Goal: Information Seeking & Learning: Learn about a topic

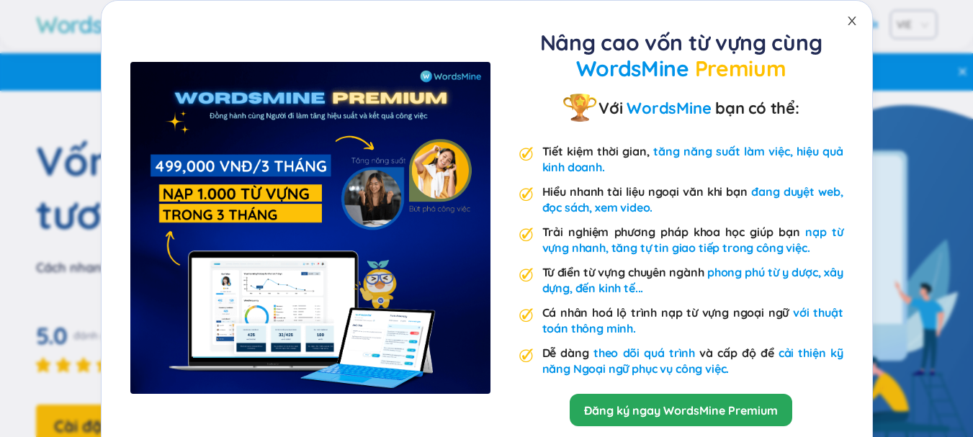
click at [846, 17] on icon "close" at bounding box center [852, 21] width 12 height 12
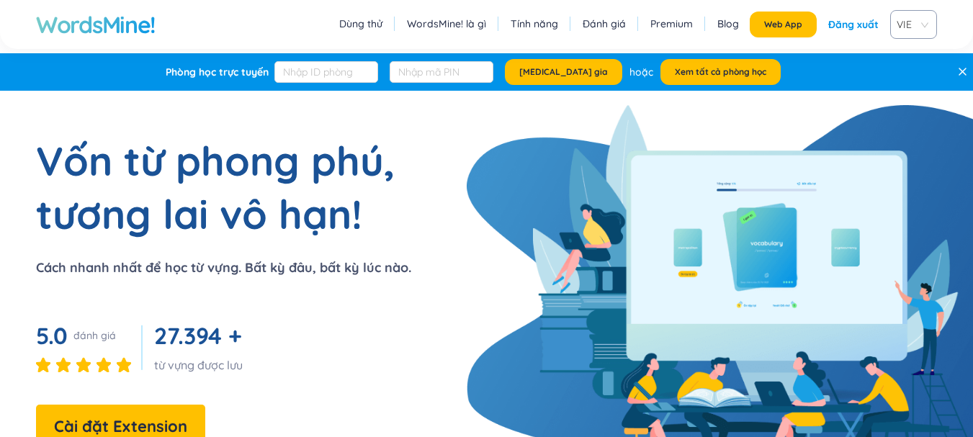
click at [528, 24] on link "Tính năng" at bounding box center [535, 24] width 48 height 14
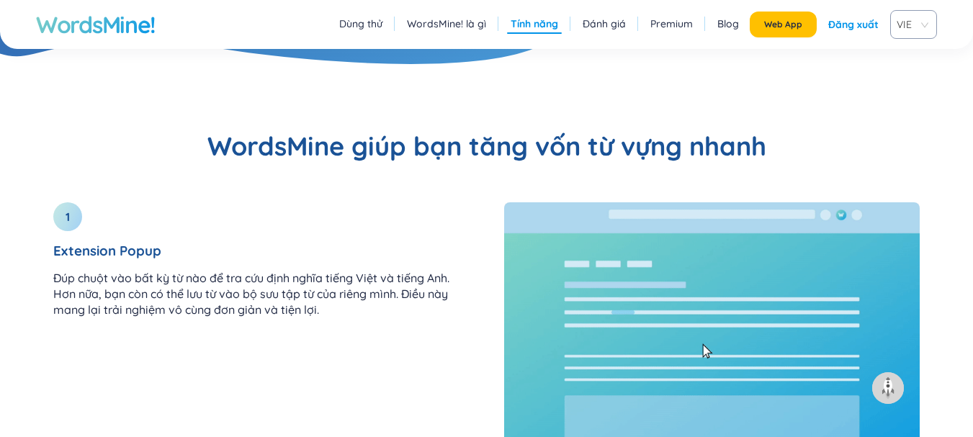
scroll to position [1540, 0]
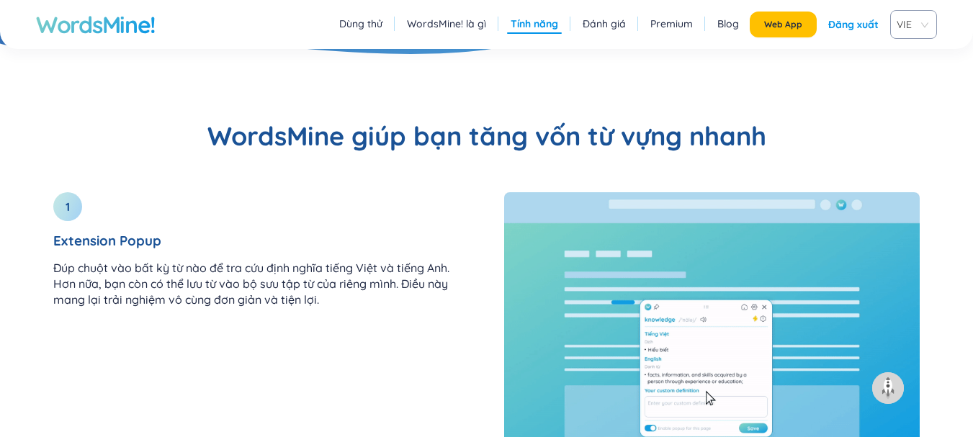
click at [368, 21] on link "Dùng thử" at bounding box center [360, 24] width 43 height 14
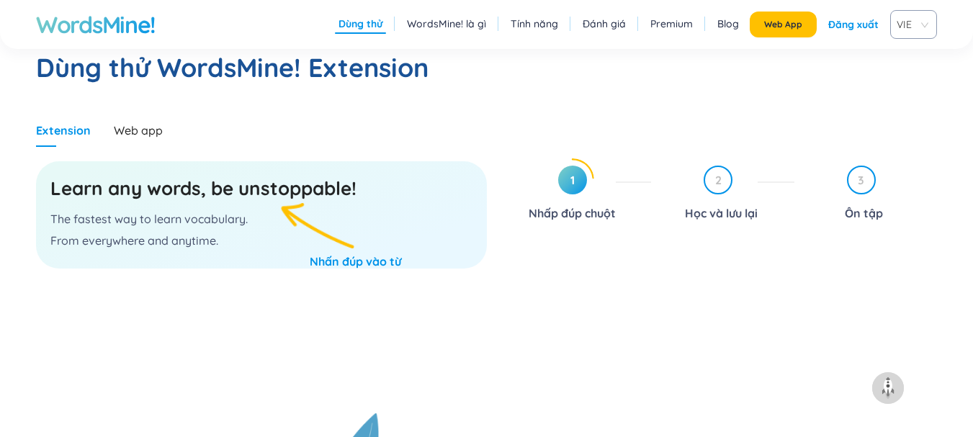
scroll to position [745, 0]
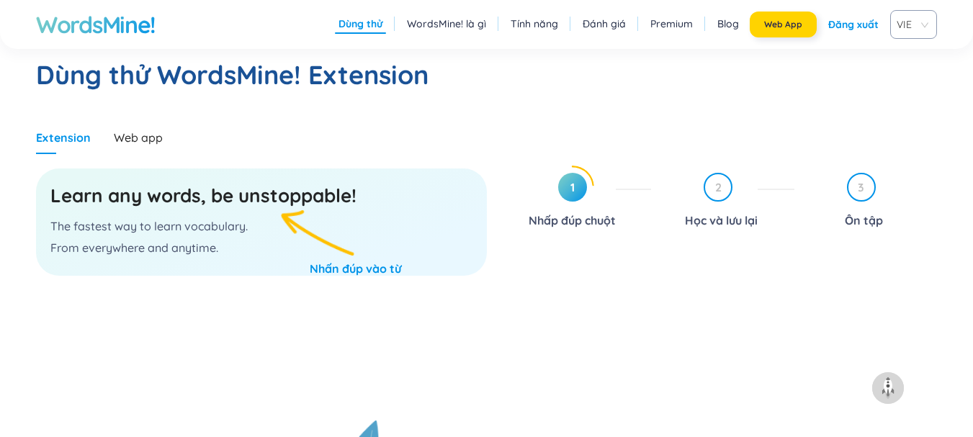
click at [791, 19] on span "Web App" at bounding box center [783, 25] width 38 height 12
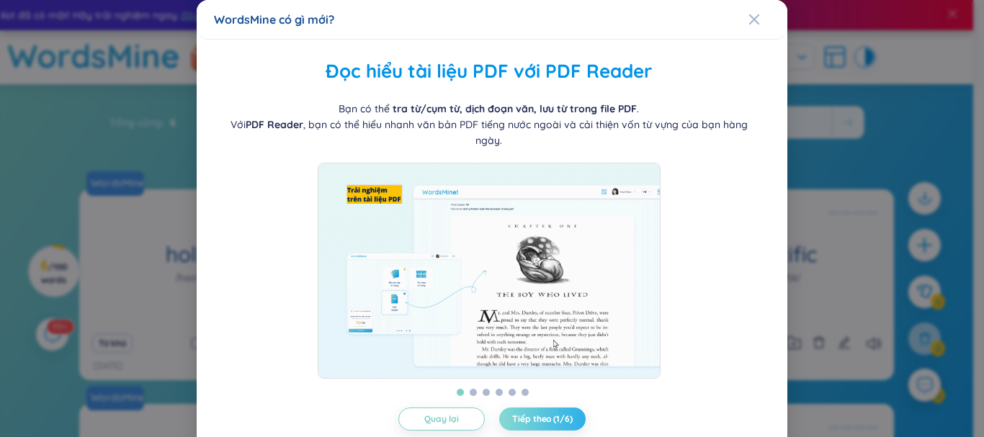
scroll to position [50, 0]
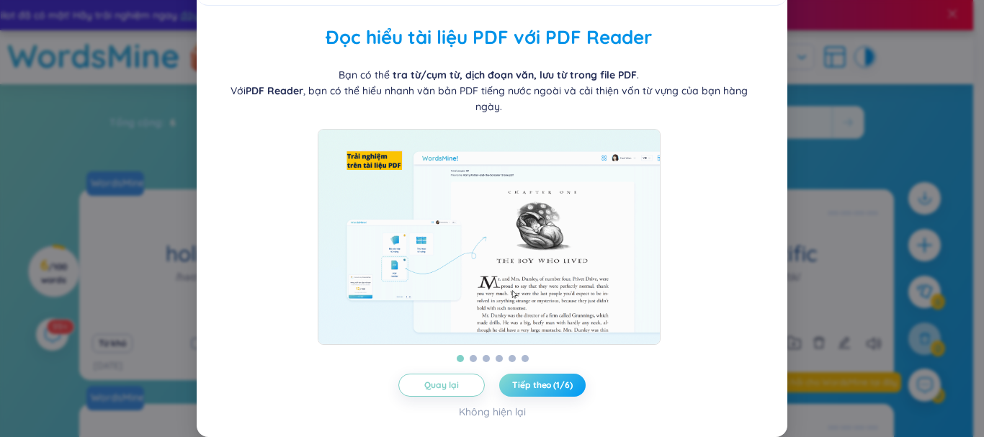
click at [527, 390] on span "Tiếp theo (1/6)" at bounding box center [542, 385] width 60 height 12
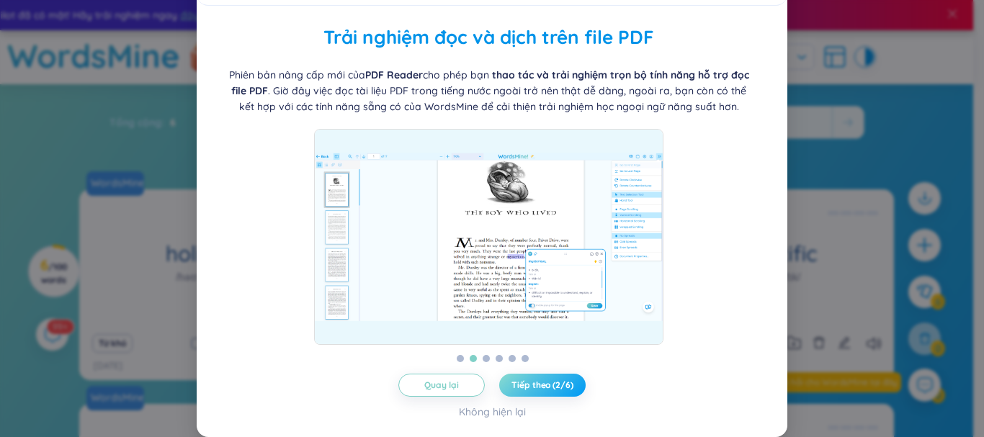
click at [534, 379] on span "Tiếp theo (2/6)" at bounding box center [541, 385] width 61 height 12
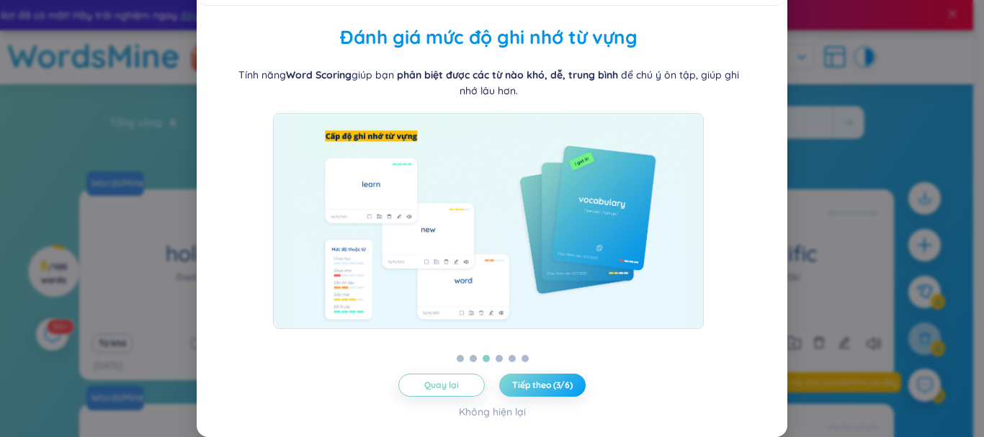
click at [534, 379] on span "Tiếp theo (3/6)" at bounding box center [542, 385] width 60 height 12
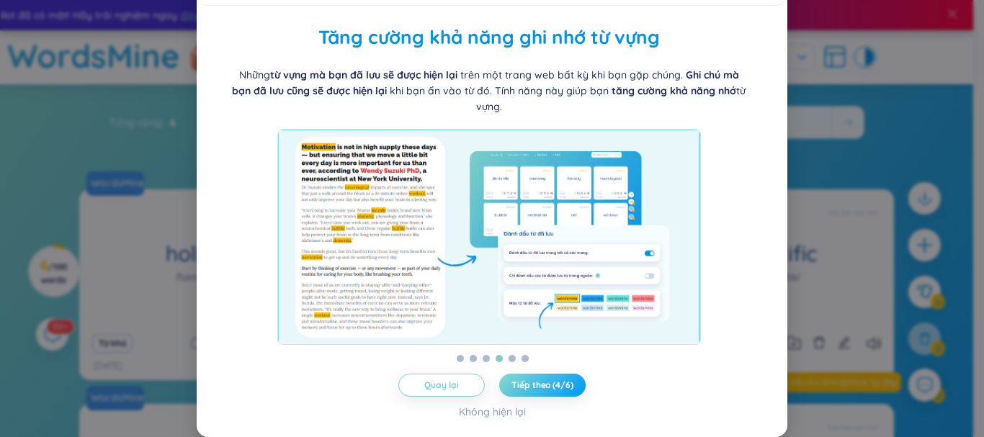
click at [534, 379] on span "Tiếp theo (4/6)" at bounding box center [541, 385] width 61 height 12
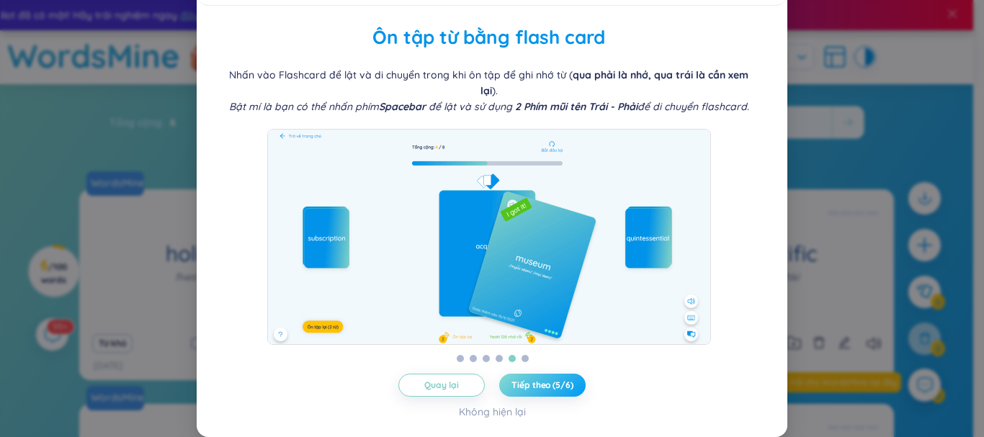
click at [534, 379] on span "Tiếp theo (5/6)" at bounding box center [541, 385] width 61 height 12
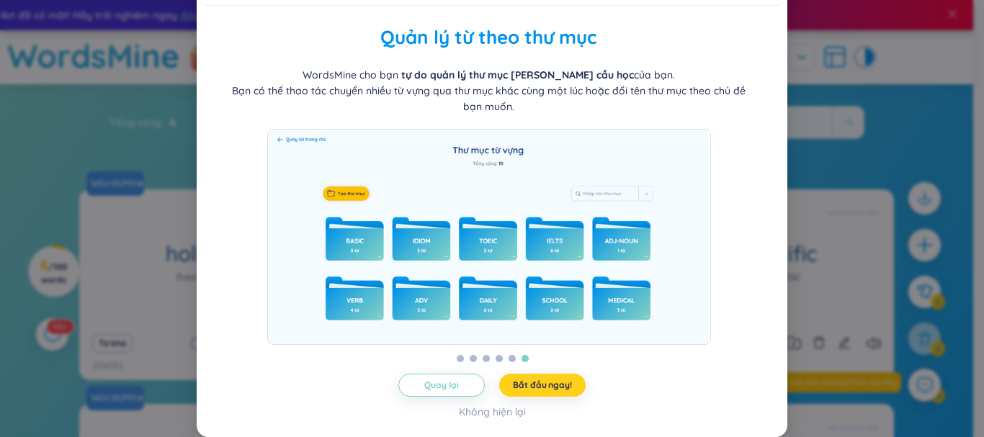
click at [543, 377] on button "Bắt đầu ngay!" at bounding box center [542, 385] width 86 height 23
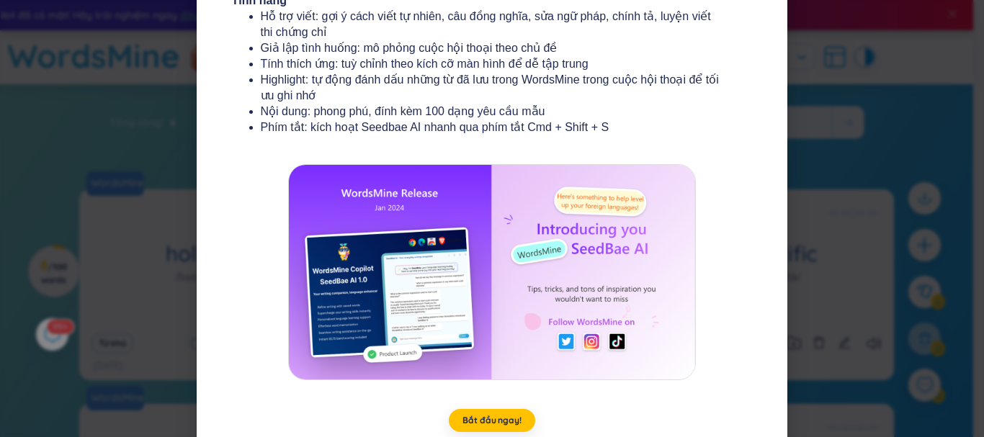
scroll to position [290, 0]
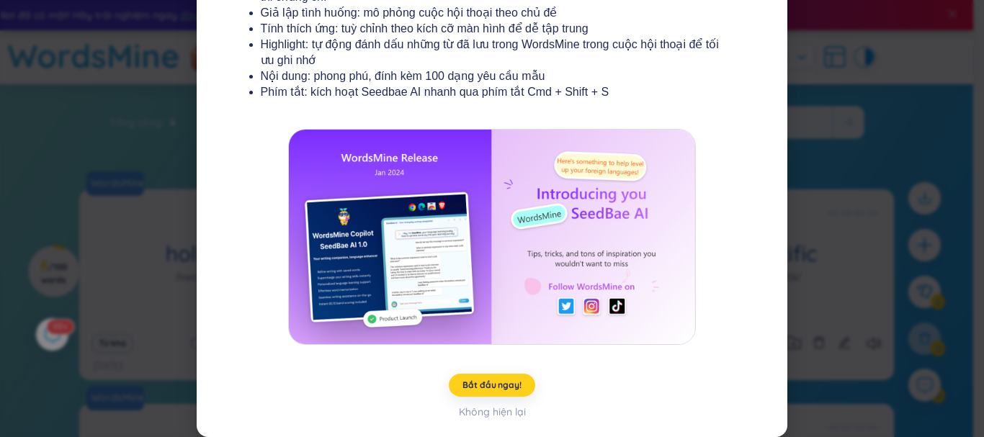
click at [501, 392] on button "Bắt đầu ngay!" at bounding box center [492, 385] width 86 height 23
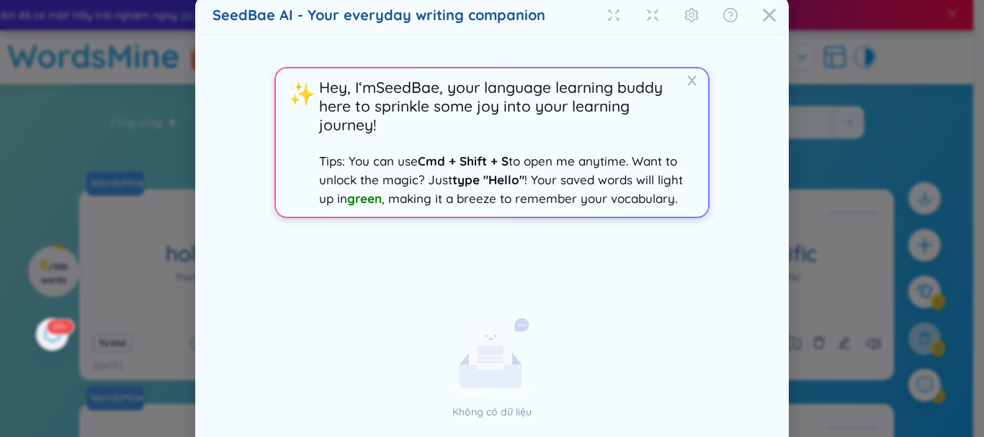
scroll to position [0, 0]
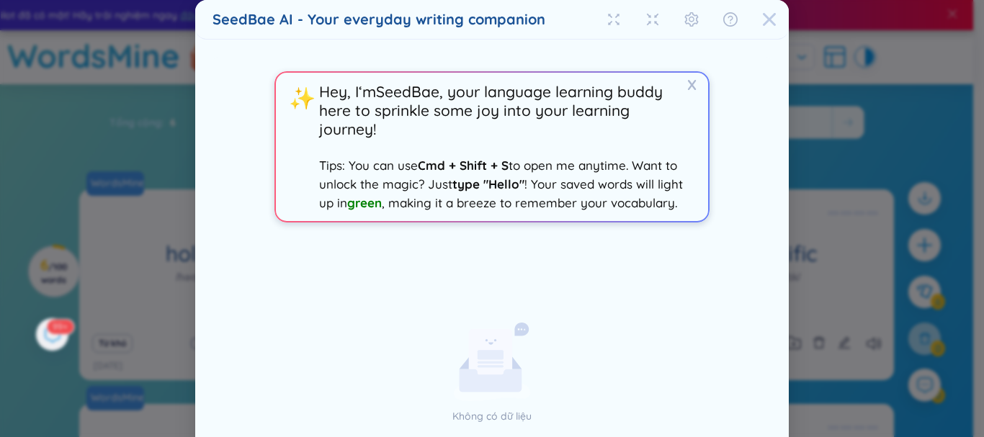
click at [762, 17] on icon "Close" at bounding box center [769, 19] width 14 height 14
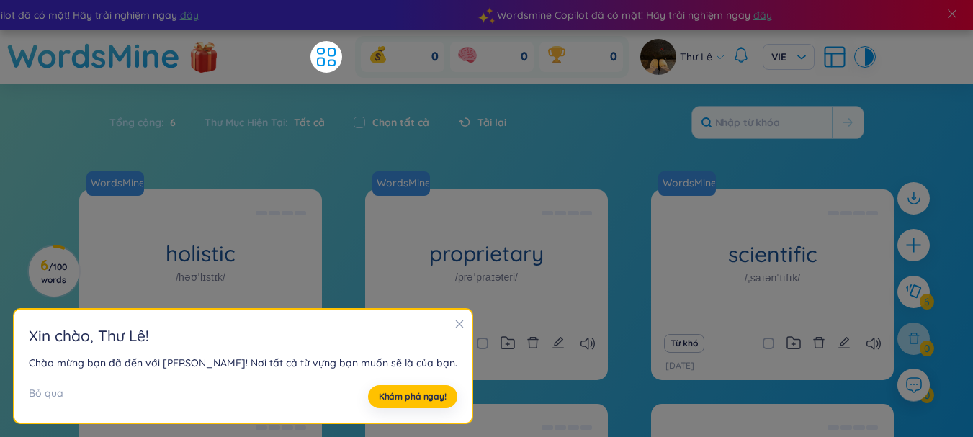
click at [415, 327] on h2 "Xin chào , Thư Lê !" at bounding box center [243, 336] width 428 height 24
click at [454, 323] on icon "close" at bounding box center [459, 324] width 10 height 10
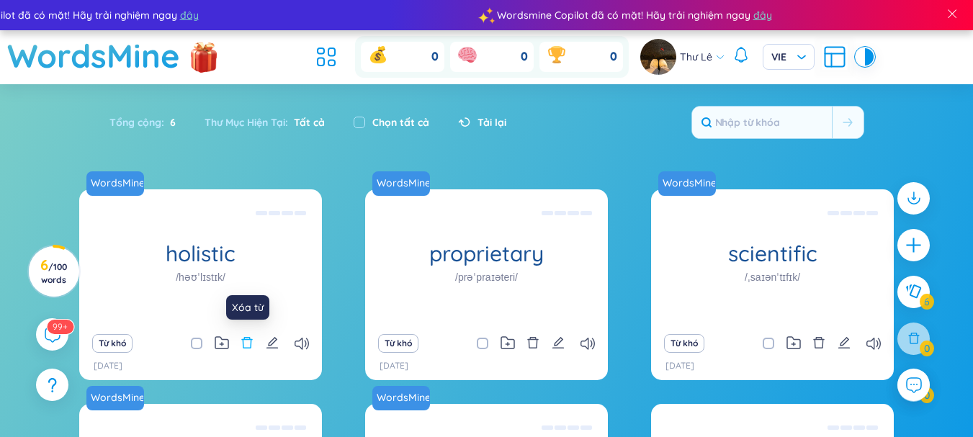
click at [246, 344] on icon "delete" at bounding box center [247, 342] width 13 height 13
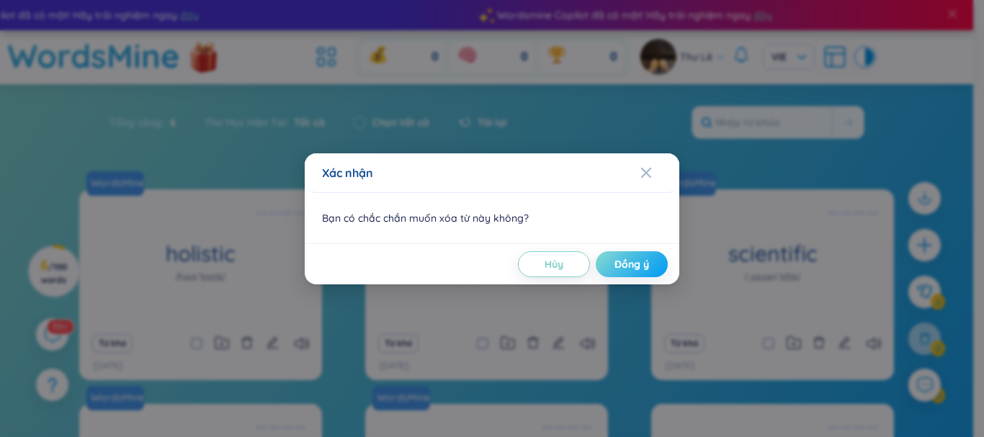
click at [639, 259] on span "Đồng ý" at bounding box center [631, 264] width 35 height 14
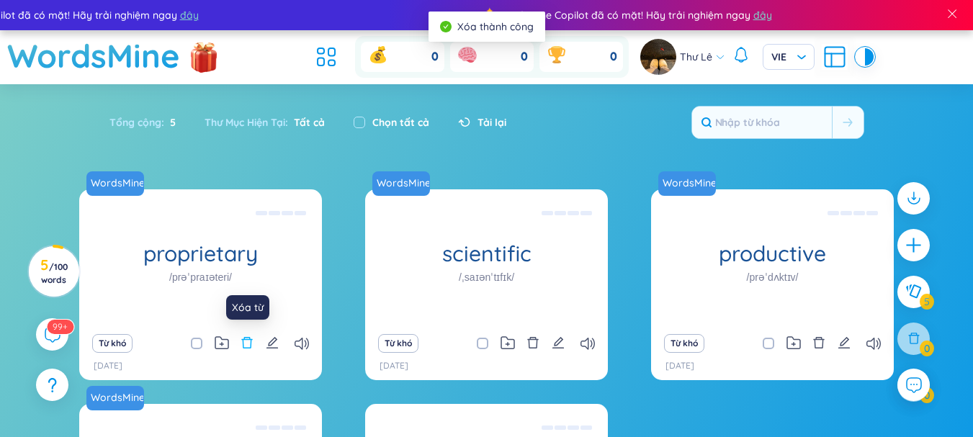
click at [241, 348] on icon "delete" at bounding box center [247, 342] width 13 height 13
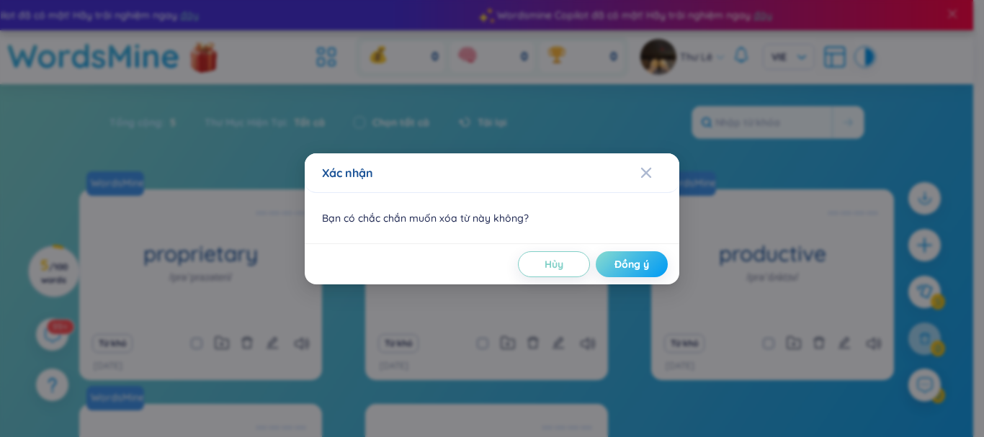
click at [604, 264] on button "Đồng ý" at bounding box center [632, 264] width 72 height 26
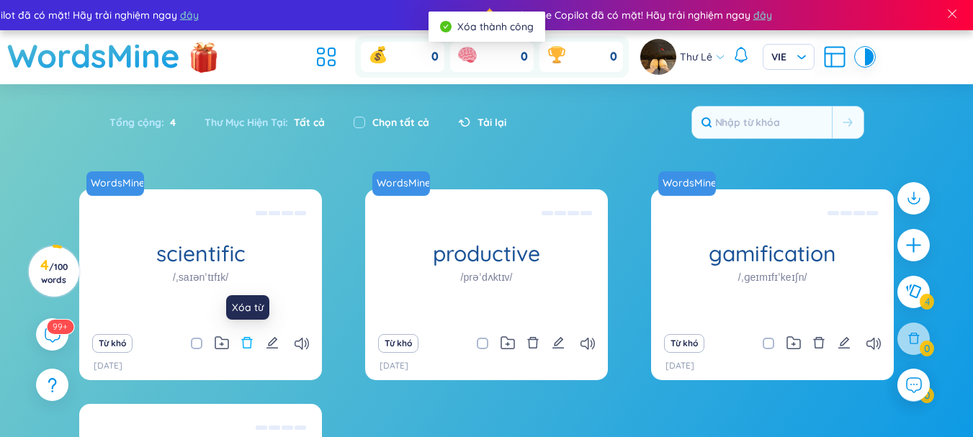
click at [249, 345] on icon "delete" at bounding box center [247, 342] width 13 height 13
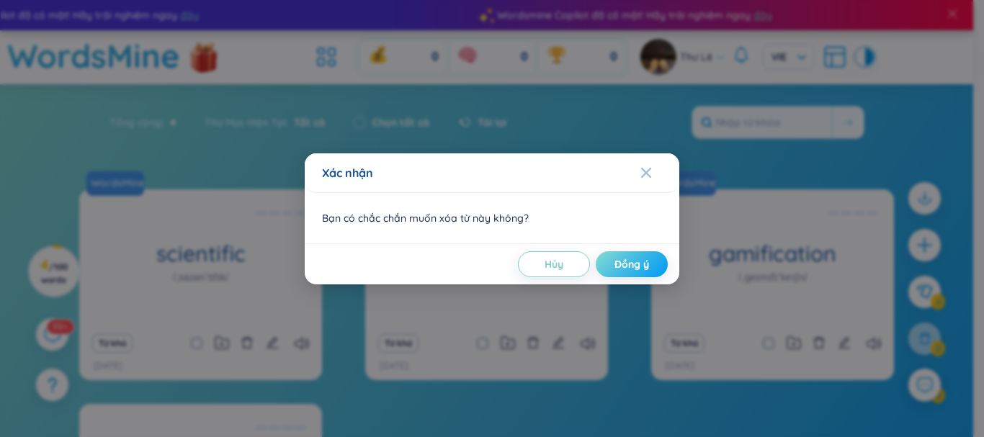
click at [644, 260] on span "Đồng ý" at bounding box center [631, 264] width 35 height 14
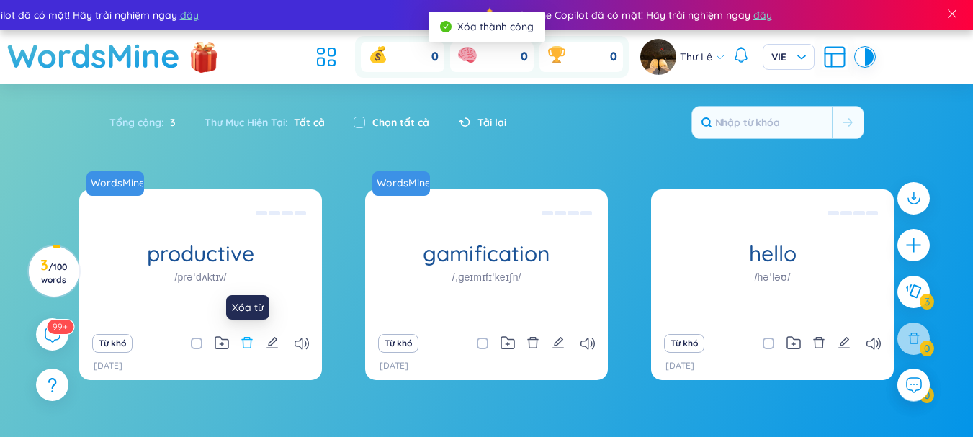
click at [251, 341] on icon "delete" at bounding box center [247, 343] width 11 height 12
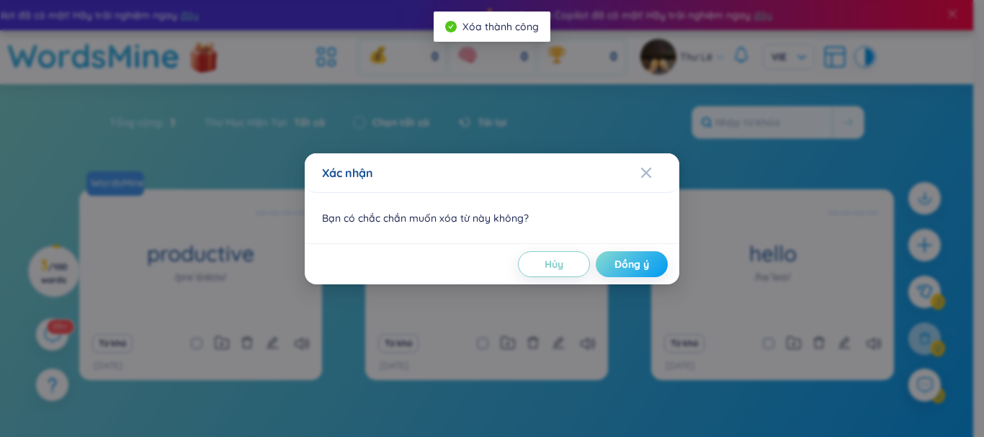
click at [624, 266] on span "Đồng ý" at bounding box center [631, 264] width 35 height 14
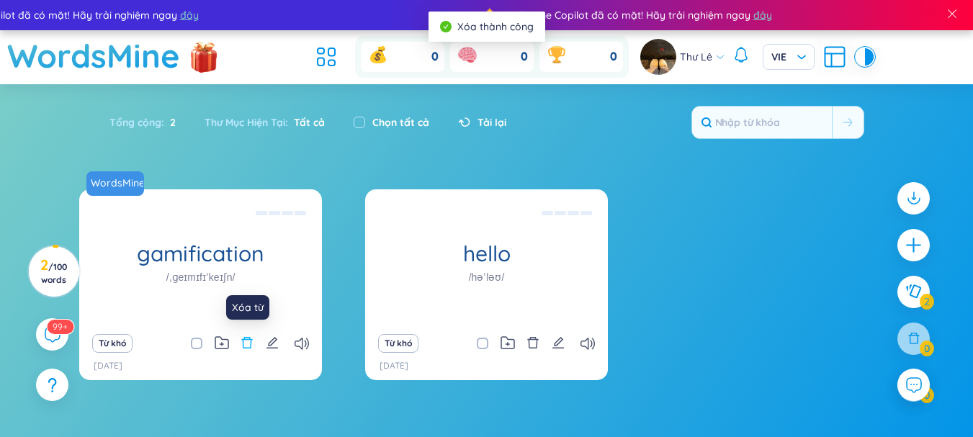
click at [250, 346] on icon "delete" at bounding box center [247, 342] width 13 height 13
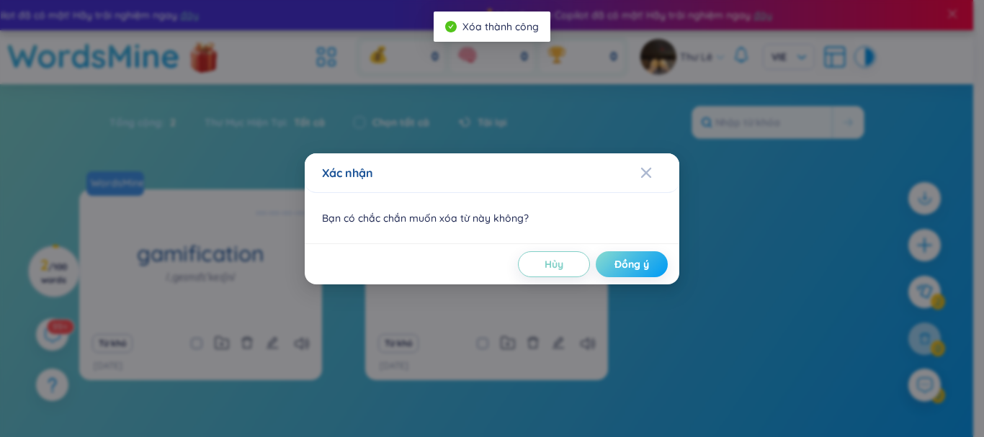
click at [626, 262] on span "Đồng ý" at bounding box center [631, 264] width 35 height 14
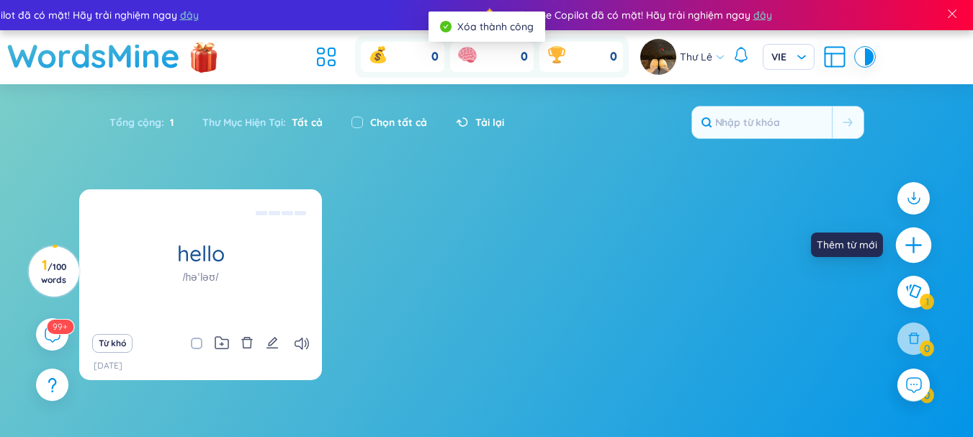
click at [907, 246] on icon "plus" at bounding box center [914, 245] width 20 height 20
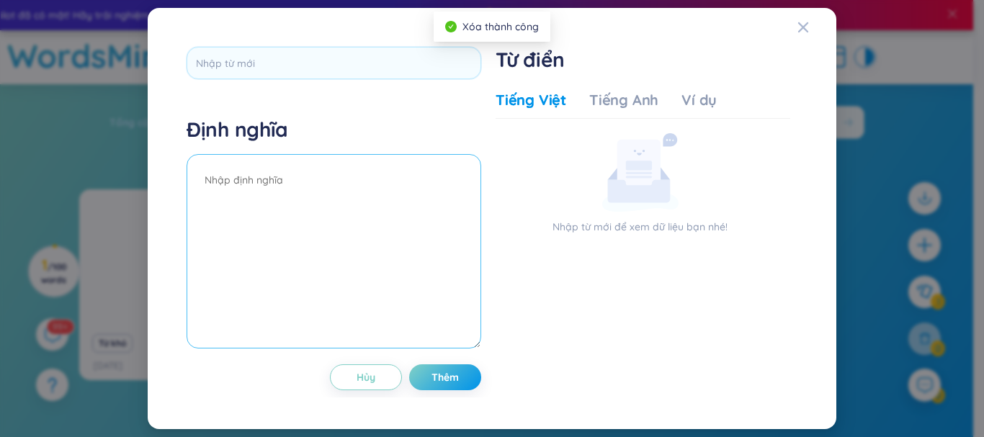
click at [395, 220] on textarea at bounding box center [334, 251] width 295 height 194
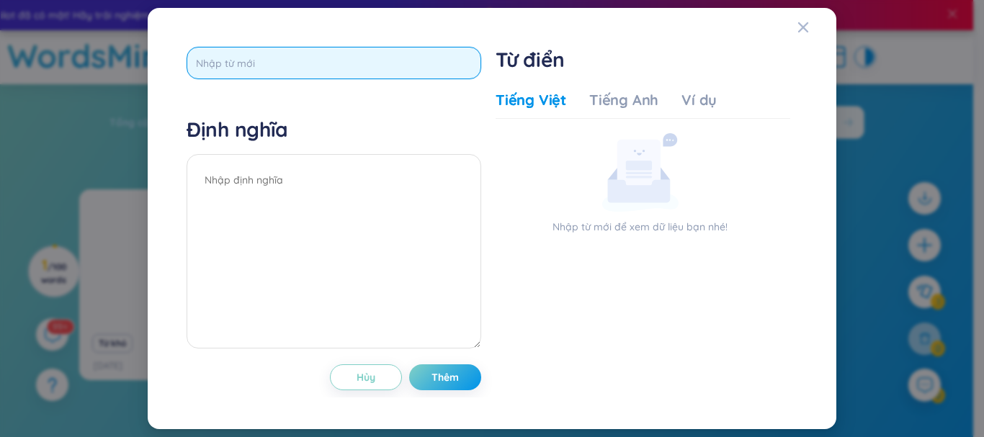
click at [253, 61] on input "text" at bounding box center [334, 63] width 295 height 32
type input "pun"
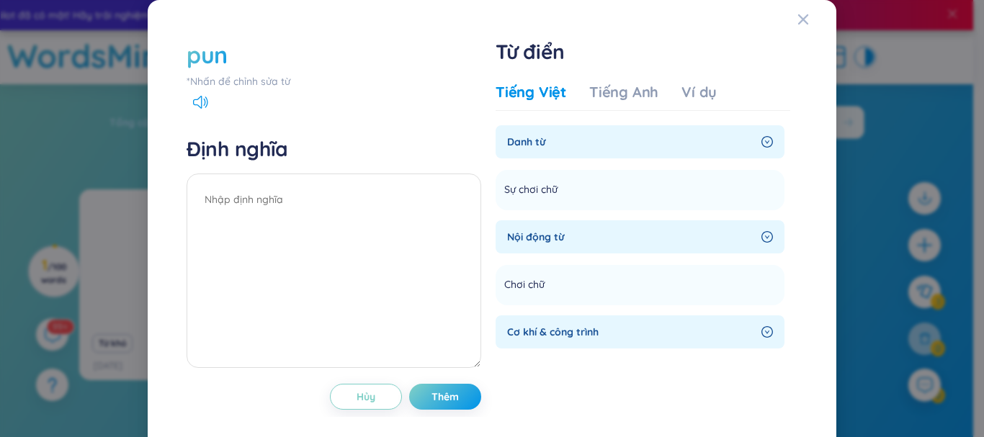
click at [279, 73] on div "pun *Nhấn để chỉnh sửa từ" at bounding box center [334, 64] width 295 height 50
click at [328, 75] on div "*Nhấn để chỉnh sửa từ" at bounding box center [334, 81] width 295 height 16
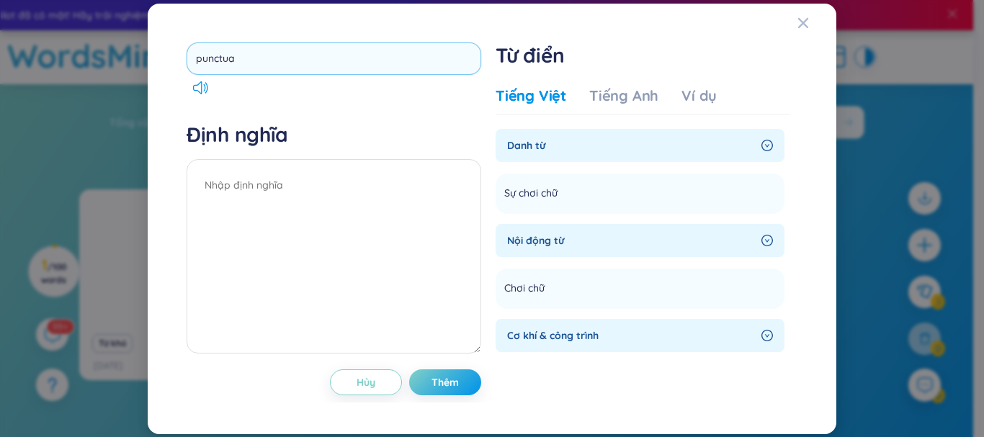
type input "punctual"
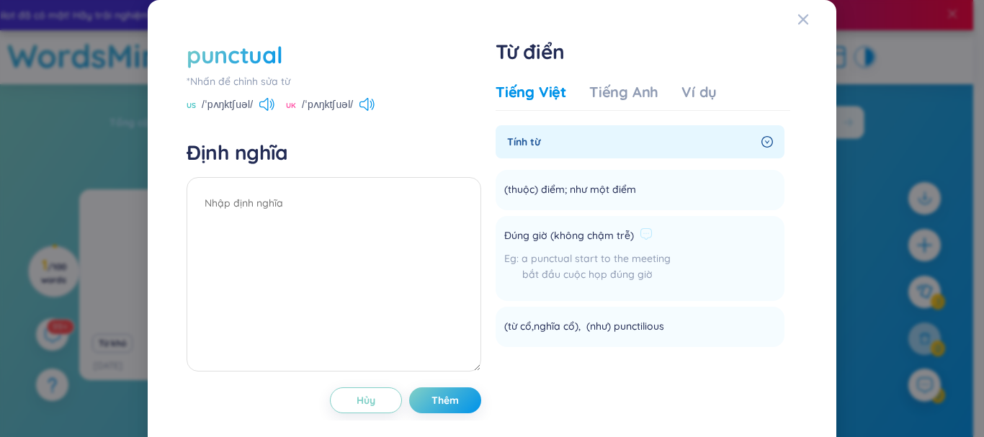
click at [590, 220] on li "Đúng giờ (không chậm trễ) a punctual start to the meeting bắt đầu cuộc họp đúng…" at bounding box center [639, 258] width 289 height 85
click at [608, 261] on span "a punctual start to the meeting" at bounding box center [595, 258] width 149 height 13
click at [267, 104] on icon at bounding box center [263, 104] width 9 height 13
click at [692, 95] on div "Ví dụ" at bounding box center [698, 92] width 35 height 20
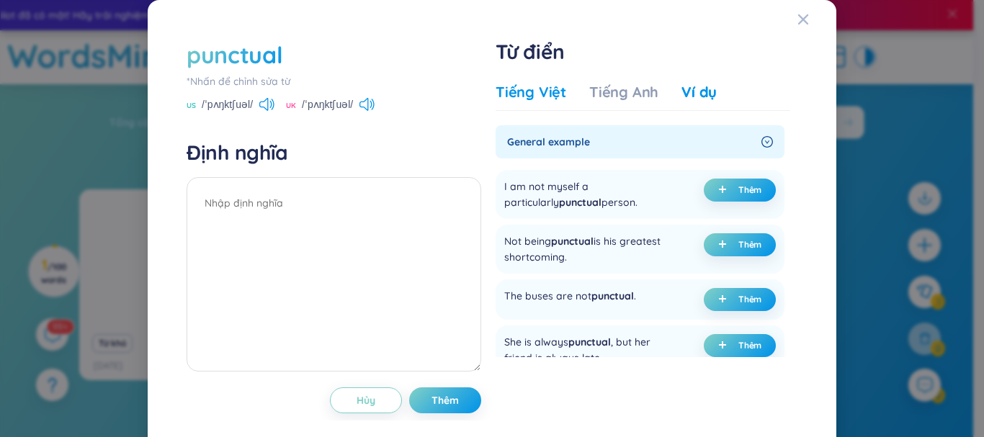
click at [521, 98] on div "Tiếng Việt" at bounding box center [530, 92] width 71 height 20
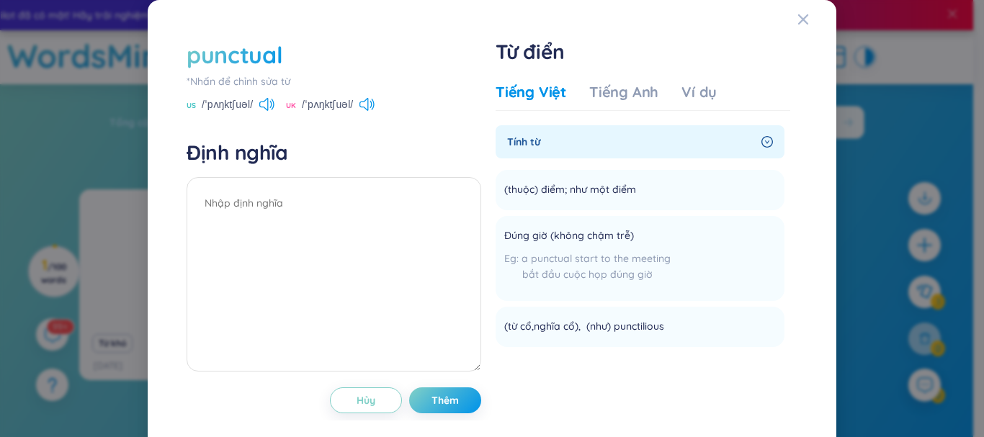
click at [761, 143] on icon "right-circle" at bounding box center [767, 142] width 12 height 12
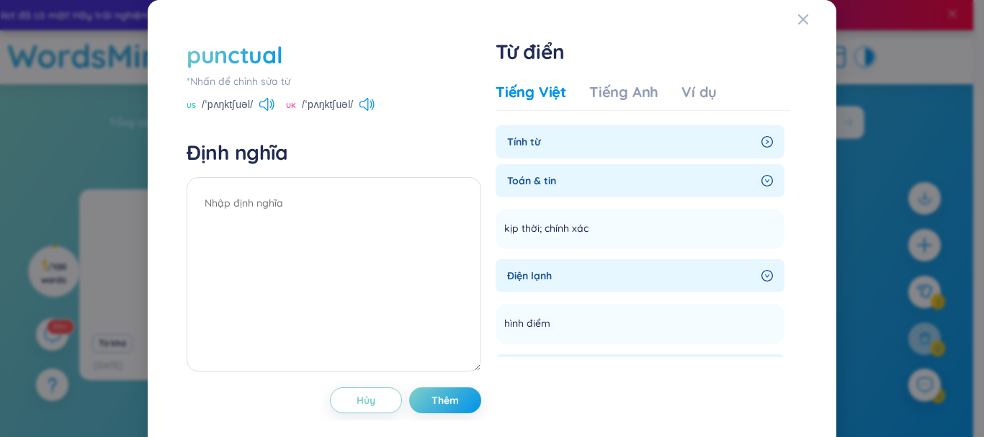
click at [761, 143] on icon "right-circle" at bounding box center [767, 142] width 12 height 12
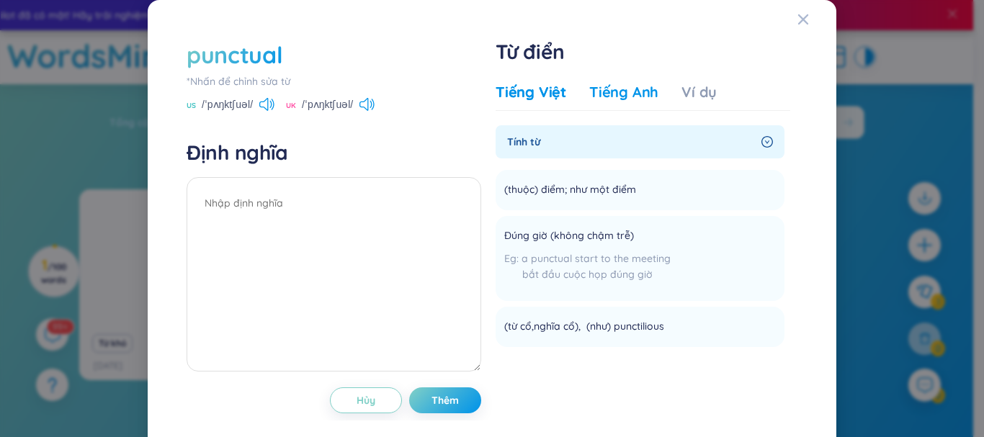
click at [621, 99] on div "Tiếng Anh" at bounding box center [623, 92] width 69 height 20
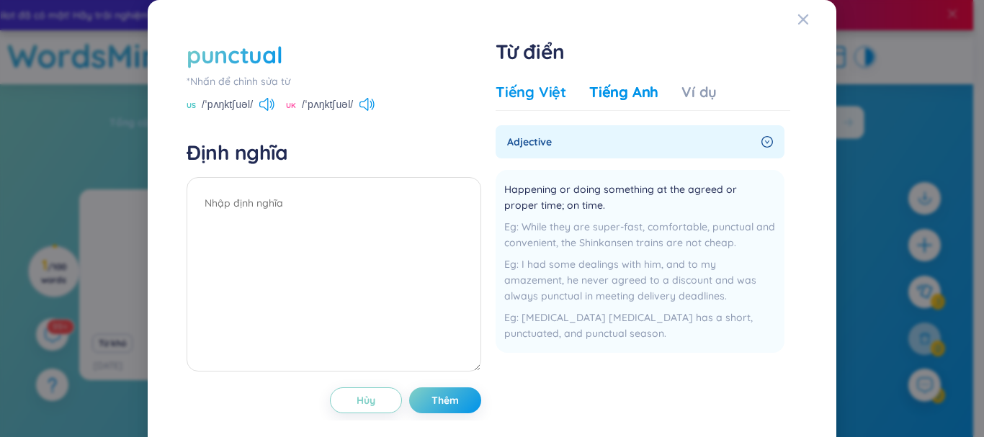
click at [550, 92] on div "Tiếng Việt" at bounding box center [530, 92] width 71 height 20
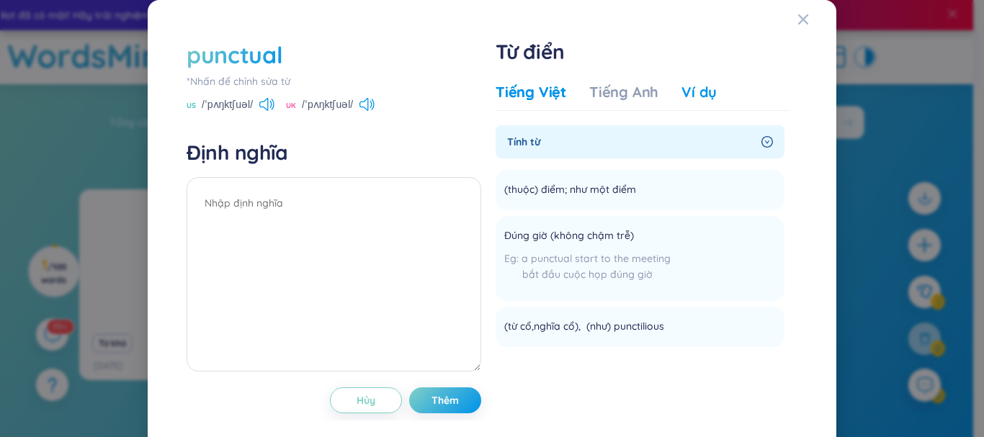
click at [681, 92] on div "Ví dụ" at bounding box center [698, 92] width 35 height 20
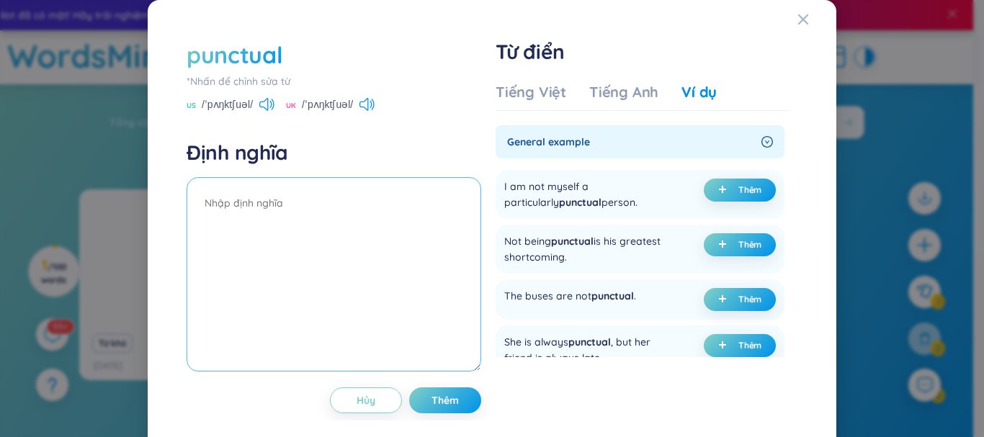
click at [223, 209] on textarea at bounding box center [334, 274] width 295 height 194
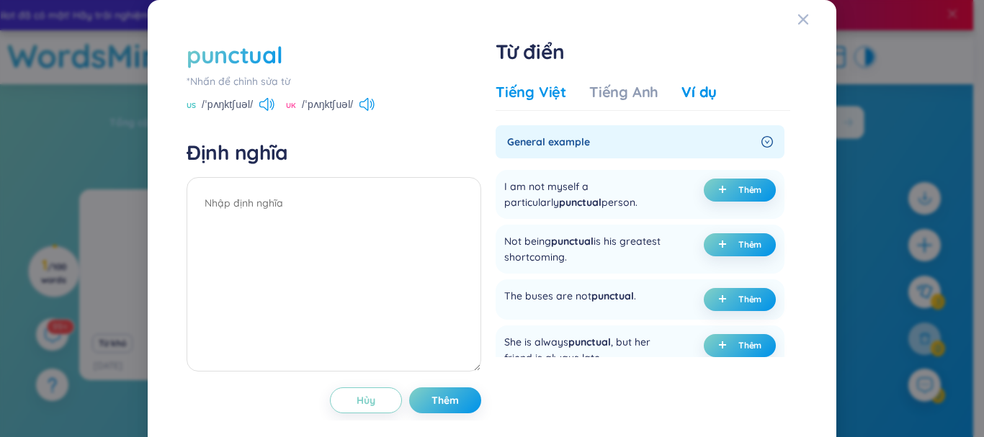
click at [500, 99] on div "Tiếng Việt" at bounding box center [530, 92] width 71 height 20
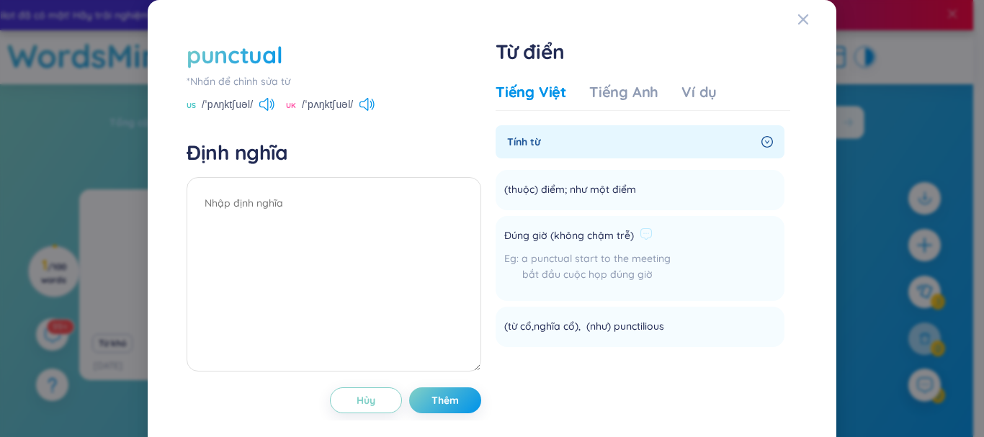
click at [576, 274] on div "bắt đầu cuộc họp đúng giờ" at bounding box center [587, 274] width 166 height 16
click at [681, 94] on div "Ví dụ" at bounding box center [698, 92] width 35 height 20
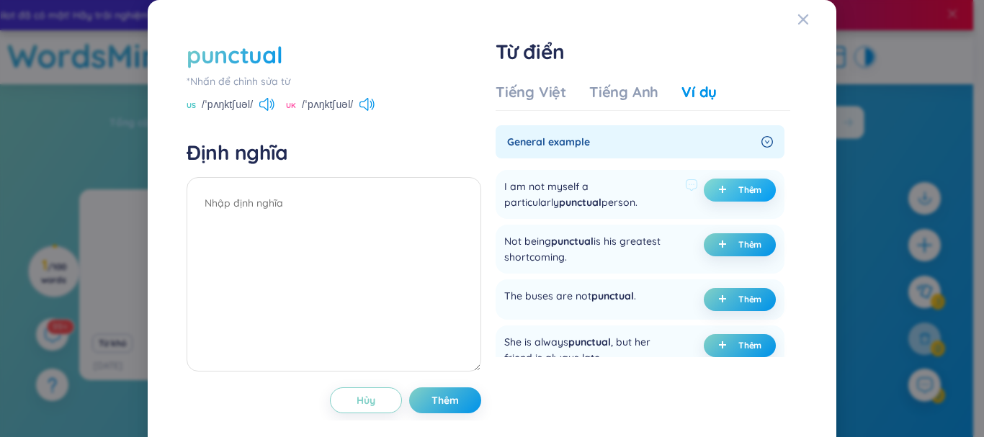
click at [729, 197] on button "Thêm" at bounding box center [740, 190] width 72 height 23
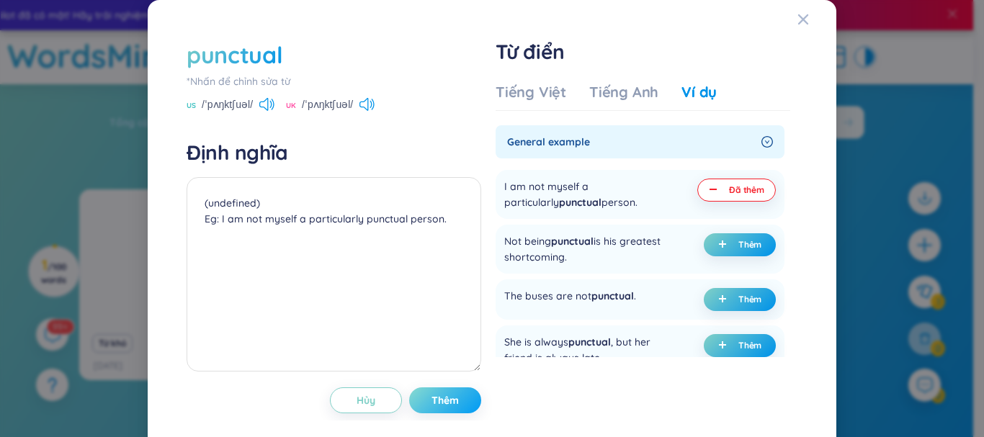
click at [451, 403] on span "Thêm" at bounding box center [444, 400] width 27 height 14
type textarea "(undefined) Eg: I am not myself a particularly punctual person."
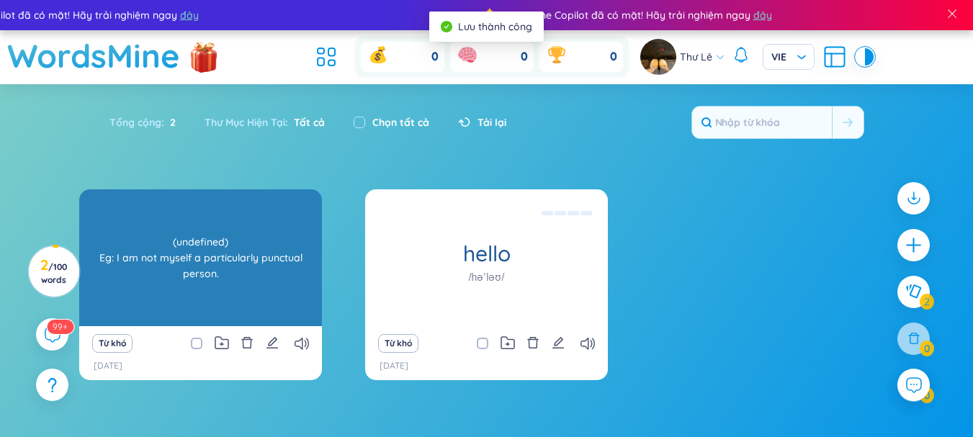
click at [211, 274] on div "punctual (undefined) Eg: I am not myself a particularly punctual person." at bounding box center [200, 257] width 243 height 137
click at [265, 277] on div "(undefined) Eg: I am not myself a particularly punctual person." at bounding box center [200, 258] width 228 height 130
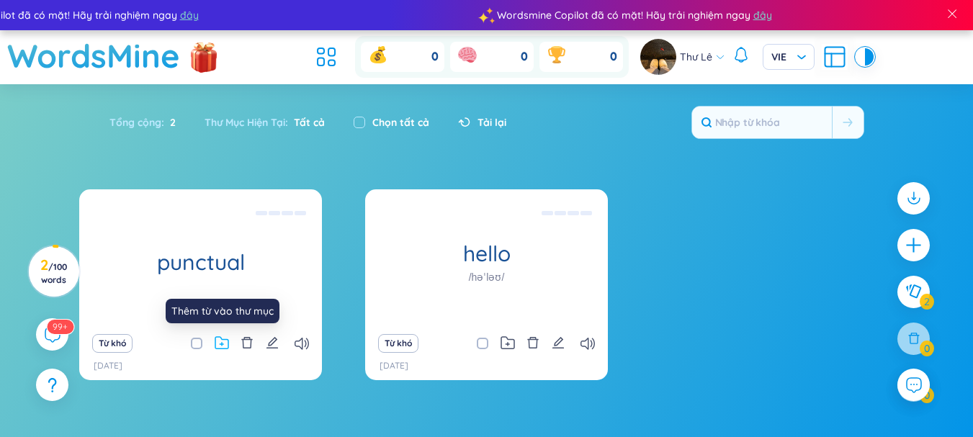
click at [223, 340] on icon at bounding box center [221, 343] width 13 height 12
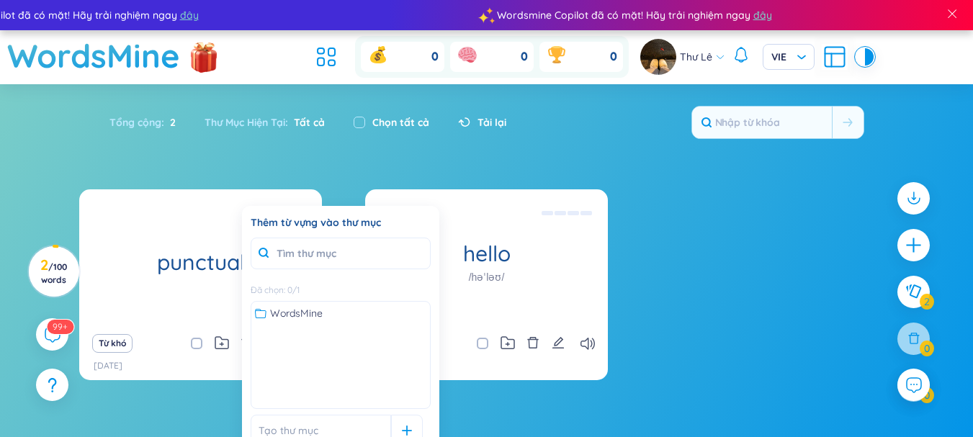
click at [765, 313] on div "punctual (undefined) Eg: I am not myself a particularly punctual person. Từ khó…" at bounding box center [486, 293] width 814 height 209
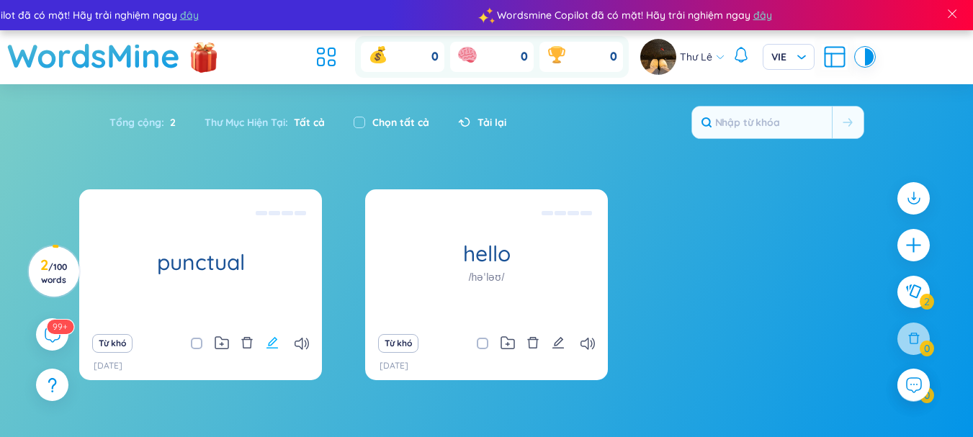
click at [270, 338] on icon "edit" at bounding box center [272, 342] width 13 height 13
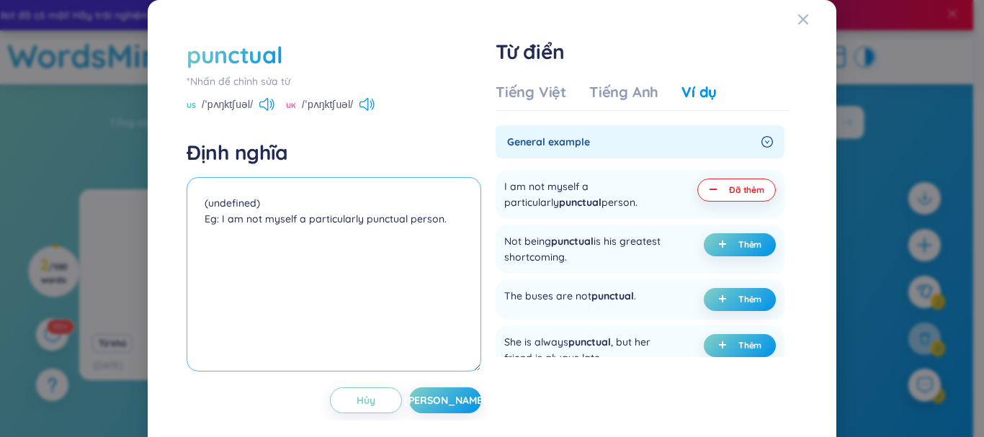
drag, startPoint x: 464, startPoint y: 226, endPoint x: 125, endPoint y: 182, distance: 342.0
click at [125, 182] on div "punctual *Nhấn để chỉnh sửa từ US /ˈpʌŋktʃuəl/ UK /ˈpʌŋktʃuəl/ Định nghĩa (unde…" at bounding box center [492, 218] width 984 height 437
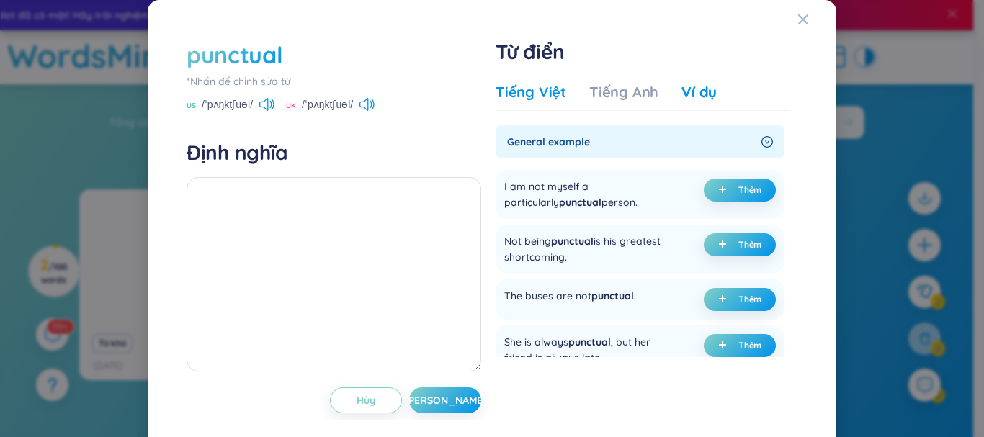
click at [528, 87] on div "Tiếng Việt" at bounding box center [530, 92] width 71 height 20
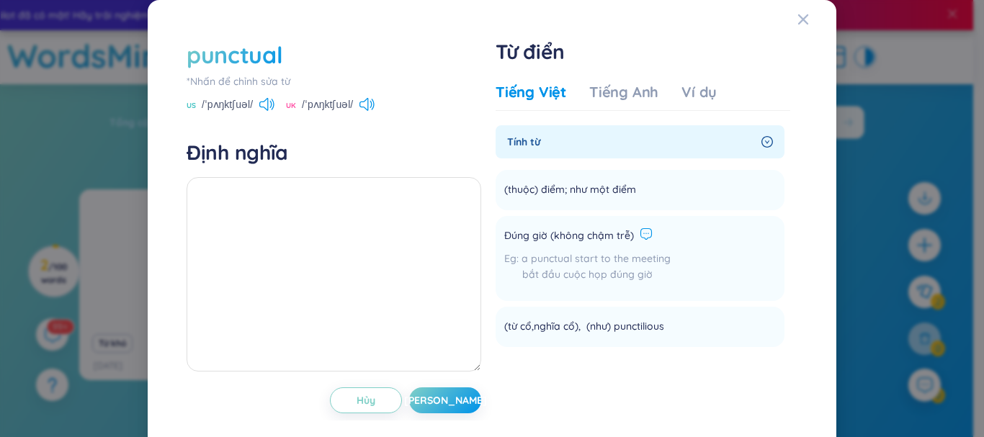
click at [639, 235] on icon at bounding box center [645, 234] width 13 height 13
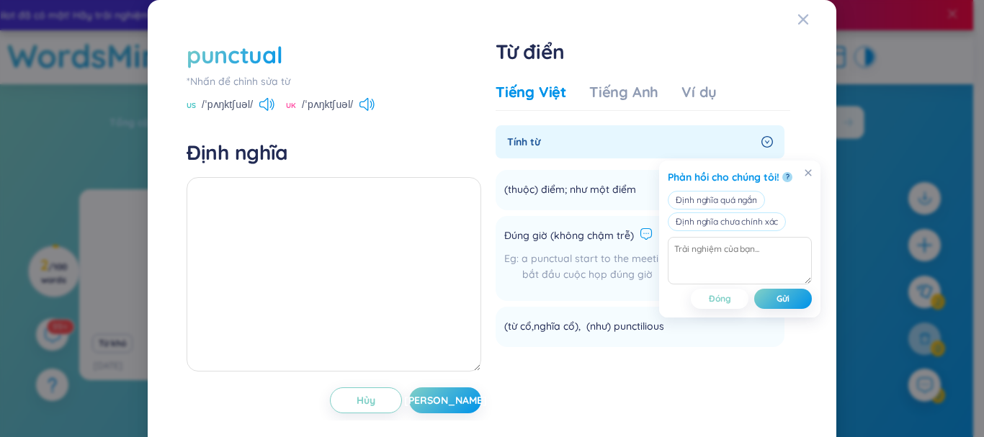
click at [636, 249] on div "Đúng giờ (không chậm trễ) a punctual start to the meeting bắt đầu cuộc họp đúng…" at bounding box center [587, 259] width 166 height 68
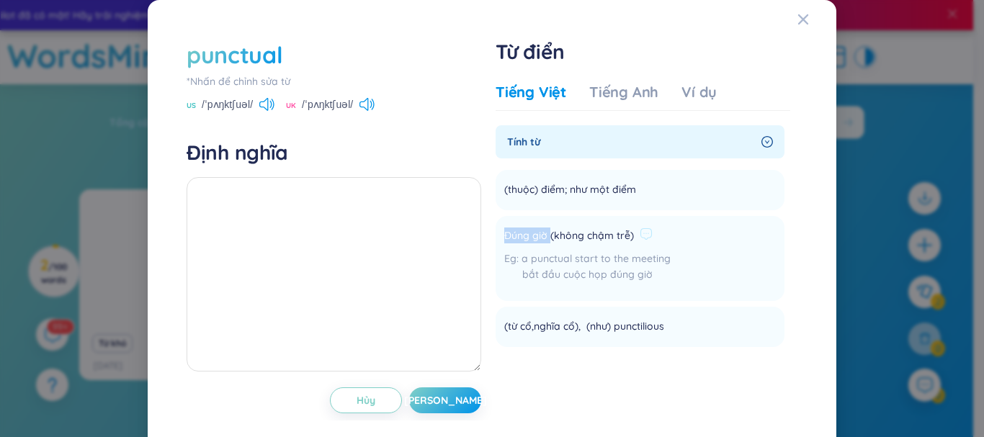
drag, startPoint x: 543, startPoint y: 235, endPoint x: 497, endPoint y: 235, distance: 46.1
click at [497, 235] on li "Đúng giờ (không chậm trễ) a punctual start to the meeting bắt đầu cuộc họp đúng…" at bounding box center [639, 258] width 289 height 85
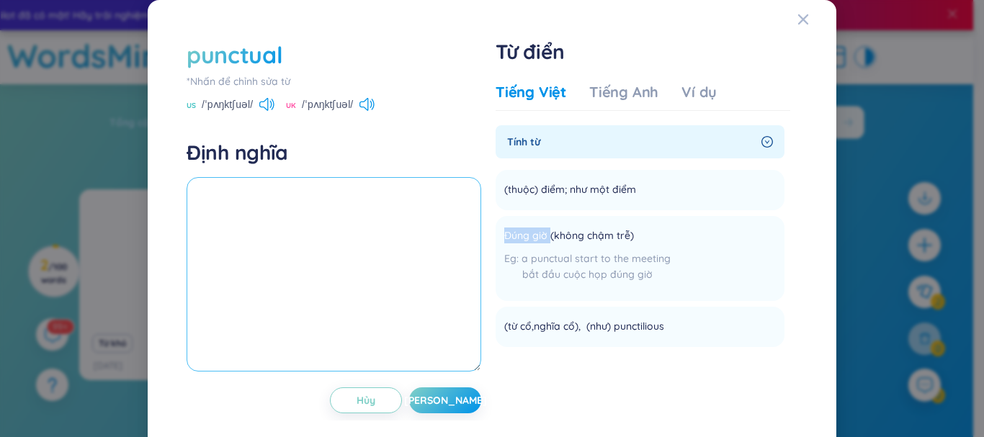
copy span "Đúng giờ"
click at [279, 197] on textarea at bounding box center [334, 274] width 295 height 194
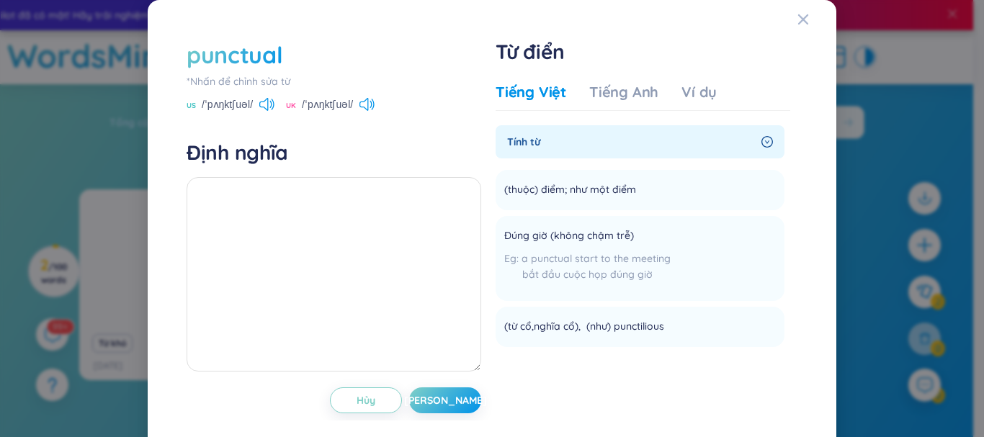
drag, startPoint x: 677, startPoint y: 368, endPoint x: 637, endPoint y: 371, distance: 39.7
click at [676, 368] on div "Tiếng Việt Tiếng Anh Ví dụ Tính từ (thuộc) điểm; như một điểm Thêm Đúng giờ (kh…" at bounding box center [642, 229] width 295 height 306
click at [459, 403] on button "Lưu" at bounding box center [445, 400] width 72 height 26
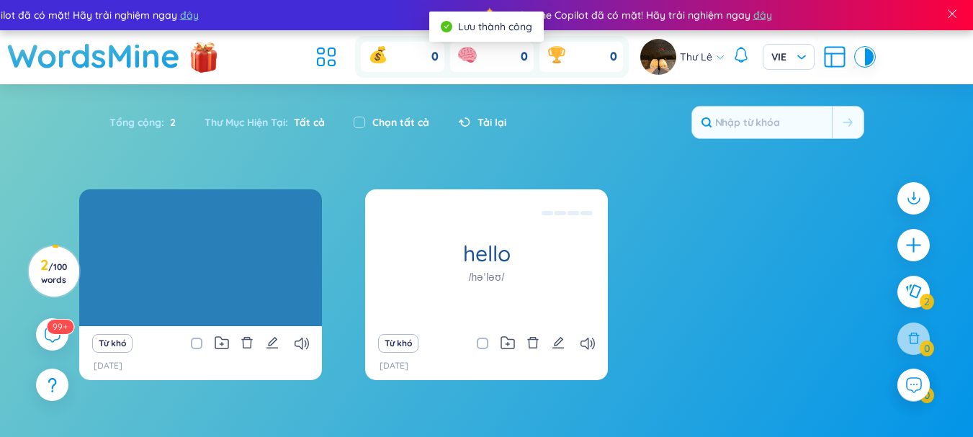
click at [201, 277] on div at bounding box center [200, 258] width 228 height 130
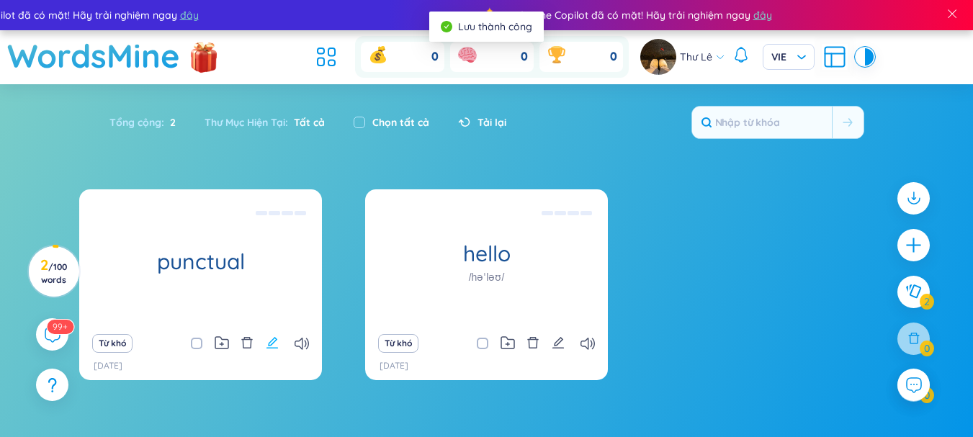
click at [271, 339] on icon "edit" at bounding box center [272, 342] width 13 height 13
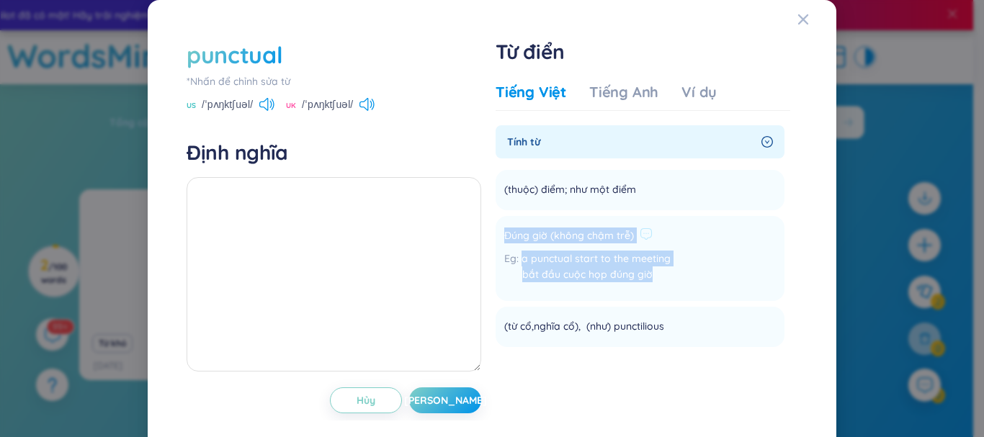
drag, startPoint x: 607, startPoint y: 282, endPoint x: 490, endPoint y: 239, distance: 124.4
click at [495, 239] on li "Đúng giờ (không chậm trễ) a punctual start to the meeting bắt đầu cuộc họp đúng…" at bounding box center [639, 258] width 289 height 85
drag, startPoint x: 649, startPoint y: 274, endPoint x: 497, endPoint y: 248, distance: 154.1
click at [497, 248] on li "Đúng giờ (không chậm trễ) a punctual start to the meeting bắt đầu cuộc họp đúng…" at bounding box center [639, 258] width 289 height 85
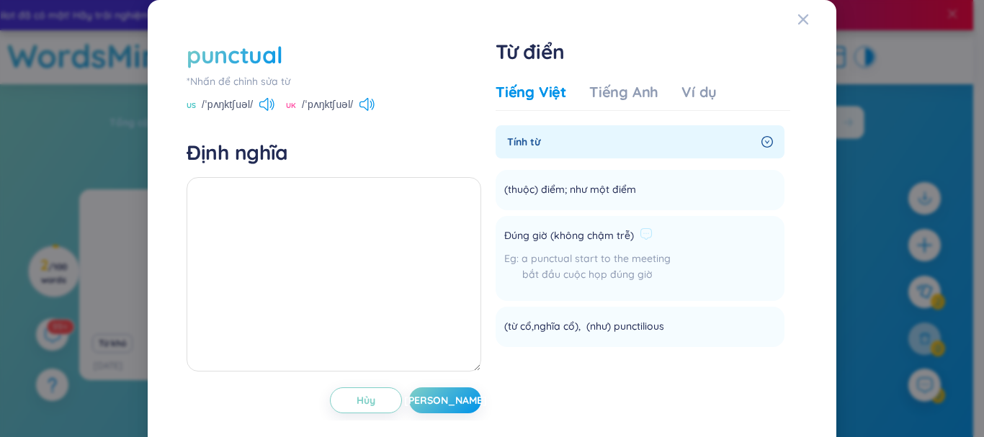
click at [624, 233] on span "Đúng giờ (không chậm trễ)" at bounding box center [569, 236] width 130 height 17
drag, startPoint x: 627, startPoint y: 233, endPoint x: 491, endPoint y: 236, distance: 136.1
click at [495, 236] on li "Đúng giờ (không chậm trễ) a punctual start to the meeting bắt đầu cuộc họp đúng…" at bounding box center [639, 258] width 289 height 85
copy span "Đúng giờ (không chậm trễ)"
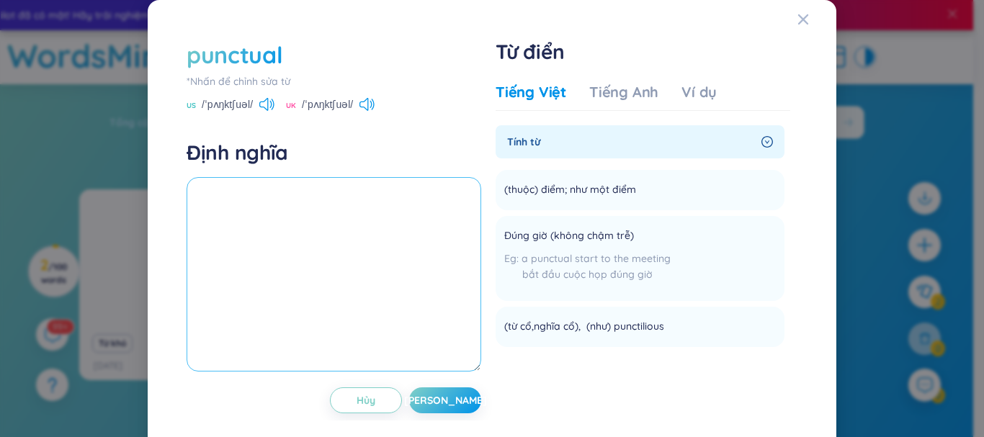
click at [293, 243] on textarea at bounding box center [334, 274] width 295 height 194
paste textarea "Đúng giờ (không chậm trễ)"
click at [199, 220] on textarea "Đúng giờ (không chậm trễ)" at bounding box center [334, 274] width 295 height 194
type textarea "Đúng giờ (không chậm trễ)"
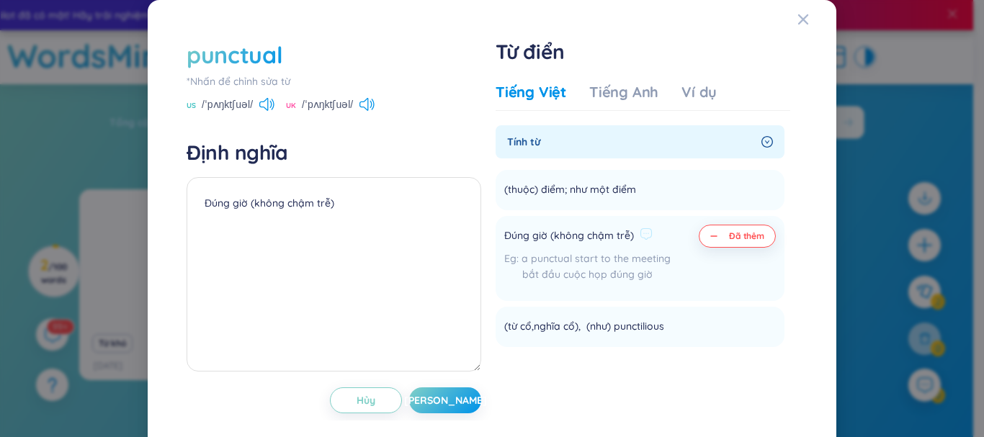
click at [664, 279] on li "Đúng giờ (không chậm trễ) a punctual start to the meeting bắt đầu cuộc họp đúng…" at bounding box center [639, 258] width 289 height 85
drag, startPoint x: 658, startPoint y: 271, endPoint x: 503, endPoint y: 264, distance: 155.7
click at [504, 264] on div "a punctual start to the meeting bắt đầu cuộc họp đúng giờ" at bounding box center [587, 270] width 166 height 39
click at [717, 279] on div "Đã thêm" at bounding box center [737, 259] width 77 height 68
drag, startPoint x: 674, startPoint y: 257, endPoint x: 638, endPoint y: 269, distance: 38.0
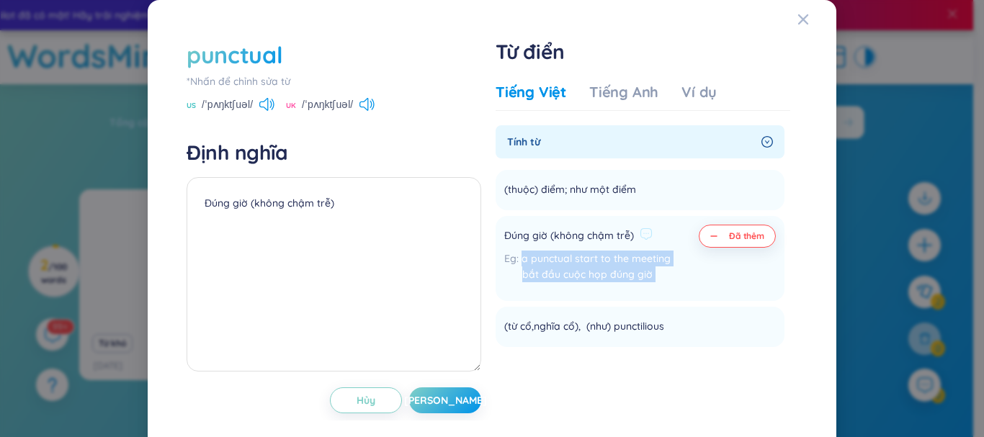
click at [504, 260] on li "Đúng giờ (không chậm trễ) a punctual start to the meeting bắt đầu cuộc họp đúng…" at bounding box center [639, 258] width 289 height 85
click at [657, 269] on div "bắt đầu cuộc họp đúng giờ" at bounding box center [587, 274] width 166 height 16
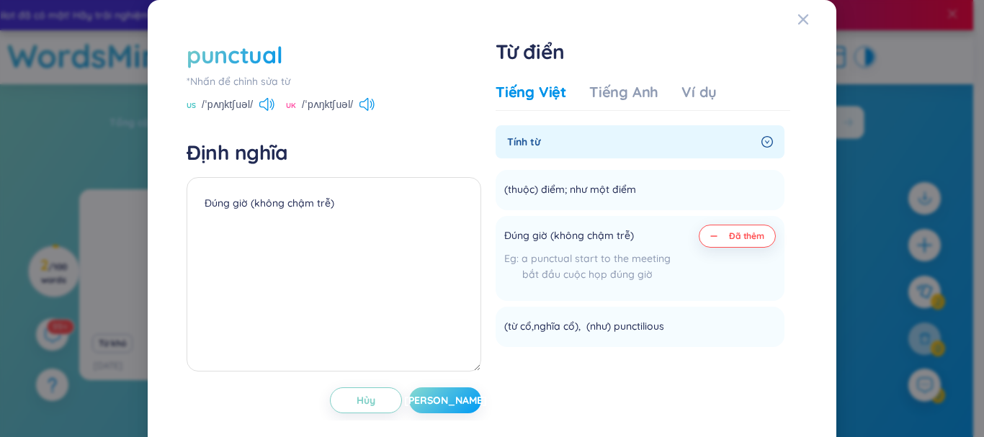
click at [448, 392] on button "Lưu" at bounding box center [445, 400] width 72 height 26
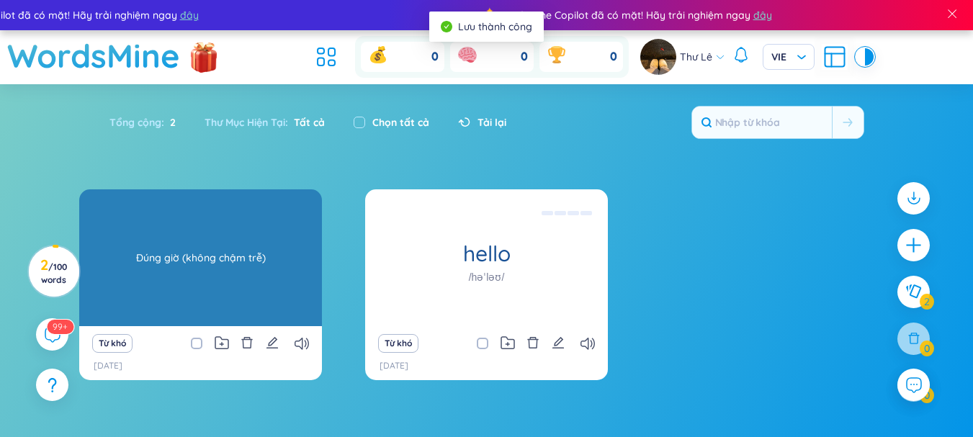
click at [197, 284] on div "punctual" at bounding box center [200, 257] width 243 height 137
click at [197, 284] on div "Đúng giờ (không chậm trễ)" at bounding box center [200, 258] width 228 height 130
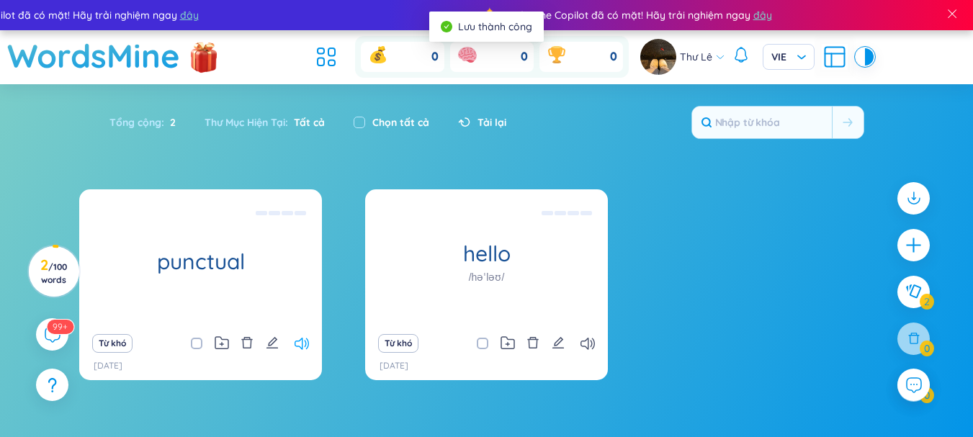
click at [301, 346] on icon at bounding box center [302, 344] width 14 height 12
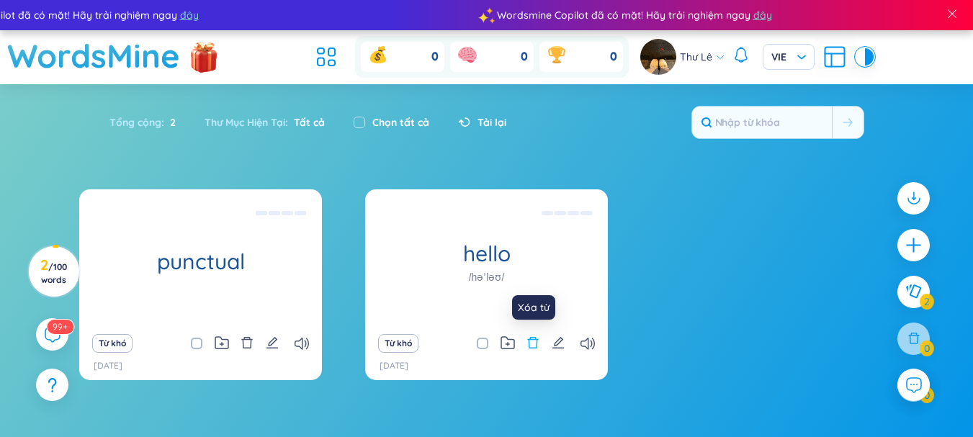
click at [529, 346] on icon "delete" at bounding box center [532, 342] width 13 height 13
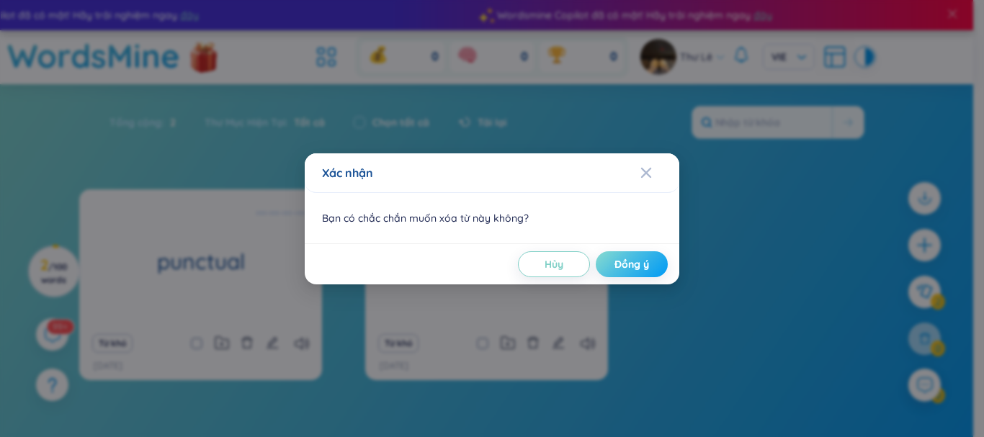
click at [626, 271] on span "Đồng ý" at bounding box center [631, 264] width 35 height 14
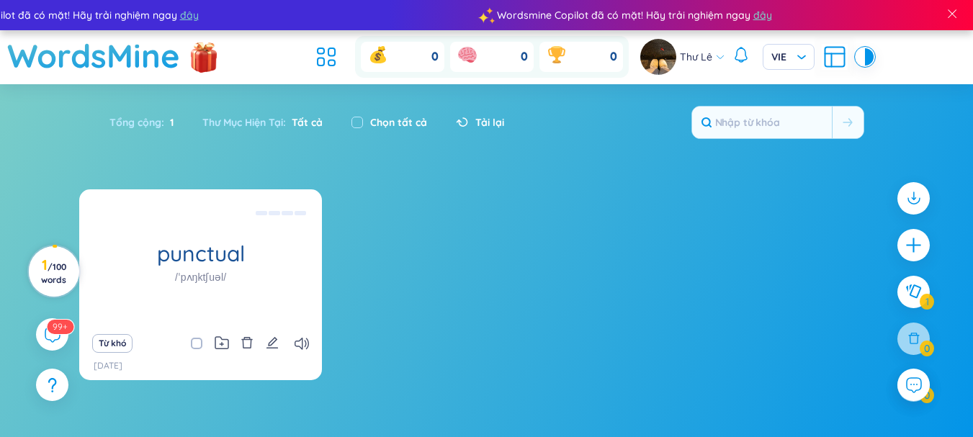
click at [54, 274] on span "/ 100 words" at bounding box center [53, 273] width 25 height 24
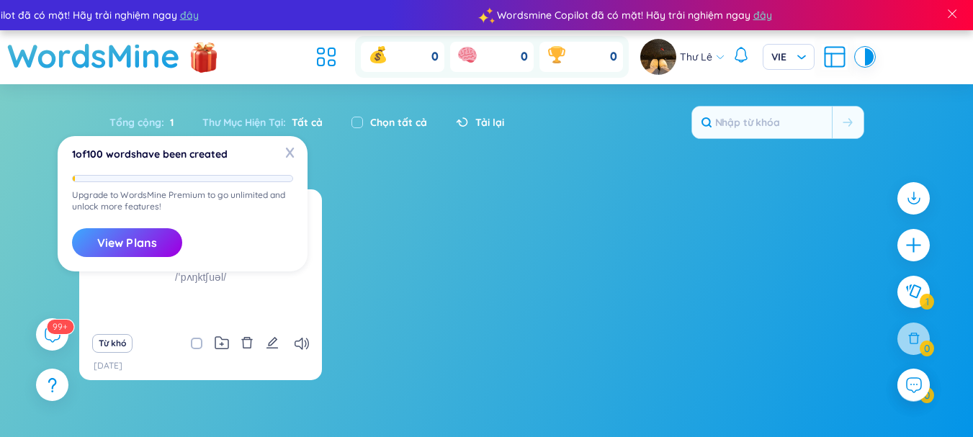
click at [303, 157] on div "X 1 of 100 words have been created Upgrade to WordsMine Premium to go unlimited…" at bounding box center [183, 203] width 250 height 135
click at [287, 149] on span "X" at bounding box center [290, 152] width 22 height 22
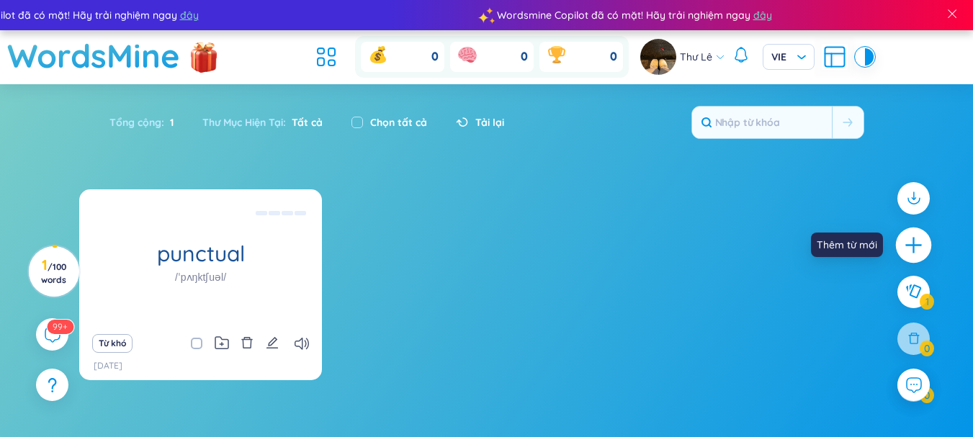
click at [915, 237] on icon "plus" at bounding box center [914, 245] width 20 height 20
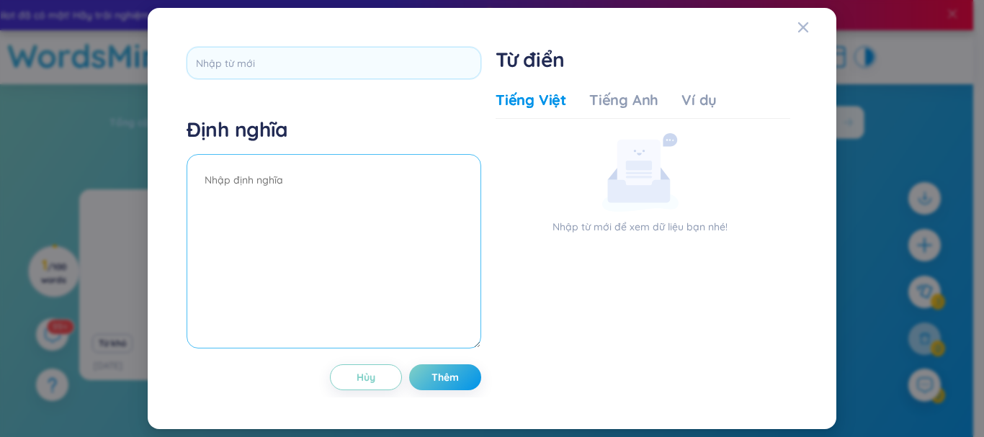
click at [274, 187] on textarea at bounding box center [334, 251] width 295 height 194
type textarea "d"
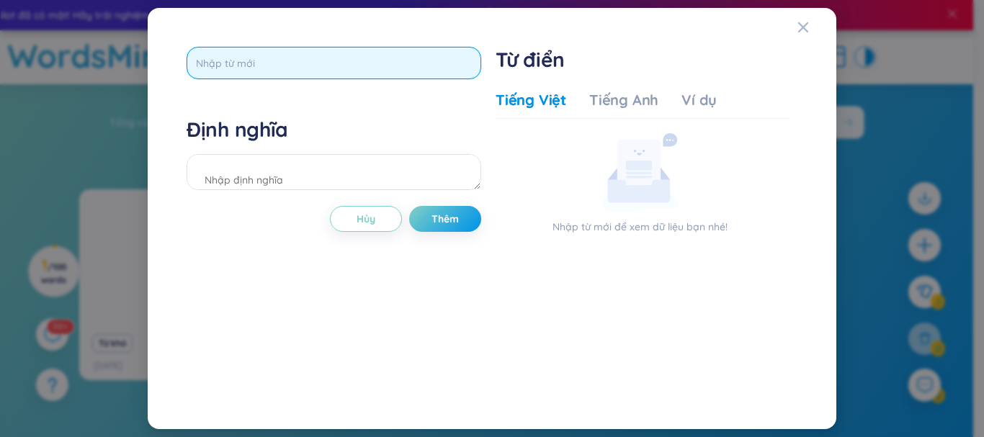
click at [369, 70] on input "text" at bounding box center [334, 63] width 295 height 32
type input "diligent"
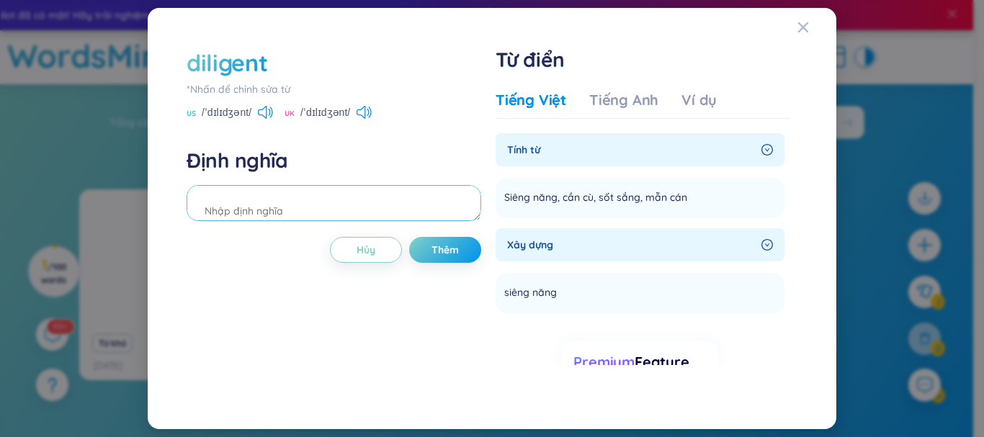
click at [307, 208] on textarea at bounding box center [334, 203] width 295 height 36
click at [365, 112] on icon at bounding box center [363, 112] width 15 height 13
click at [694, 197] on icon at bounding box center [699, 196] width 11 height 11
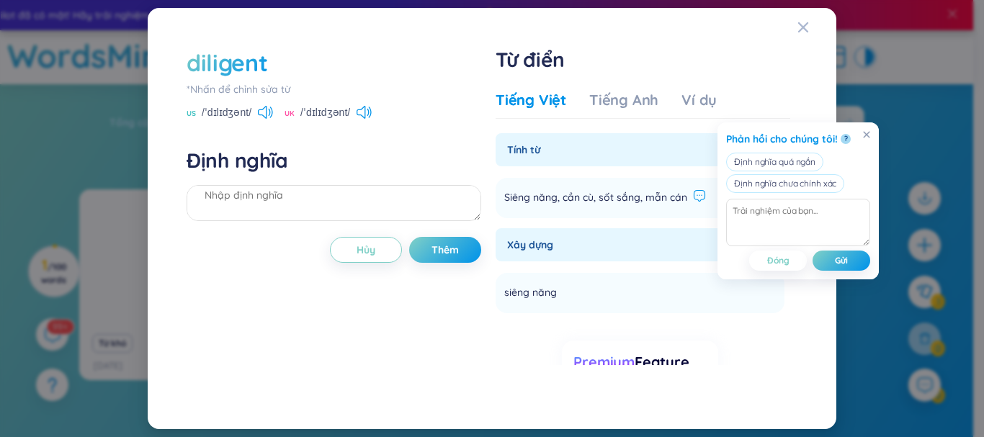
click at [693, 197] on icon at bounding box center [699, 195] width 13 height 13
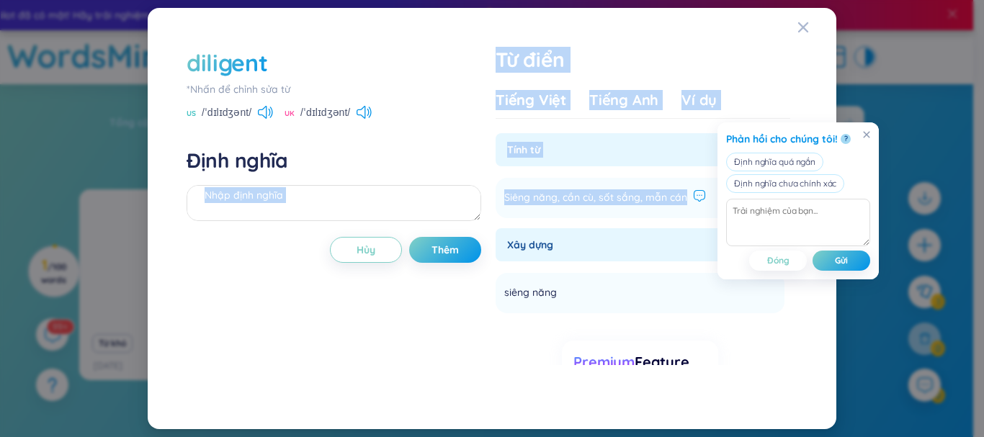
drag, startPoint x: 687, startPoint y: 198, endPoint x: 488, endPoint y: 198, distance: 199.5
click at [488, 198] on div "diligent *Nhấn để chỉnh sửa từ US /ˈdɪlɪdʒənt/ UK /ˈdɪlɪdʒənt/ Định nghĩa Hủy T…" at bounding box center [491, 219] width 625 height 358
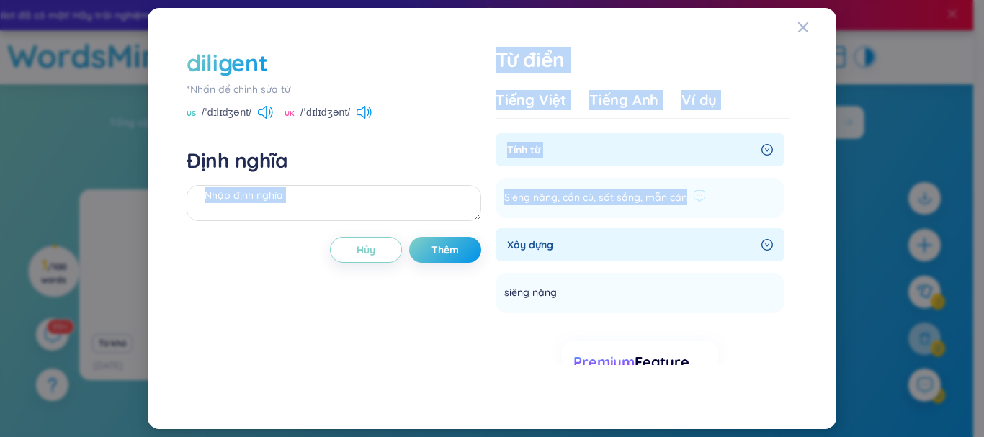
click at [578, 197] on span "Siêng năng, cần cù, sốt sắng, mẫn cán" at bounding box center [595, 197] width 183 height 17
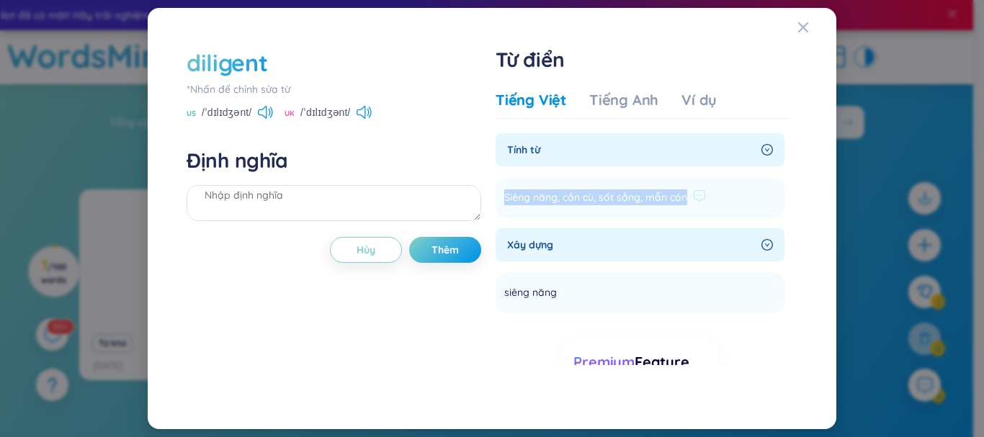
drag, startPoint x: 688, startPoint y: 194, endPoint x: 503, endPoint y: 199, distance: 185.1
click at [503, 199] on li "Siêng năng, cần cù, sốt sắng, mẫn cán Thêm" at bounding box center [639, 198] width 289 height 40
copy span "Siêng năng, cần cù, sốt sắng, mẫn cán"
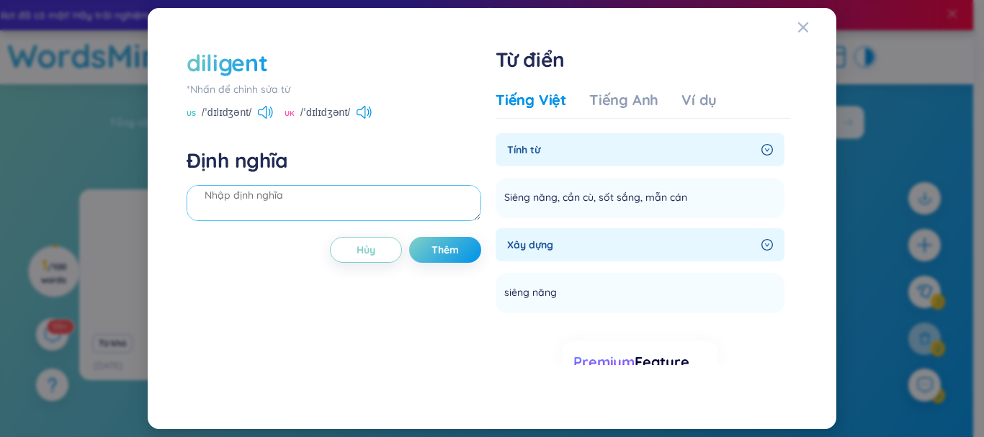
click at [284, 199] on textarea at bounding box center [334, 203] width 295 height 36
paste textarea "Siêng năng, cần cù, sốt sắng, mẫn cán"
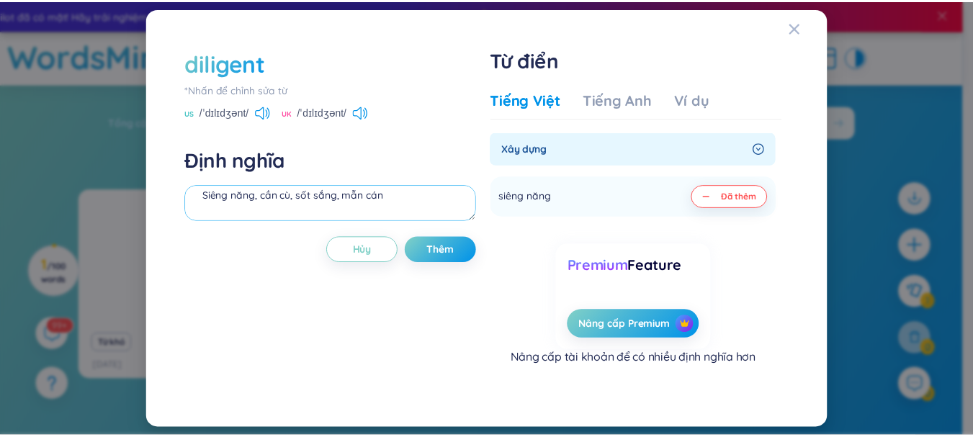
scroll to position [112, 0]
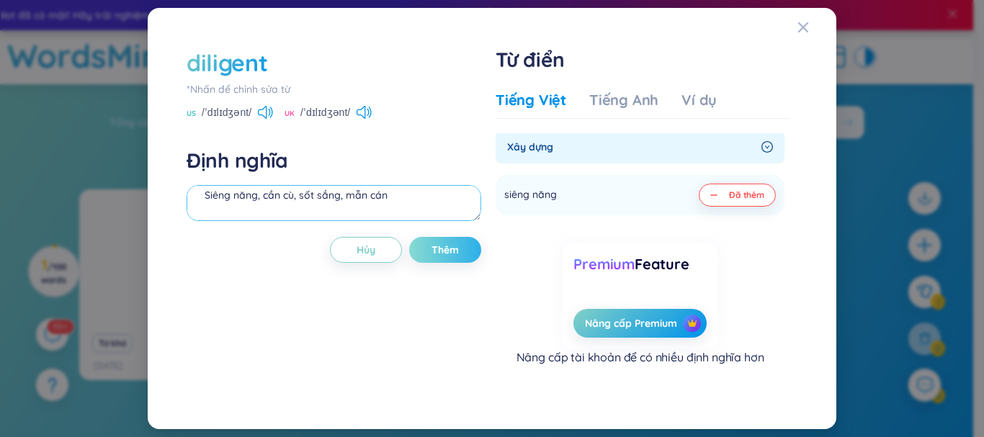
type textarea "Siêng năng, cần cù, sốt sắng, mẫn cán"
click at [435, 242] on button "Thêm" at bounding box center [445, 250] width 72 height 26
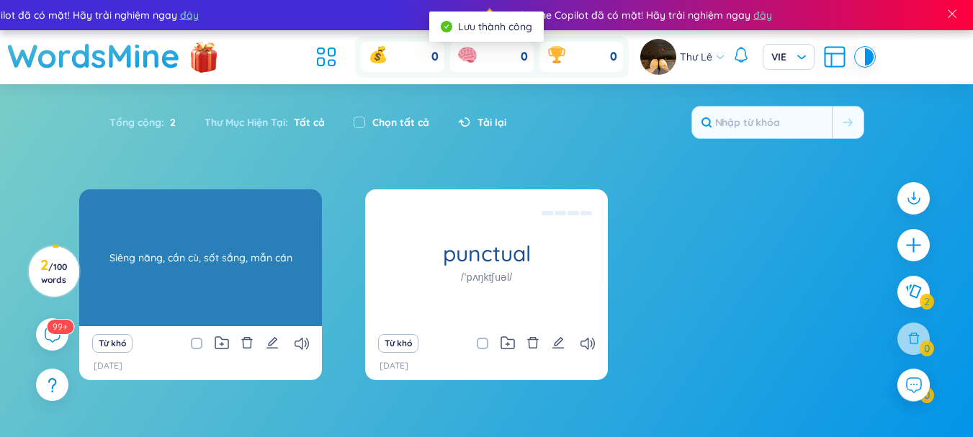
click at [205, 270] on div "Siêng năng, cần cù, sốt sắng, mẫn cán" at bounding box center [200, 258] width 228 height 130
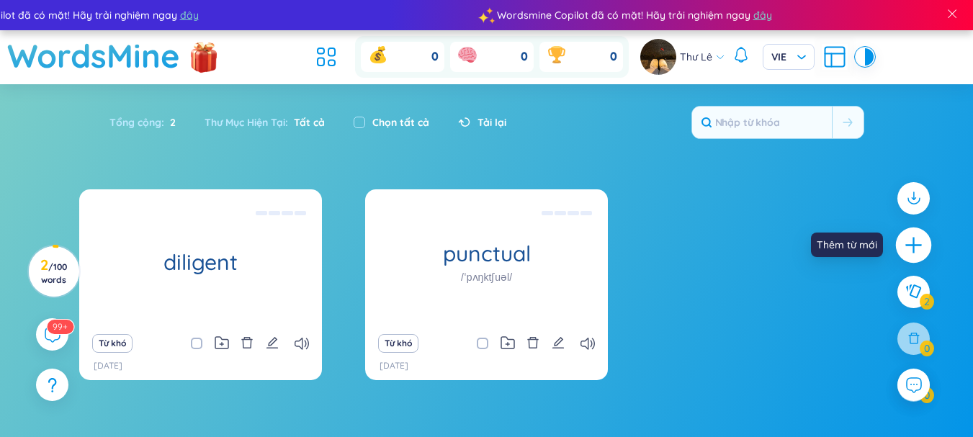
click at [919, 238] on icon "plus" at bounding box center [914, 245] width 20 height 20
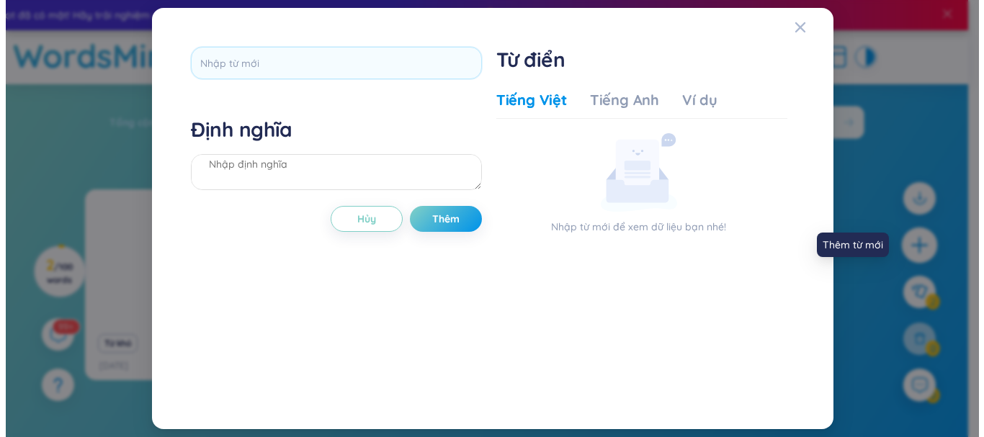
scroll to position [0, 0]
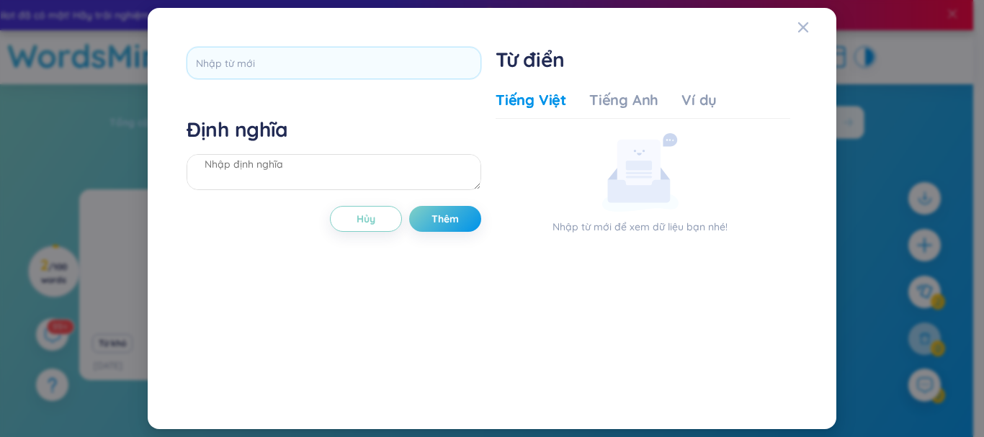
click at [389, 81] on div at bounding box center [334, 68] width 295 height 42
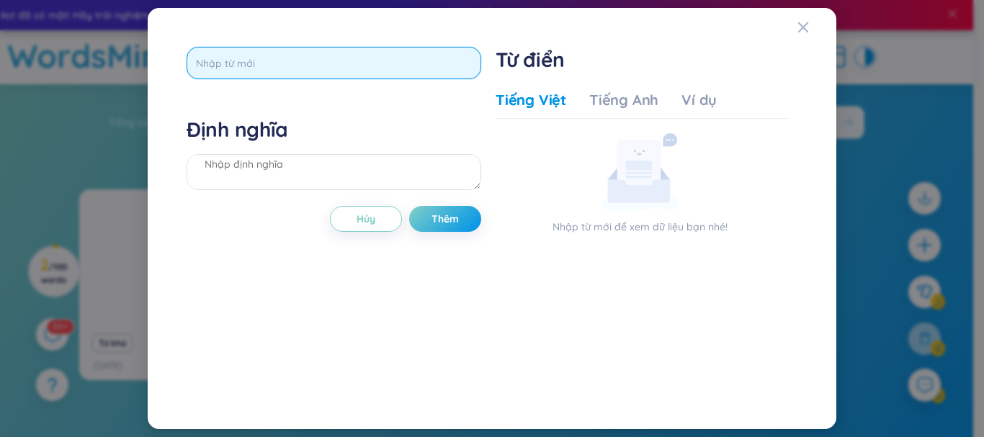
click at [383, 66] on input "text" at bounding box center [334, 63] width 295 height 32
type input "serious"
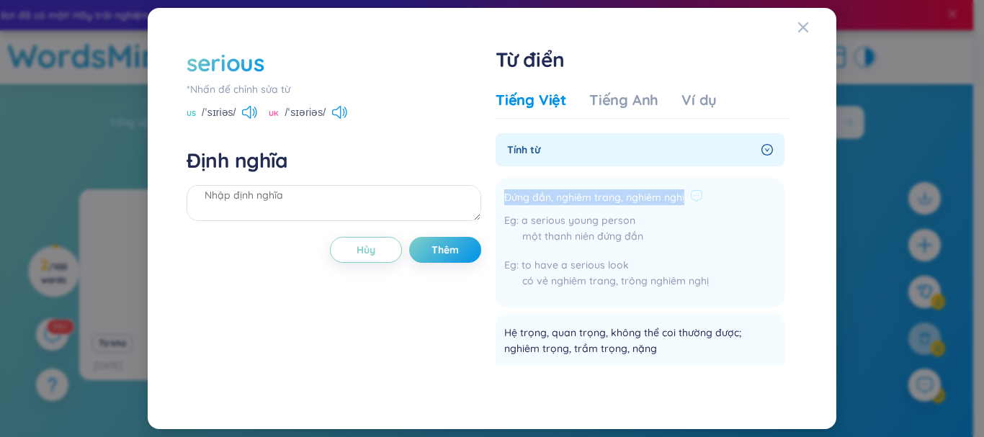
drag, startPoint x: 683, startPoint y: 198, endPoint x: 506, endPoint y: 198, distance: 177.1
click at [506, 198] on div "Đứng đắn, nghiêm trang, nghiêm nghị" at bounding box center [606, 197] width 205 height 17
copy span "Đứng đắn, nghiêm trang, nghiêm nghị"
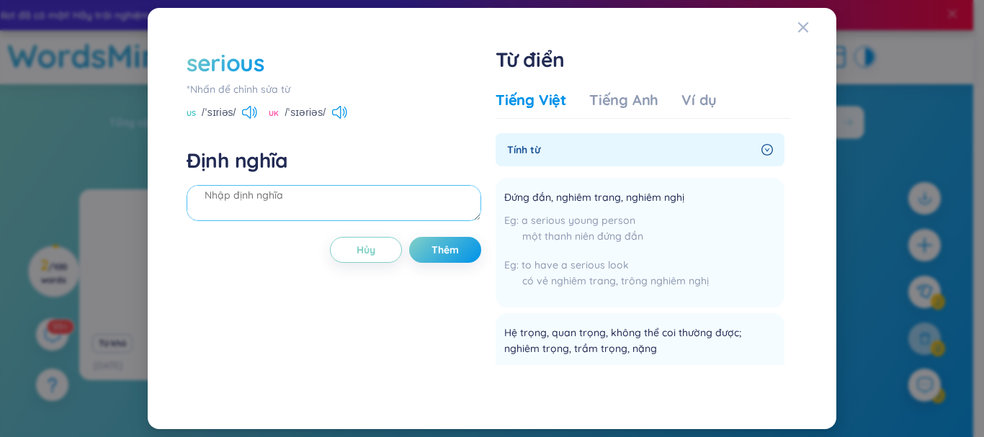
click at [321, 193] on textarea at bounding box center [334, 203] width 295 height 36
paste textarea "Đứng đắn, nghiêm trang, nghiêm nghị"
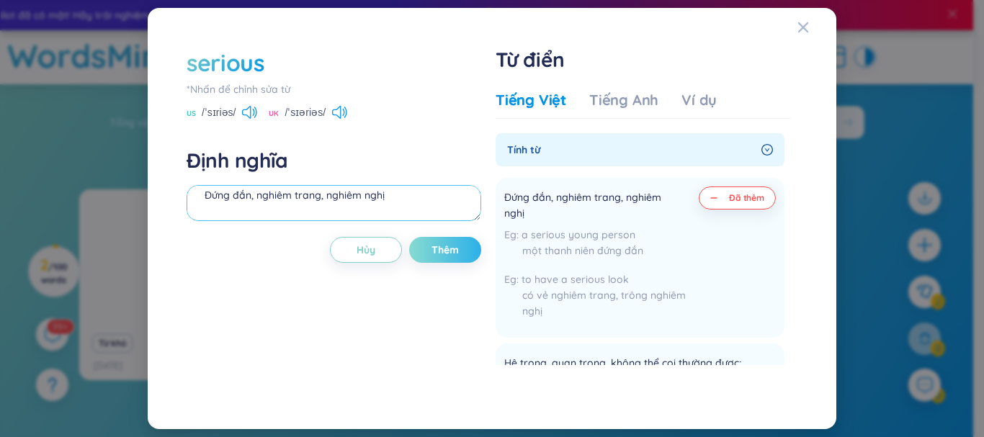
type textarea "Đứng đắn, nghiêm trang, nghiêm nghị"
click at [449, 251] on span "Thêm" at bounding box center [444, 250] width 27 height 14
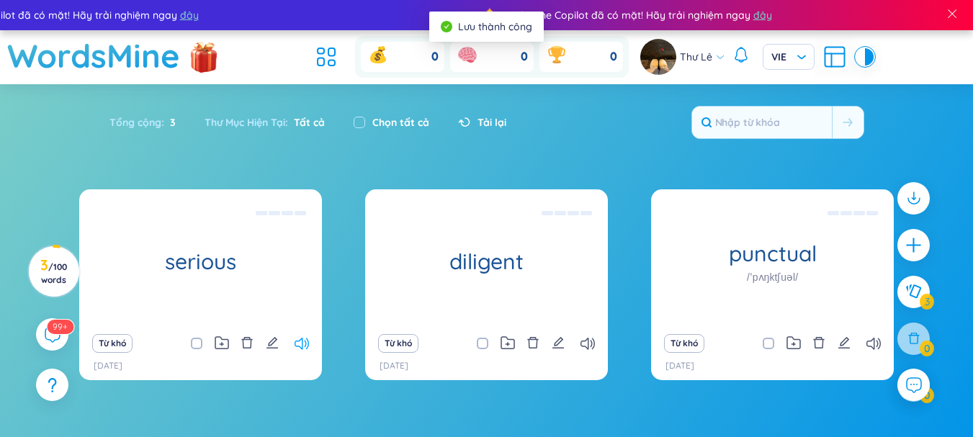
click at [301, 339] on icon at bounding box center [302, 344] width 14 height 12
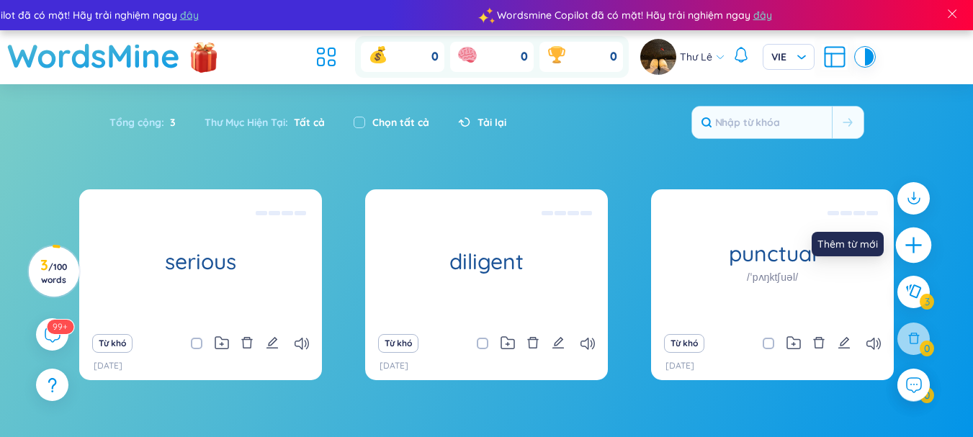
click at [912, 251] on icon "plus" at bounding box center [914, 245] width 20 height 20
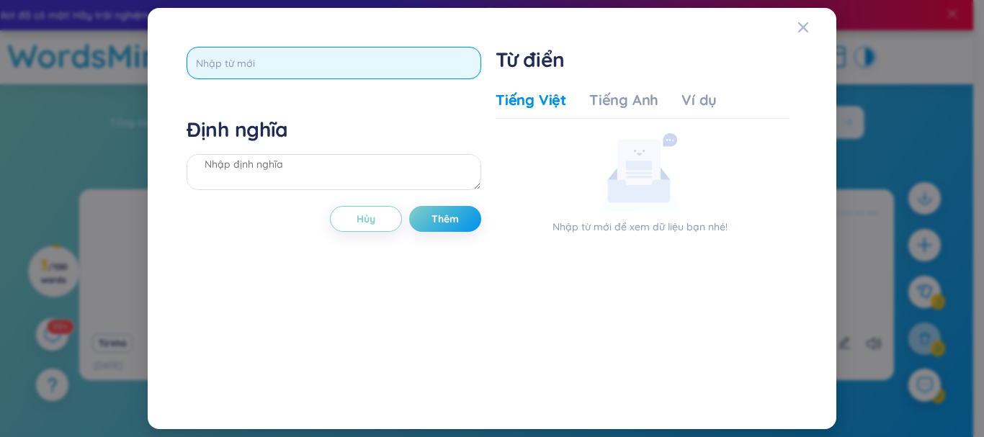
click at [322, 58] on input "text" at bounding box center [334, 63] width 295 height 32
type input "strict"
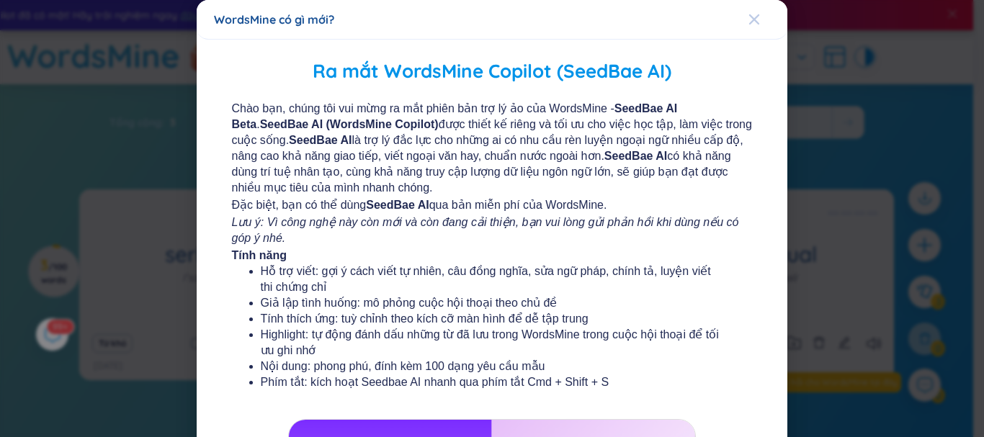
click at [748, 16] on icon "Close" at bounding box center [754, 20] width 12 height 12
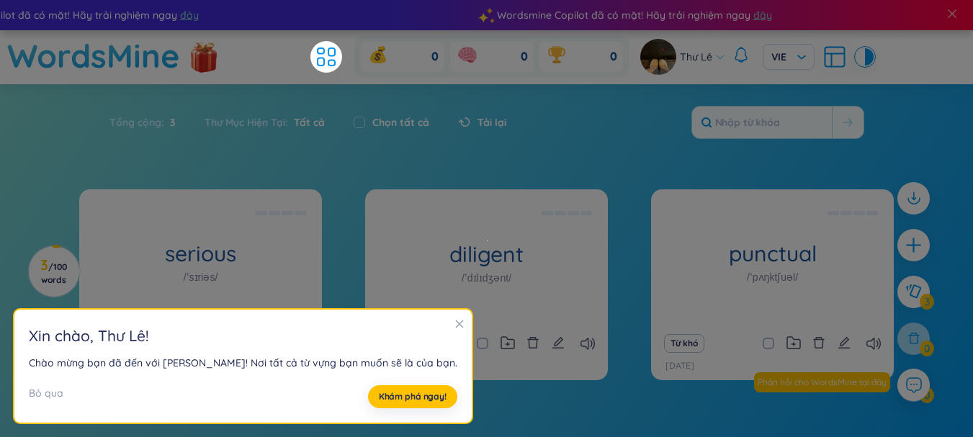
click at [454, 325] on icon "close" at bounding box center [459, 324] width 10 height 10
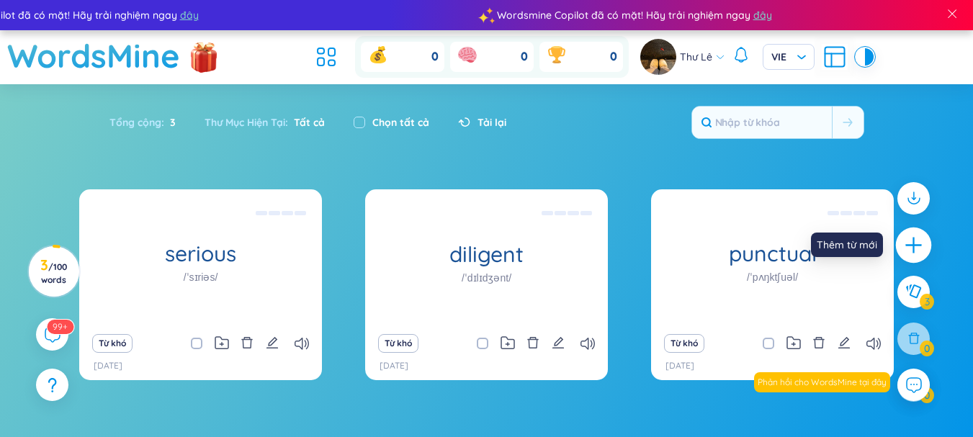
click at [904, 251] on icon "plus" at bounding box center [914, 245] width 20 height 20
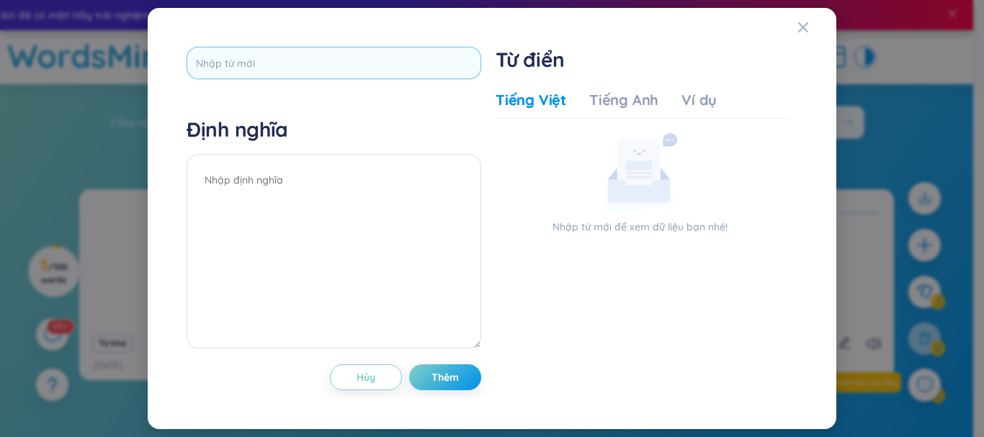
click at [310, 61] on input "text" at bounding box center [334, 63] width 295 height 32
type input "strict"
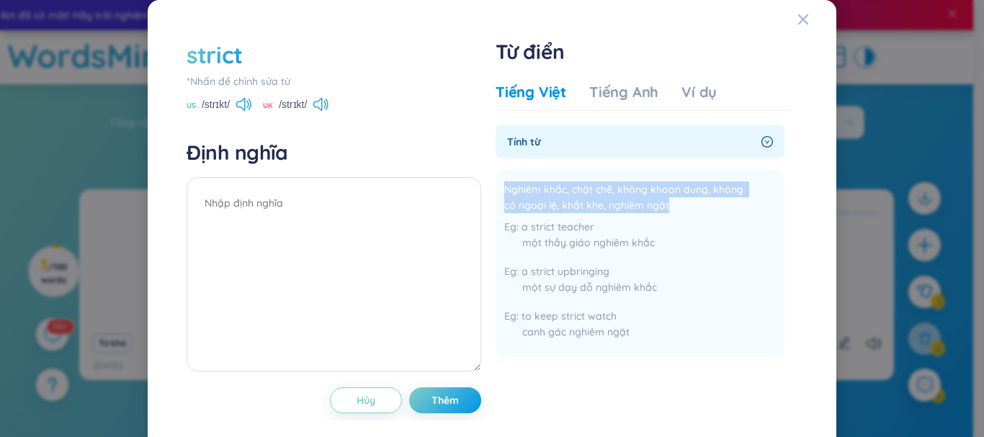
drag, startPoint x: 669, startPoint y: 210, endPoint x: 487, endPoint y: 195, distance: 182.8
click at [487, 195] on div "strict *Nhấn để chỉnh sửa từ [GEOGRAPHIC_DATA] /strɪkt/ [GEOGRAPHIC_DATA] /strɪ…" at bounding box center [491, 226] width 625 height 389
copy span "Nghiêm khắc, chặt chẽ, không khoan dung, không có ngoại lệ, khắt khe, nghiêm ng…"
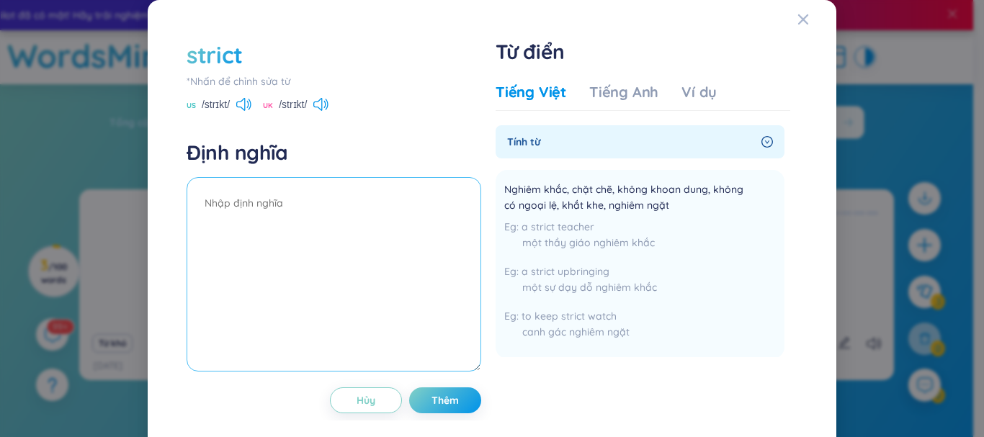
click at [297, 195] on textarea at bounding box center [334, 274] width 295 height 194
paste textarea "Nghiêm khắc, chặt chẽ, không khoan dung, không có ngoại lệ, khắt khe, nghiêm ng…"
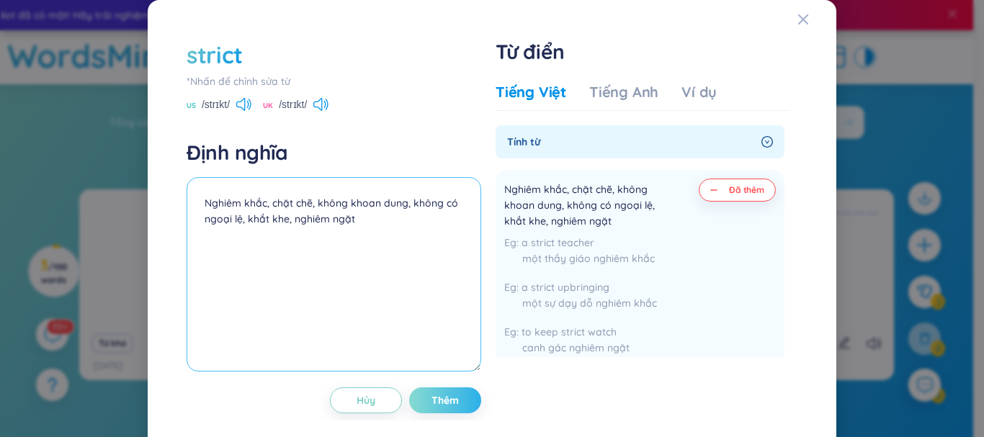
type textarea "Nghiêm khắc, chặt chẽ, không khoan dung, không có ngoại lệ, khắt khe, nghiêm ng…"
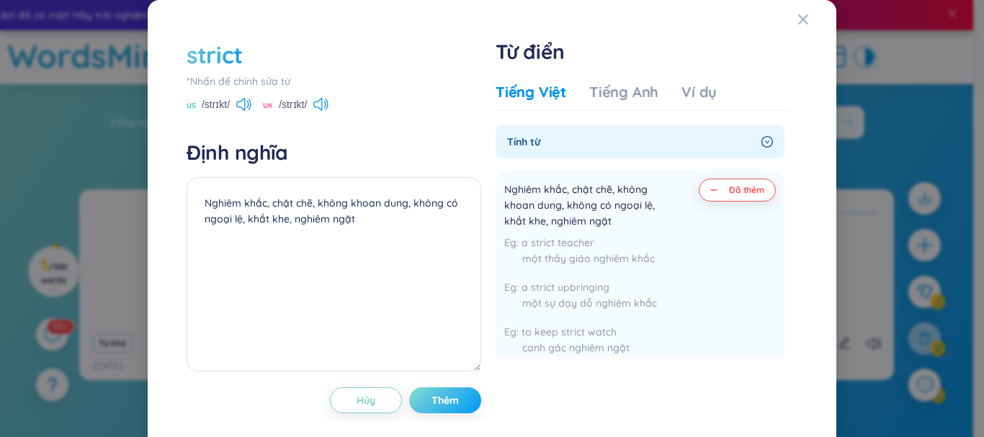
click at [421, 408] on button "Thêm" at bounding box center [445, 400] width 72 height 26
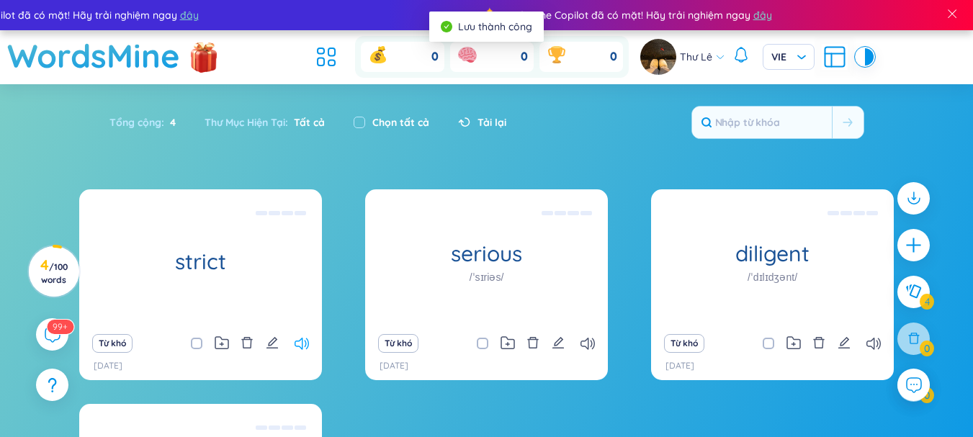
click at [300, 349] on icon at bounding box center [302, 344] width 14 height 12
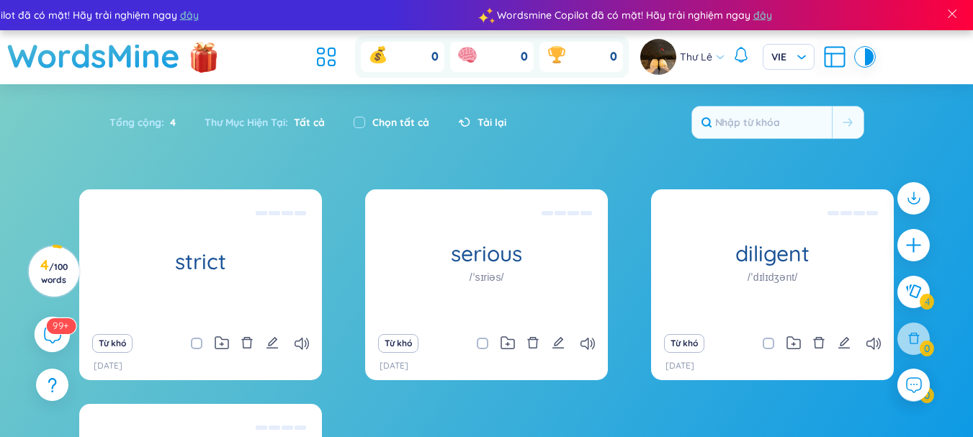
click at [56, 340] on icon at bounding box center [53, 335] width 16 height 16
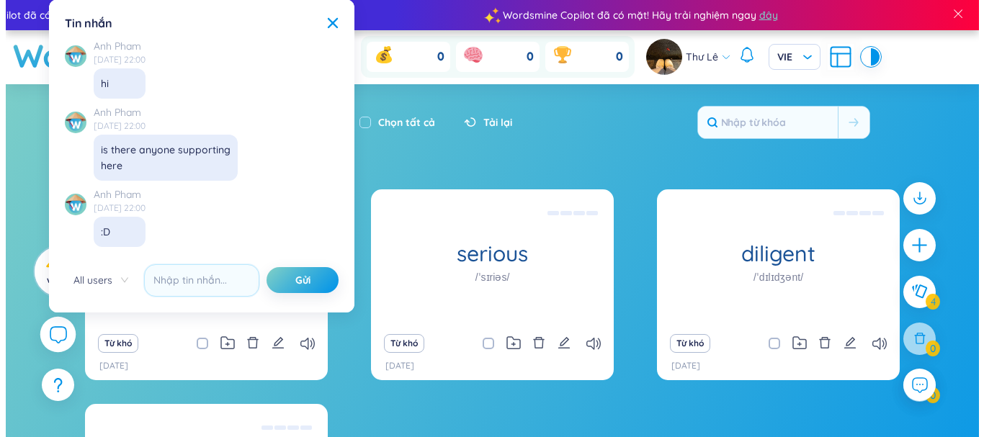
scroll to position [16627, 0]
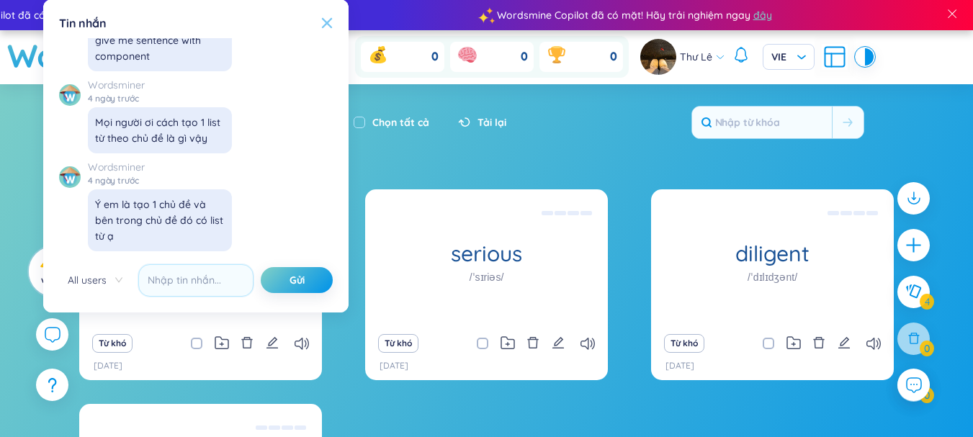
click at [325, 21] on icon at bounding box center [327, 23] width 10 height 10
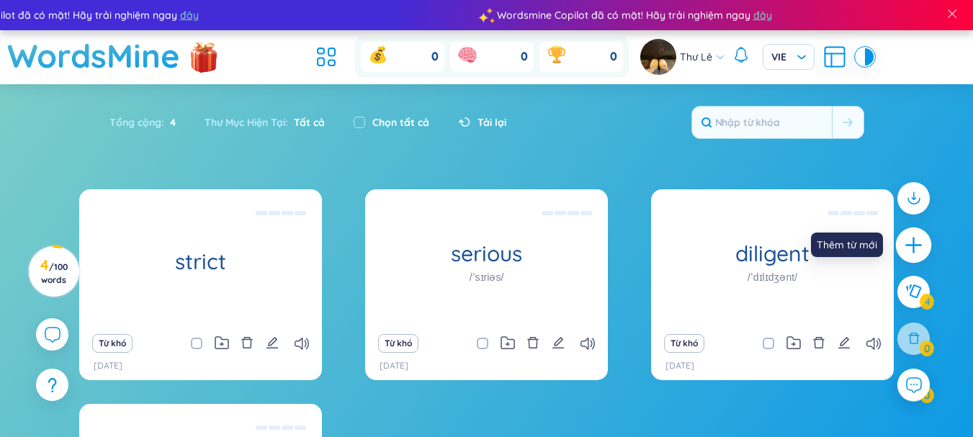
click at [912, 250] on icon "plus" at bounding box center [914, 245] width 20 height 20
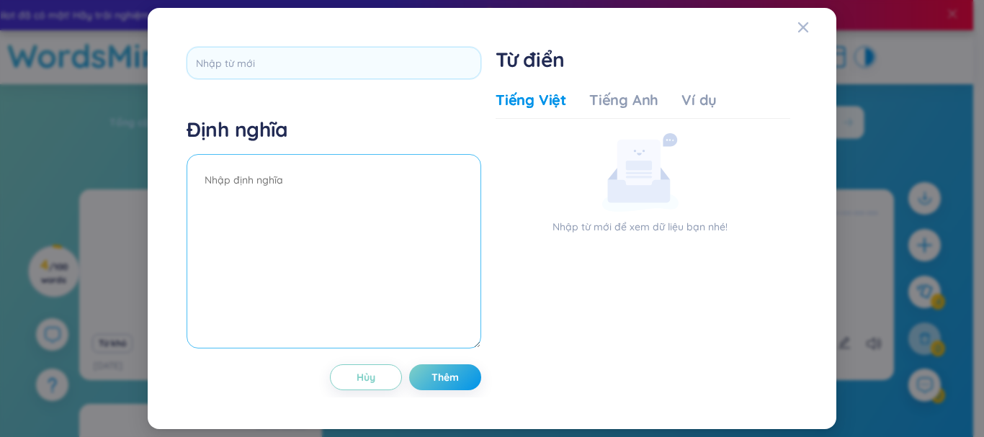
click at [245, 180] on textarea at bounding box center [334, 251] width 295 height 194
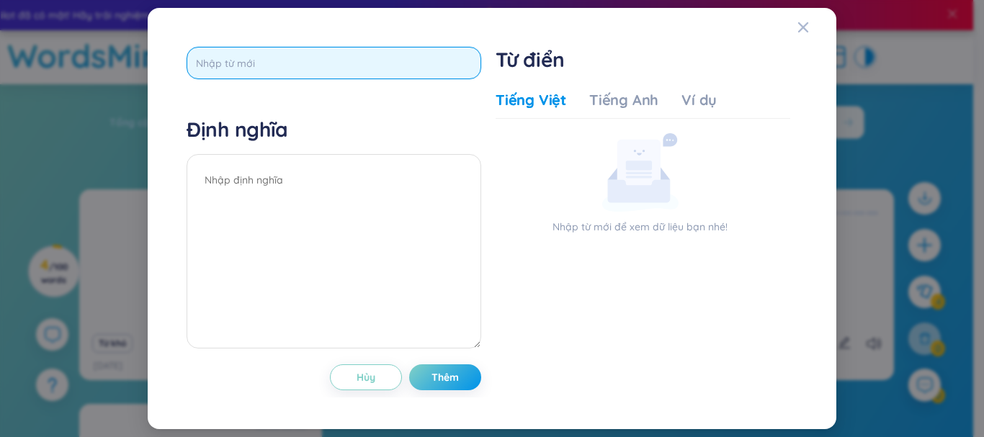
click at [265, 66] on input "text" at bounding box center [334, 63] width 295 height 32
type input "compulory"
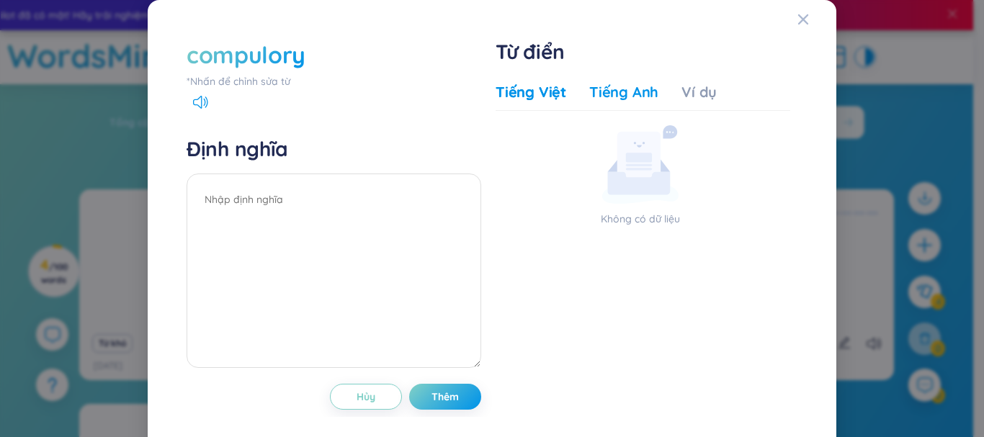
click at [622, 87] on div "Tiếng Anh" at bounding box center [623, 92] width 69 height 20
click at [269, 52] on div "compulory" at bounding box center [246, 55] width 119 height 32
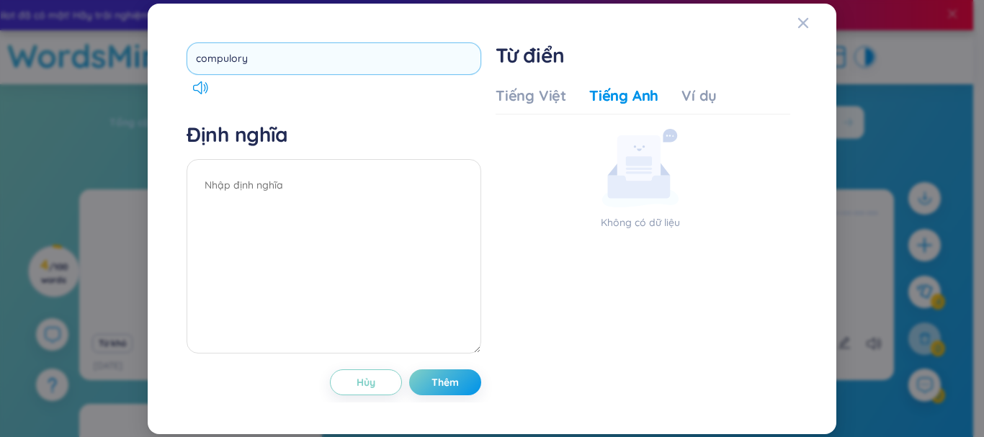
click at [230, 56] on input "compulory" at bounding box center [334, 58] width 295 height 32
type input "compulsory"
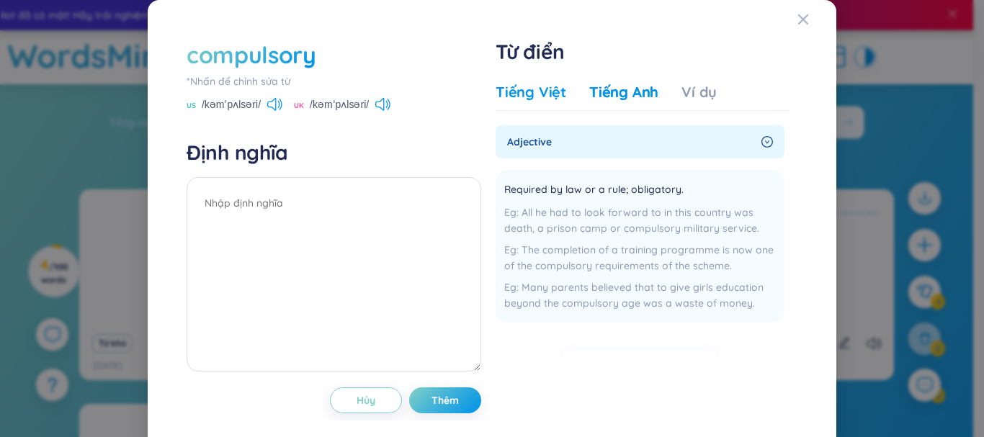
click at [540, 99] on div "Tiếng Việt" at bounding box center [530, 92] width 71 height 20
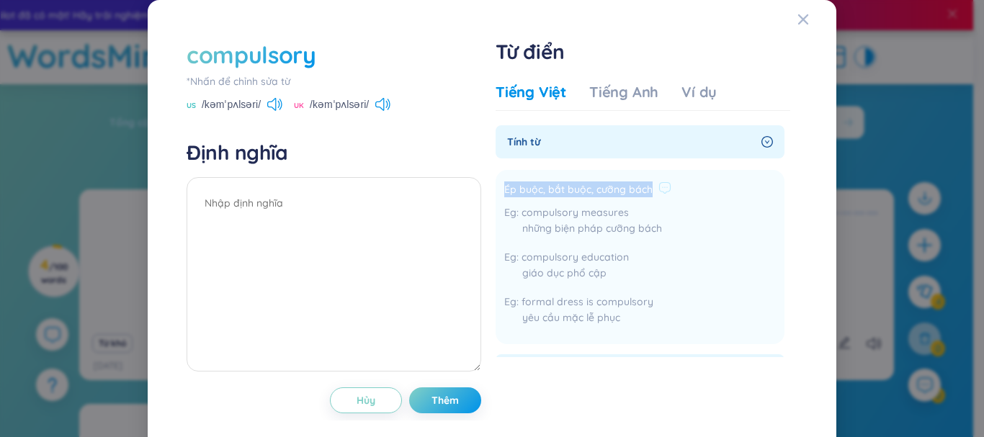
drag, startPoint x: 646, startPoint y: 188, endPoint x: 498, endPoint y: 186, distance: 147.6
click at [504, 186] on div "Ép buộc, bắt buộc, cưỡng bách" at bounding box center [587, 189] width 167 height 17
copy span "Ép buộc, bắt buộc, cưỡng bách"
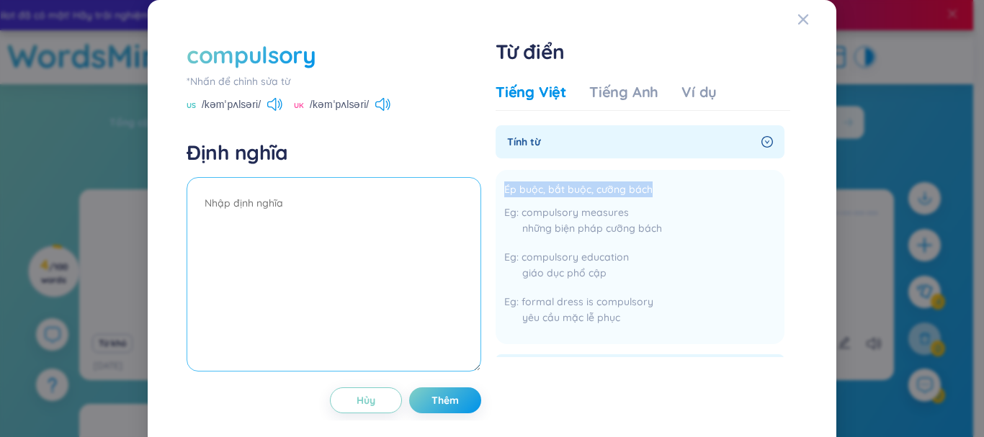
click at [320, 192] on textarea at bounding box center [334, 274] width 295 height 194
paste textarea "Ép buộc, bắt buộc, cưỡng bách"
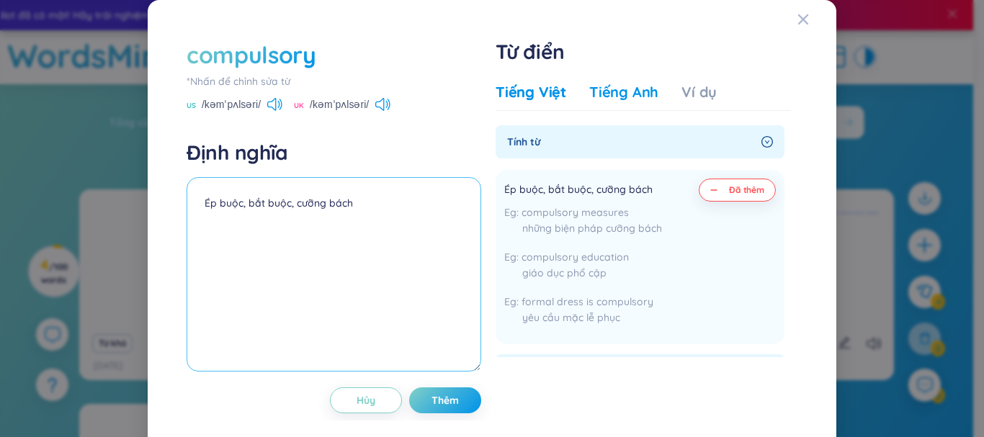
type textarea "Ép buộc, bắt buộc, cưỡng bách"
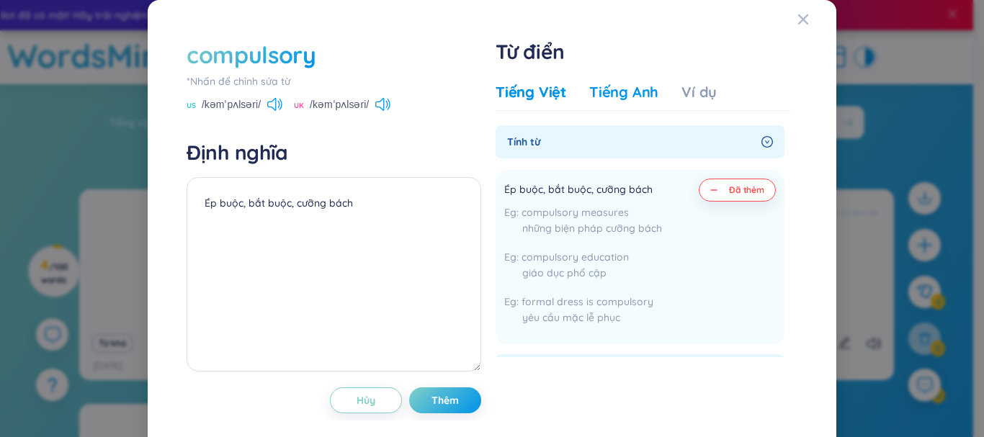
click at [611, 98] on div "Tiếng Anh" at bounding box center [623, 92] width 69 height 20
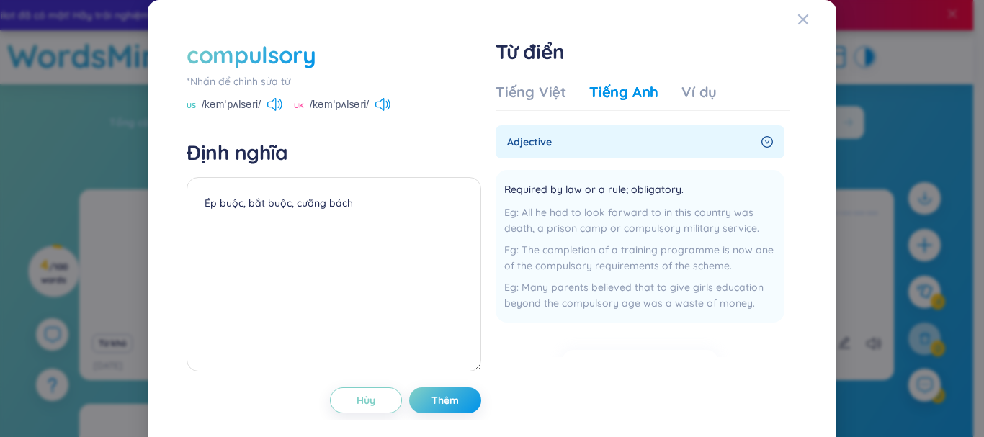
click at [562, 96] on div "Tiếng Việt Tiếng Anh Ví dụ" at bounding box center [605, 96] width 221 height 29
click at [536, 98] on div "Tiếng Việt" at bounding box center [530, 92] width 71 height 20
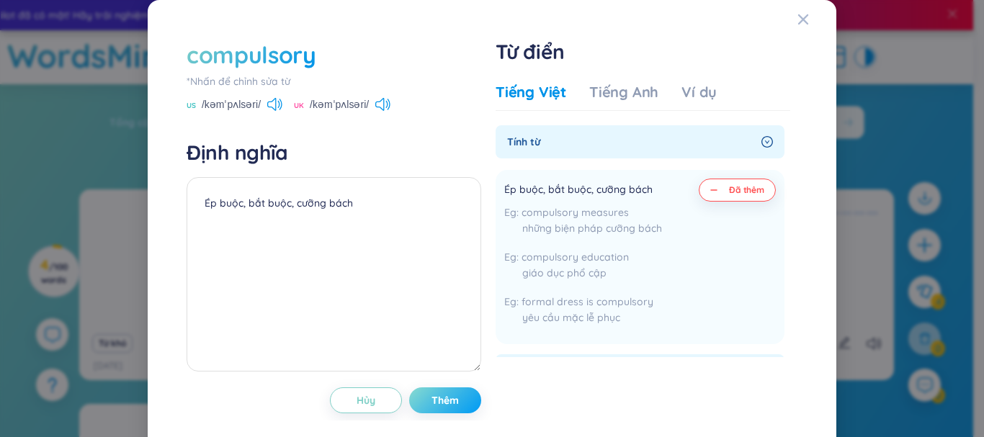
click at [437, 391] on button "Thêm" at bounding box center [445, 400] width 72 height 26
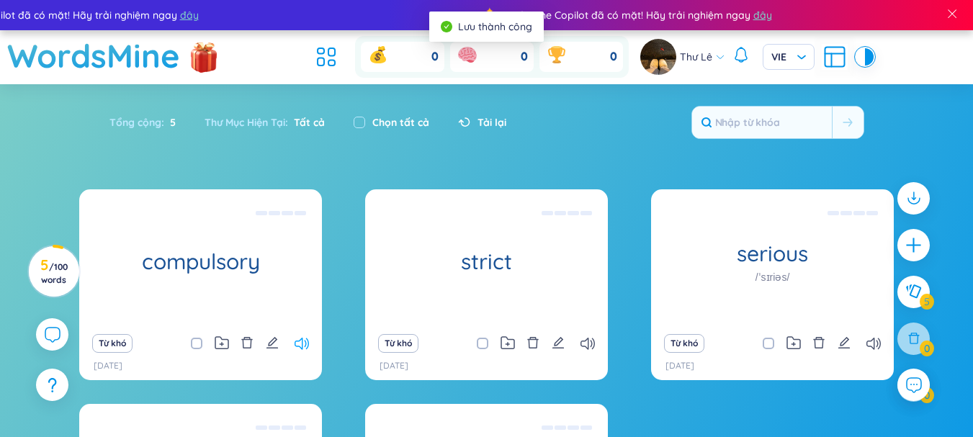
click at [307, 341] on icon at bounding box center [302, 344] width 14 height 12
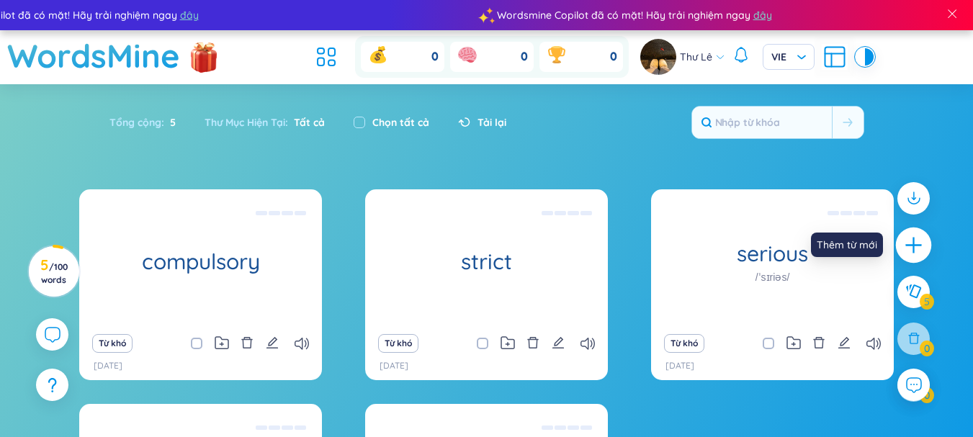
click at [921, 241] on icon "plus" at bounding box center [914, 245] width 20 height 20
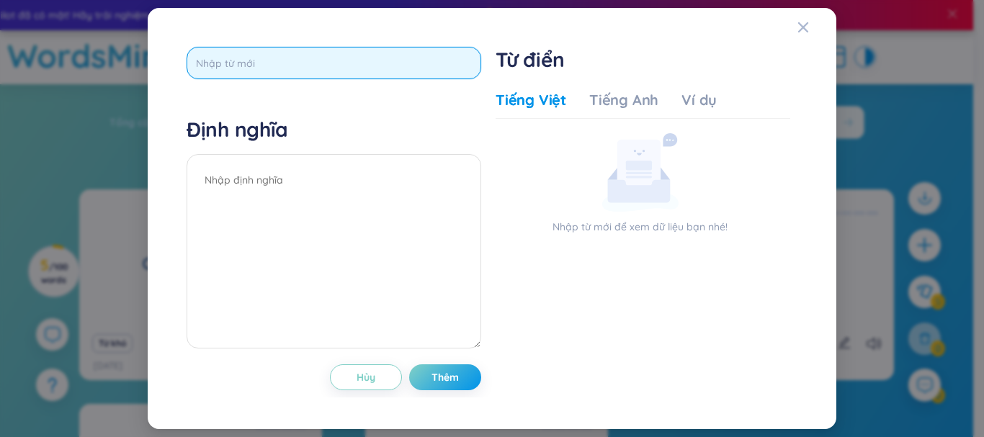
click at [392, 54] on input "text" at bounding box center [334, 63] width 295 height 32
type input "peer"
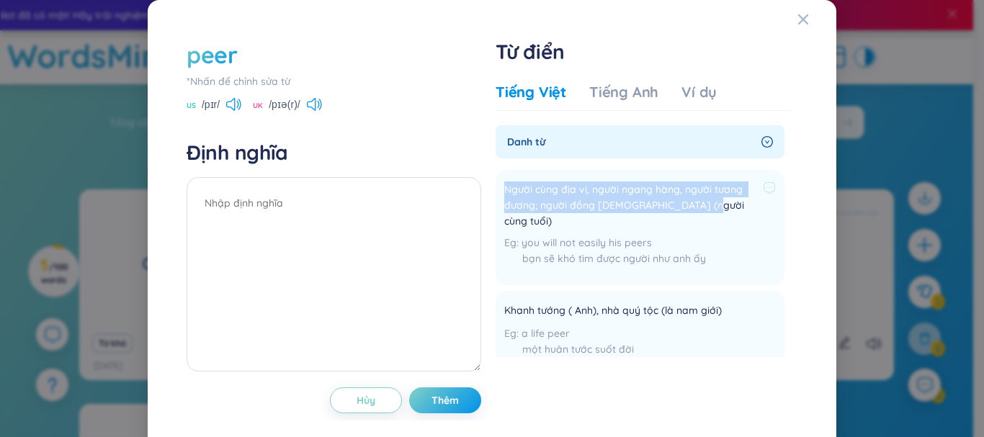
drag, startPoint x: 648, startPoint y: 212, endPoint x: 498, endPoint y: 191, distance: 151.9
click at [498, 191] on li "Người cùng địa vị, người ngang hàng, người tương đương; người đồng tuế (người c…" at bounding box center [639, 227] width 289 height 115
copy span "Người cùng địa vị, người ngang hàng, người tương đương; người đồng [DEMOGRAPHIC…"
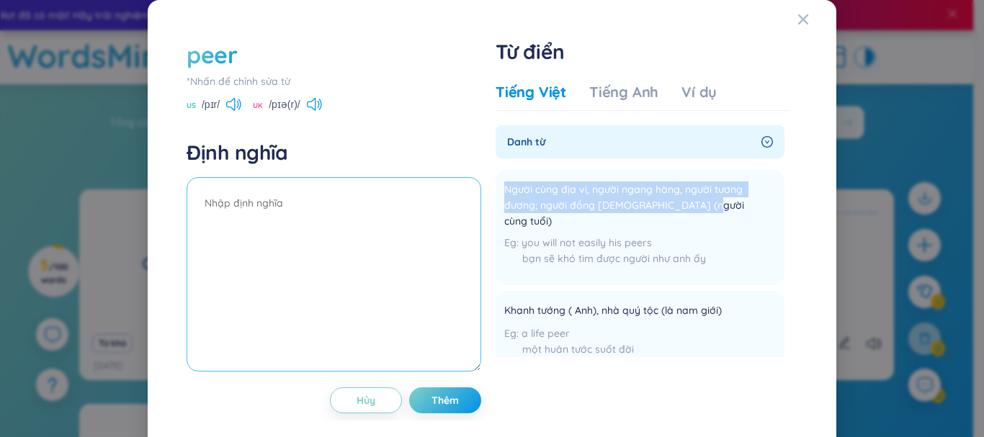
click at [343, 233] on textarea at bounding box center [334, 274] width 295 height 194
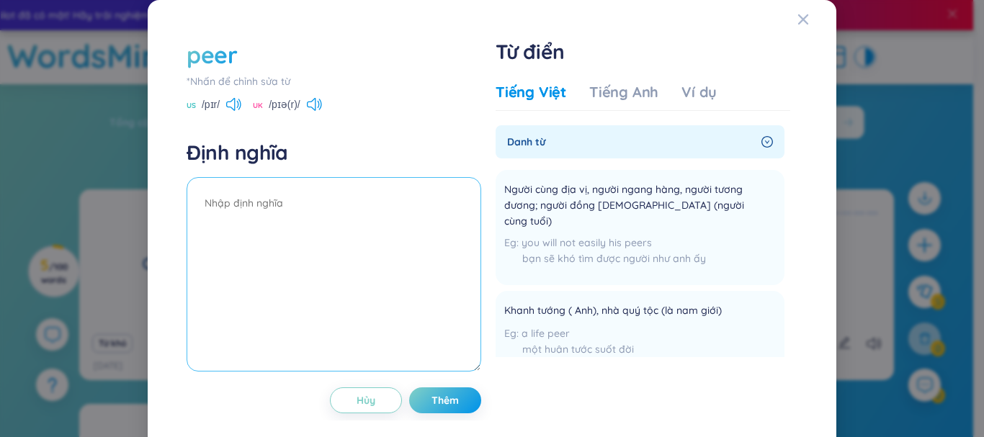
paste textarea "Người cùng địa vị, người ngang hàng, người tương đương; người đồng [DEMOGRAPHIC…"
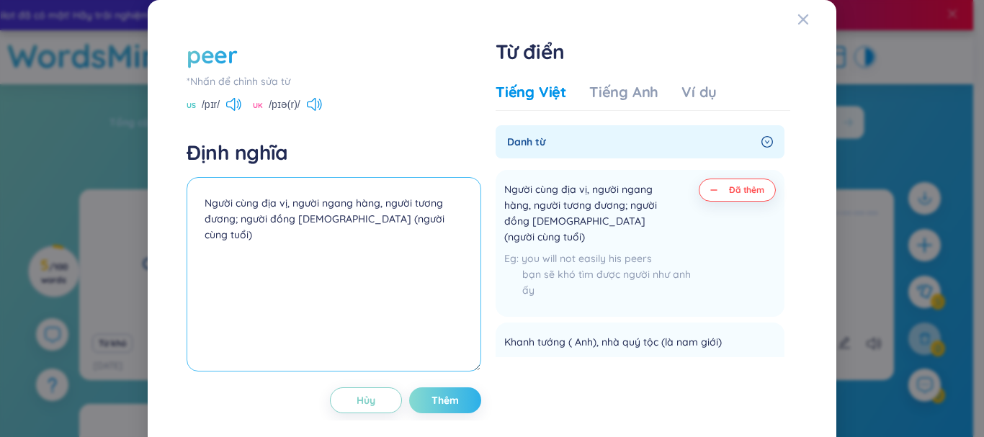
type textarea "Người cùng địa vị, người ngang hàng, người tương đương; người đồng [DEMOGRAPHIC…"
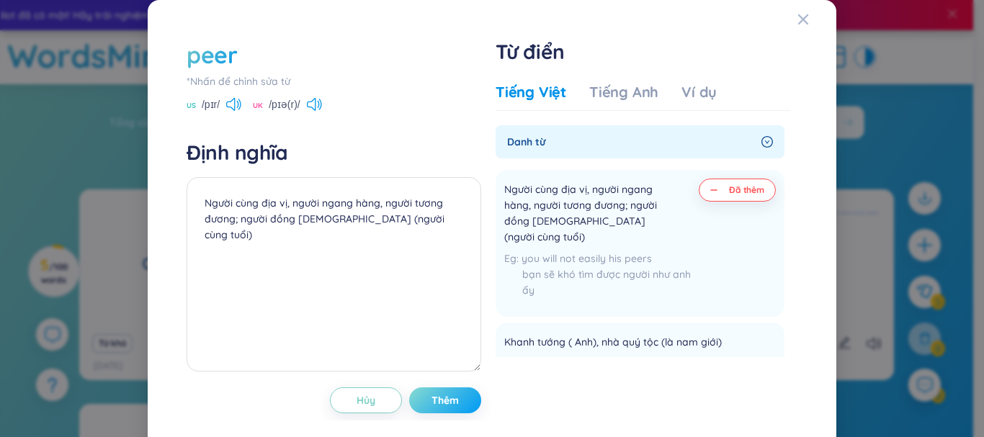
click at [443, 400] on span "Thêm" at bounding box center [444, 400] width 27 height 14
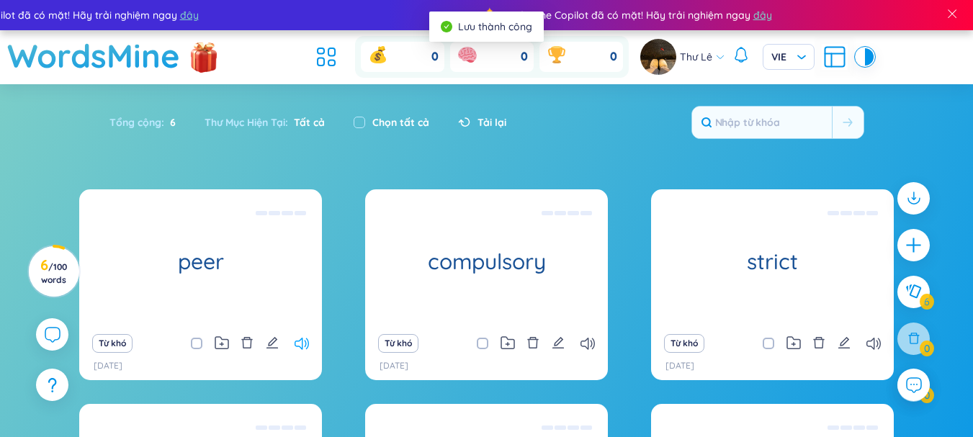
click at [304, 339] on icon at bounding box center [302, 344] width 14 height 12
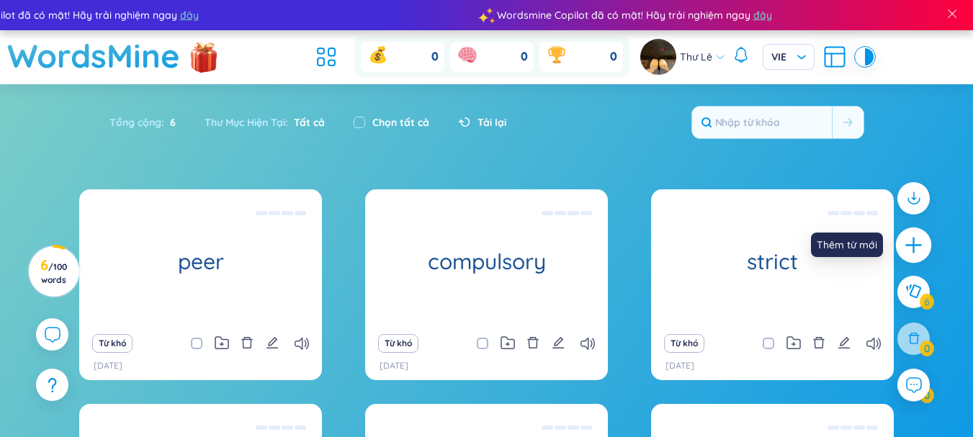
click at [928, 252] on div at bounding box center [914, 246] width 36 height 36
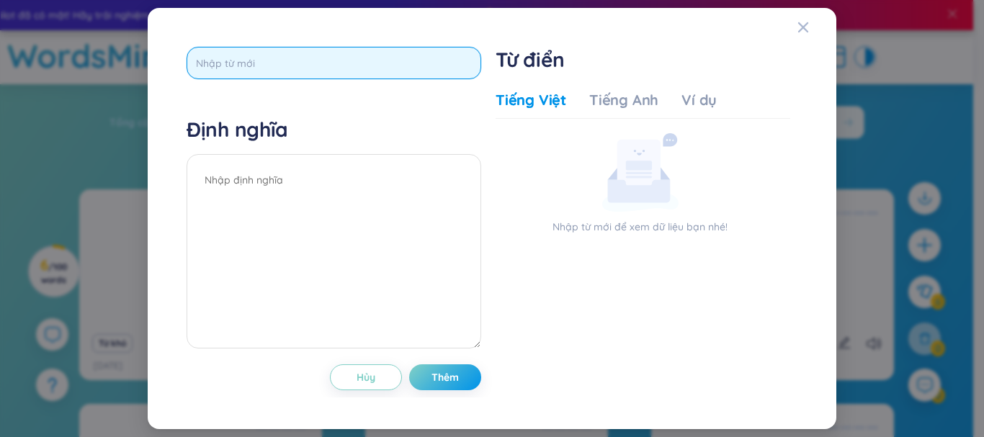
click at [238, 51] on input "text" at bounding box center [334, 63] width 295 height 32
type input "gradute"
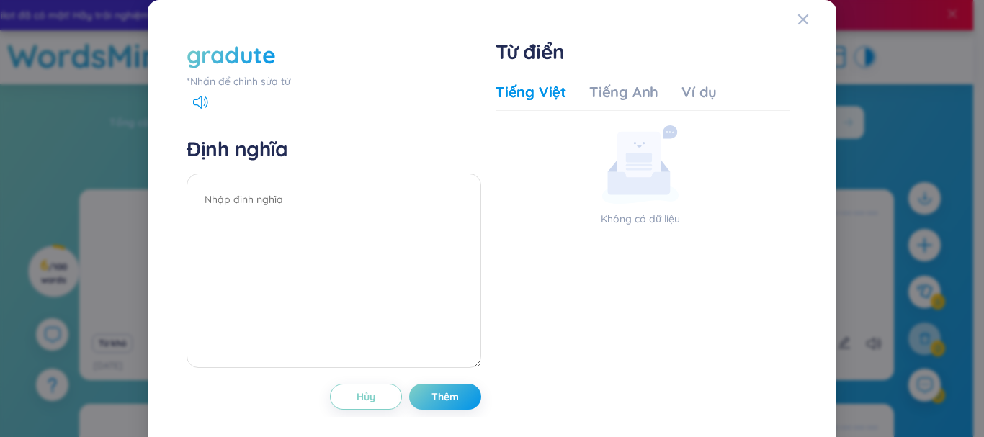
click at [248, 53] on div "gradute" at bounding box center [231, 55] width 89 height 32
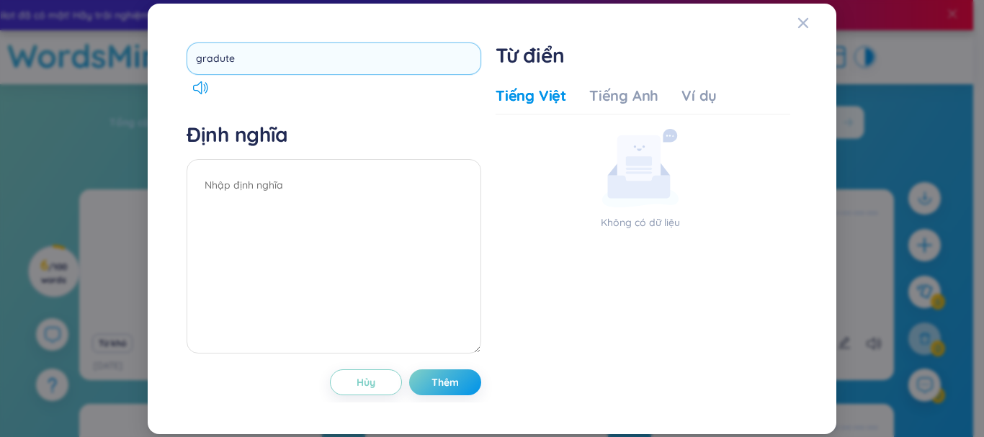
click at [224, 58] on input "gradute" at bounding box center [334, 58] width 295 height 32
type input "graduate"
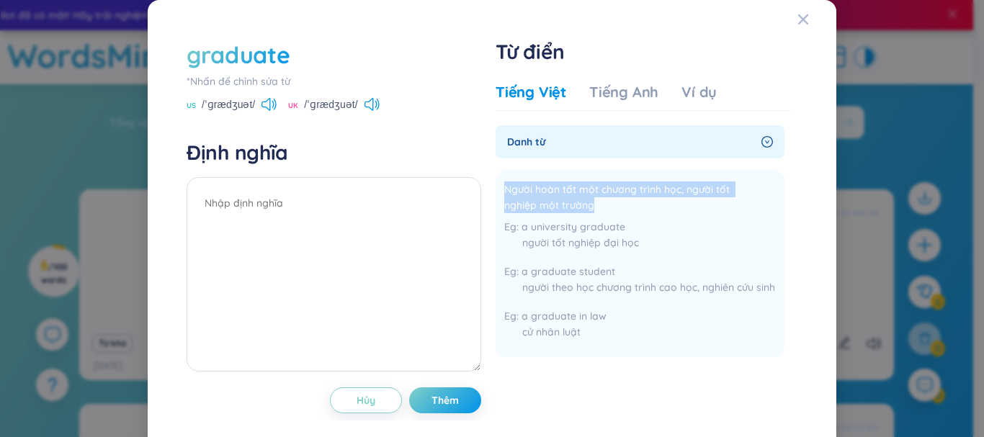
drag, startPoint x: 598, startPoint y: 206, endPoint x: 485, endPoint y: 185, distance: 114.3
click at [485, 185] on div "graduate *Nhấn để chỉnh sửa từ [GEOGRAPHIC_DATA] /ˈɡrædʒuət/ [GEOGRAPHIC_DATA] …" at bounding box center [491, 226] width 625 height 389
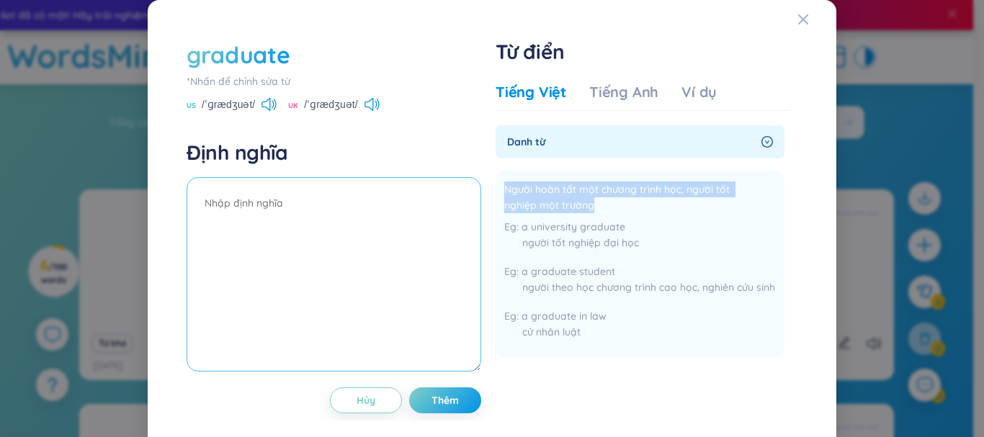
copy span "Người hoàn tất một chương trình học, người tốt nghiệp một trường"
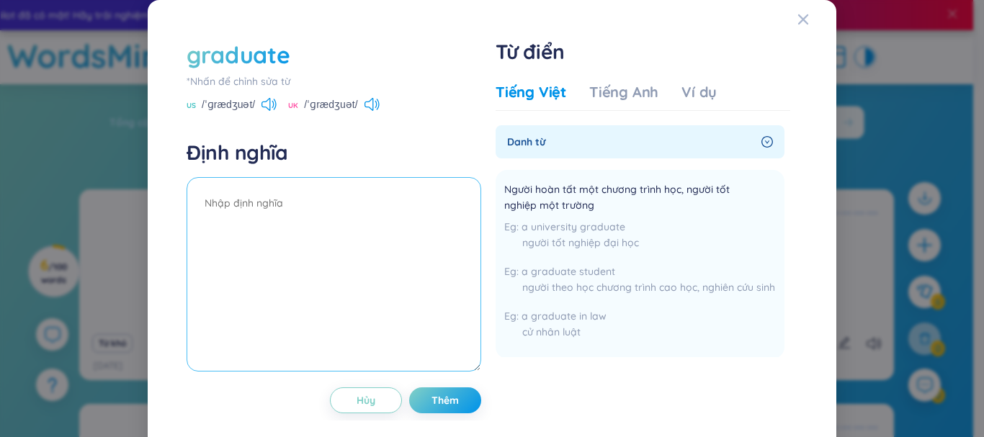
click at [261, 217] on textarea at bounding box center [334, 274] width 295 height 194
paste textarea "Người hoàn tất một chương trình học, người tốt nghiệp một trường"
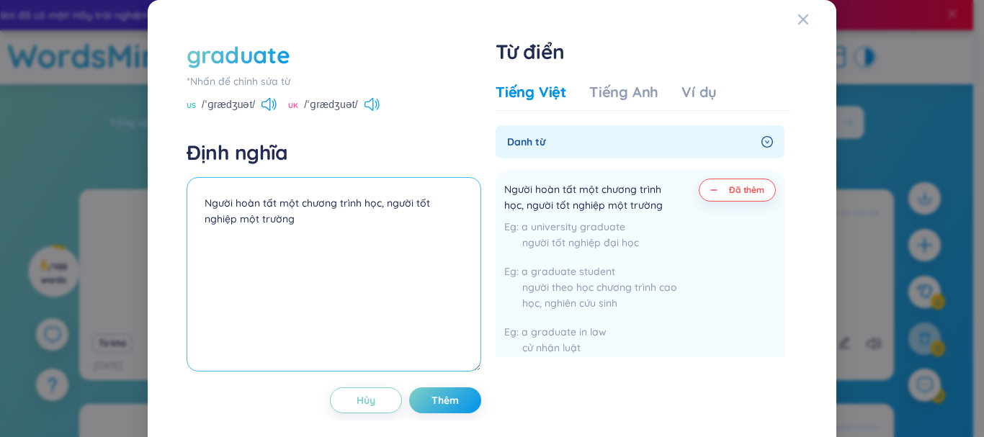
type textarea "Người hoàn tất một chương trình học, người tốt nghiệp một trường"
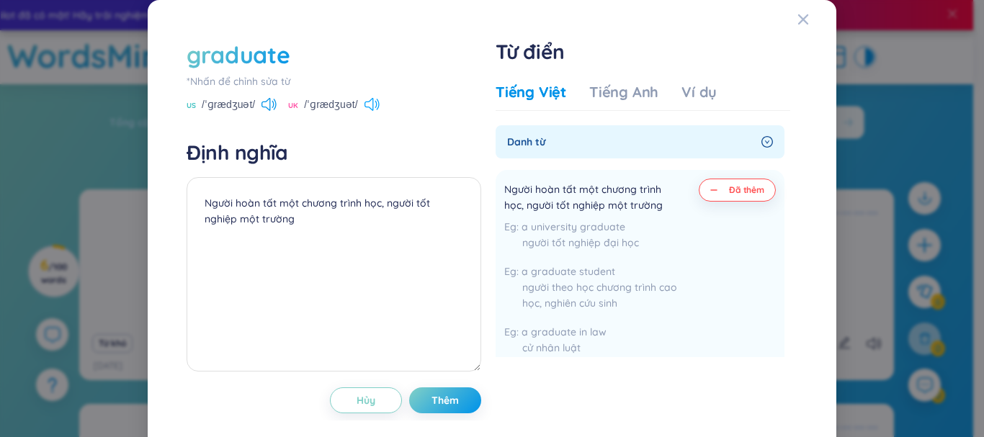
click at [366, 103] on icon at bounding box center [371, 104] width 15 height 13
click at [364, 109] on icon at bounding box center [371, 104] width 15 height 13
click at [444, 404] on span "Thêm" at bounding box center [444, 400] width 27 height 14
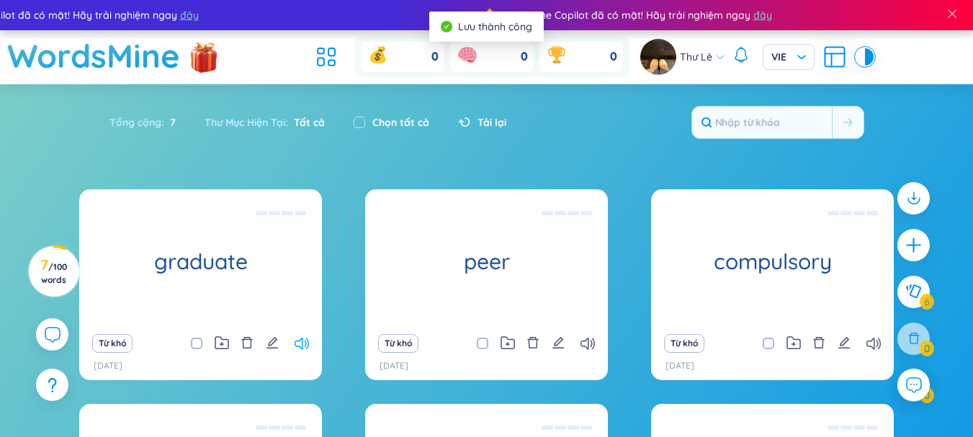
click at [299, 343] on icon at bounding box center [302, 344] width 14 height 12
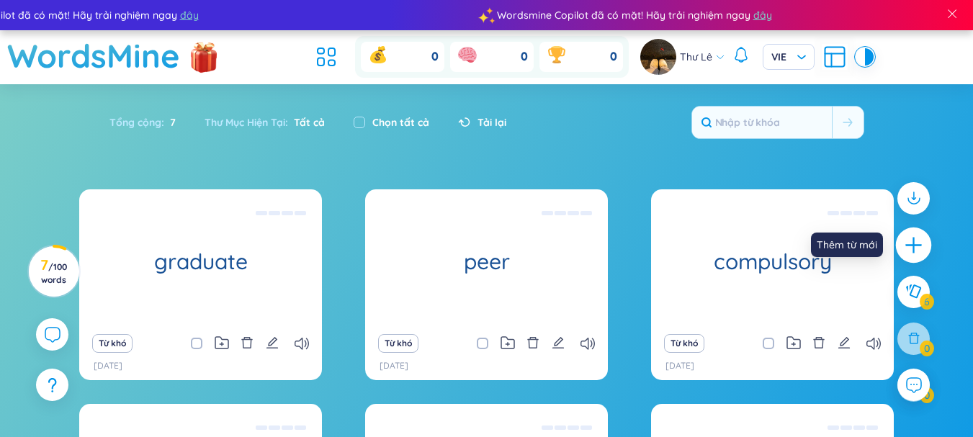
click at [904, 241] on icon "plus" at bounding box center [914, 245] width 20 height 20
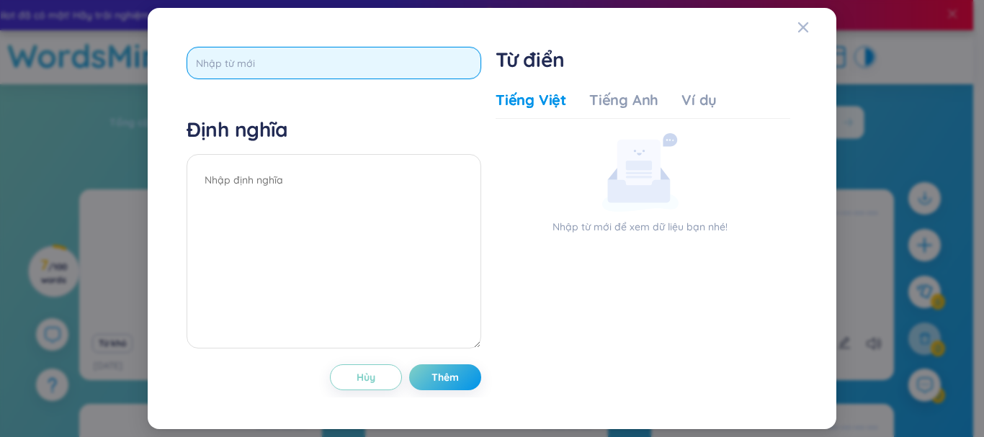
click at [282, 65] on input "text" at bounding box center [334, 63] width 295 height 32
type input "lecture"
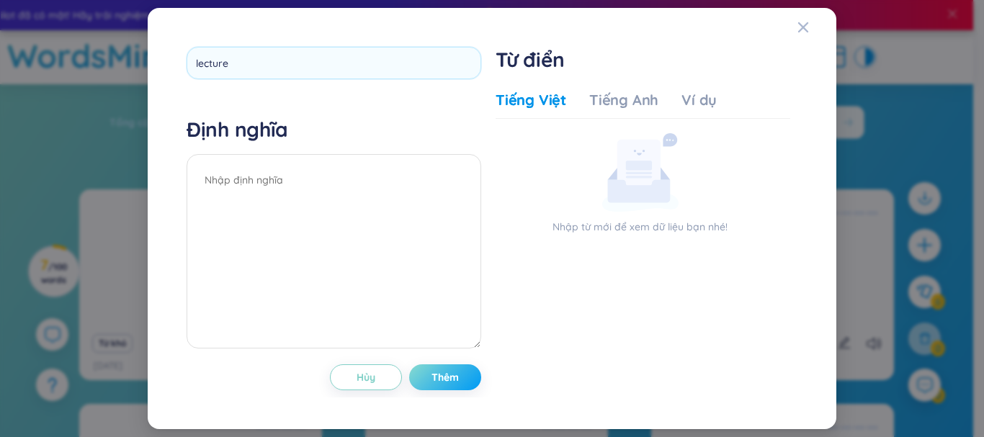
click at [463, 364] on div "lecture Định nghĩa Hủy Thêm" at bounding box center [334, 218] width 295 height 343
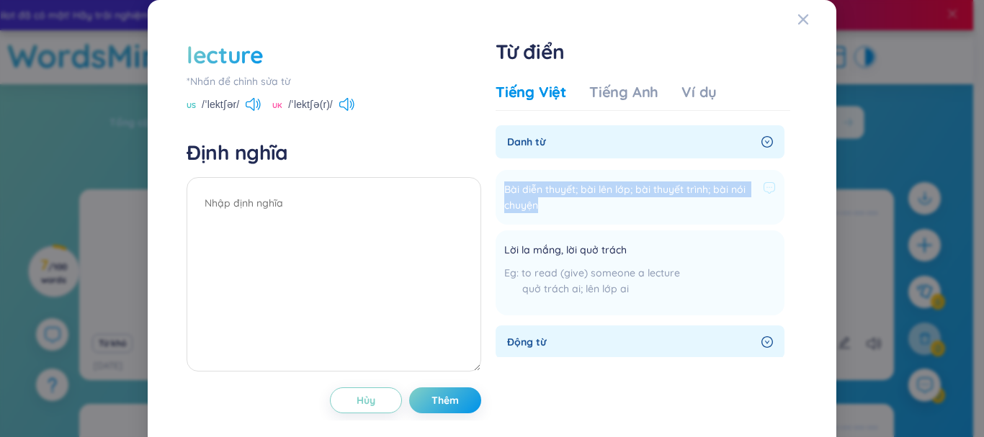
drag, startPoint x: 538, startPoint y: 203, endPoint x: 493, endPoint y: 189, distance: 46.9
click at [495, 189] on li "Bài diễn thuyết; bài lên lớp; bài thuyết trình; bài nói chuyện Thêm" at bounding box center [639, 197] width 289 height 55
copy span "Bài diễn thuyết; bài lên lớp; bài thuyết trình; bài nói chuyện"
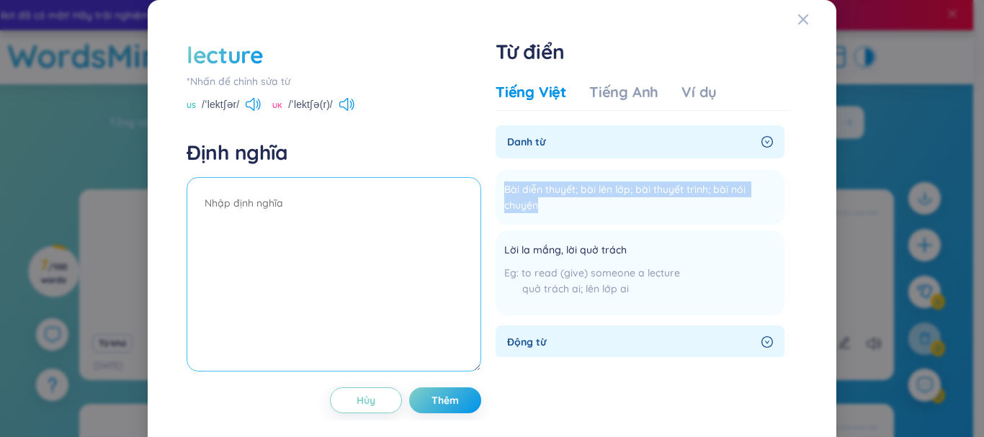
click at [312, 215] on textarea at bounding box center [334, 274] width 295 height 194
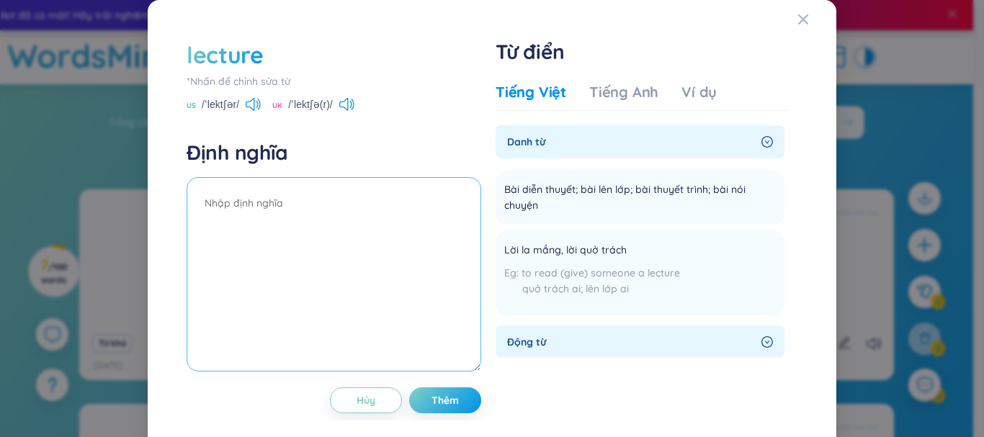
paste textarea "Bài diễn thuyết; bài lên lớp; bài thuyết trình; bài nói chuyện"
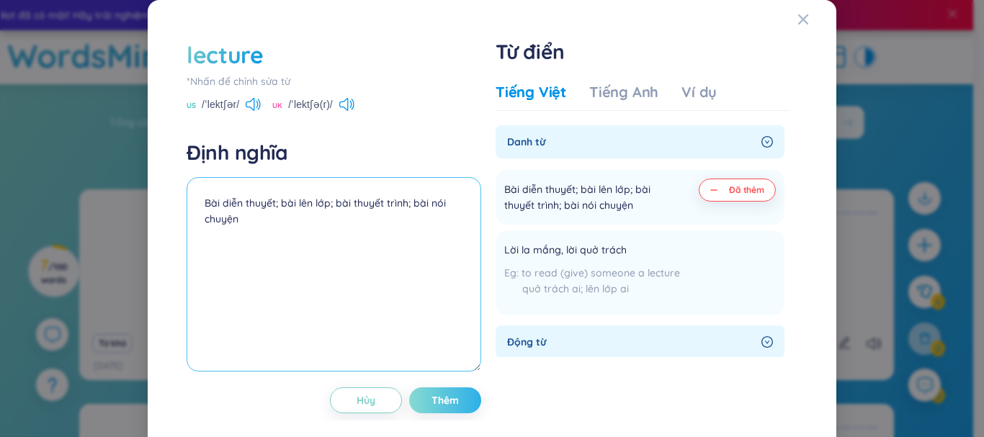
type textarea "Bài diễn thuyết; bài lên lớp; bài thuyết trình; bài nói chuyện"
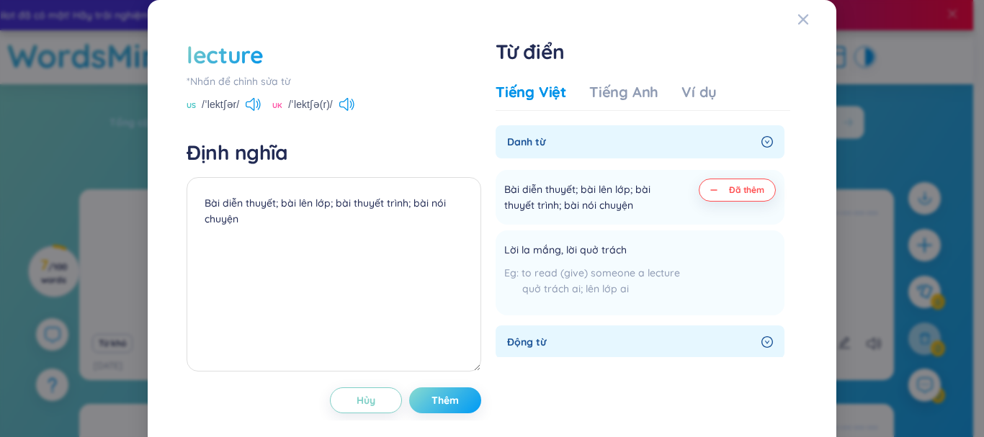
click at [444, 410] on button "Thêm" at bounding box center [445, 400] width 72 height 26
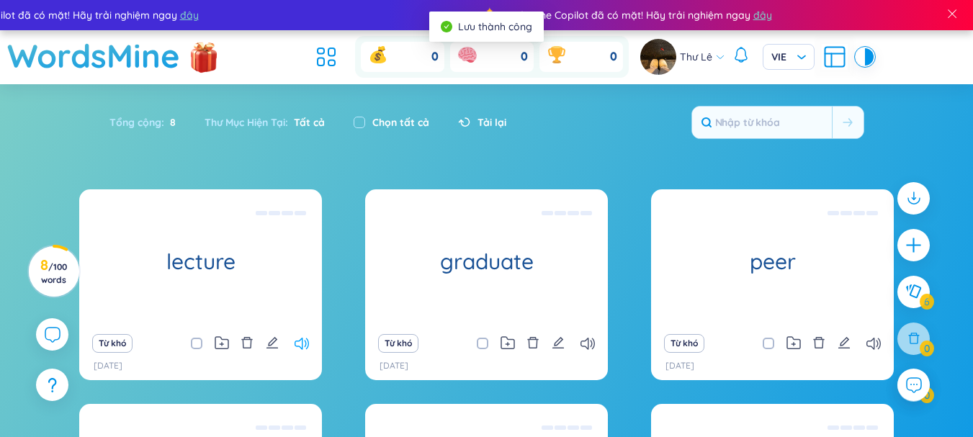
click at [297, 340] on icon at bounding box center [302, 344] width 14 height 12
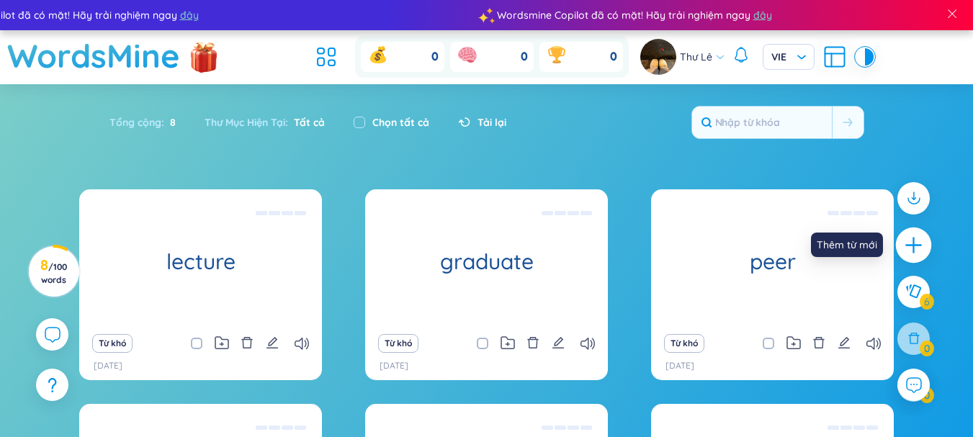
click at [922, 245] on icon "plus" at bounding box center [914, 245] width 20 height 20
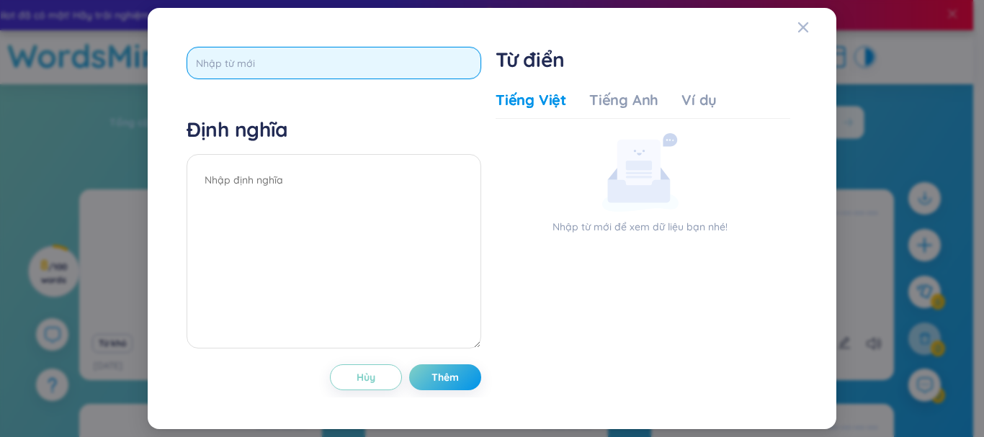
click at [235, 67] on input "text" at bounding box center [334, 63] width 295 height 32
type input "tertiary education"
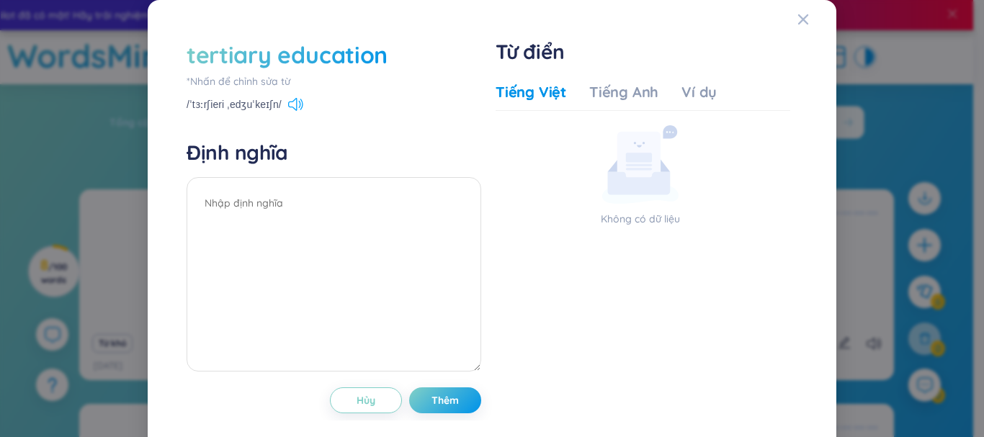
click at [288, 106] on icon at bounding box center [295, 104] width 15 height 13
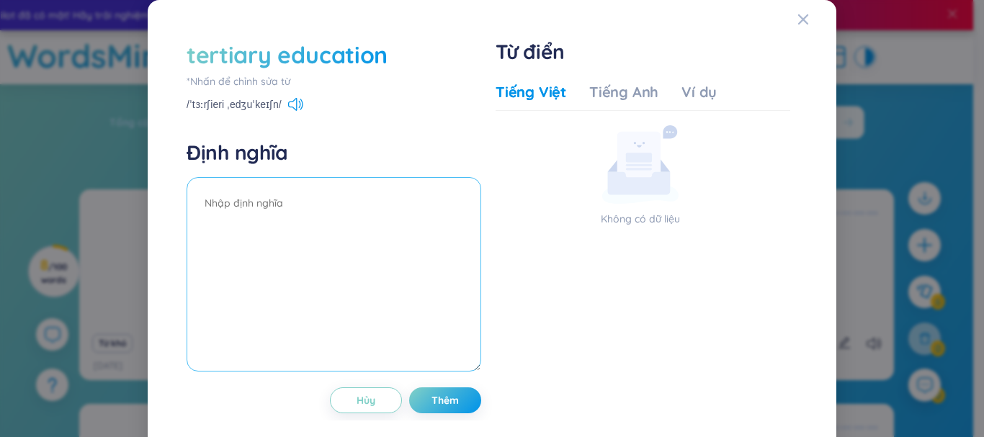
click at [271, 197] on textarea at bounding box center [334, 274] width 295 height 194
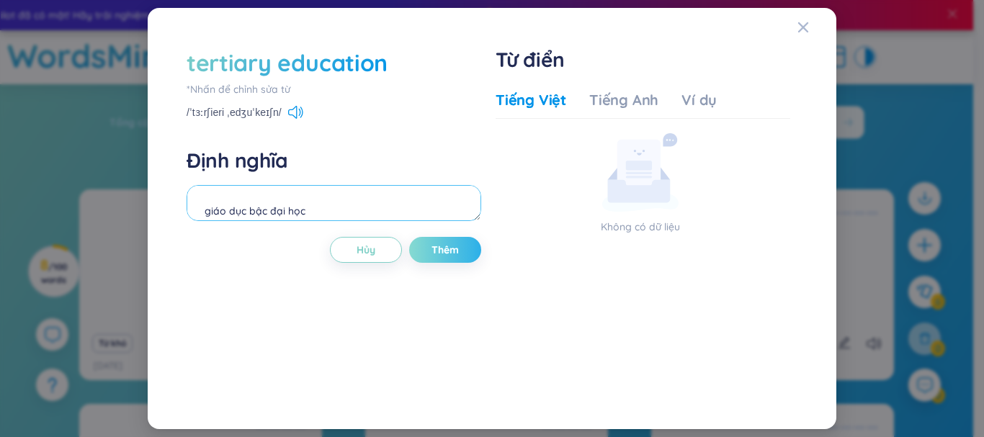
type textarea "giáo dục bậc đại học"
click at [452, 246] on span "Thêm" at bounding box center [444, 250] width 27 height 14
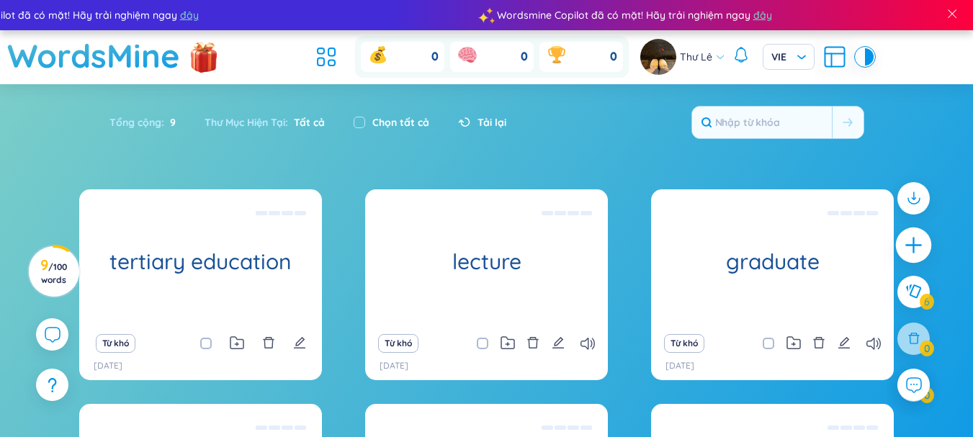
click at [912, 241] on icon "plus" at bounding box center [914, 245] width 20 height 20
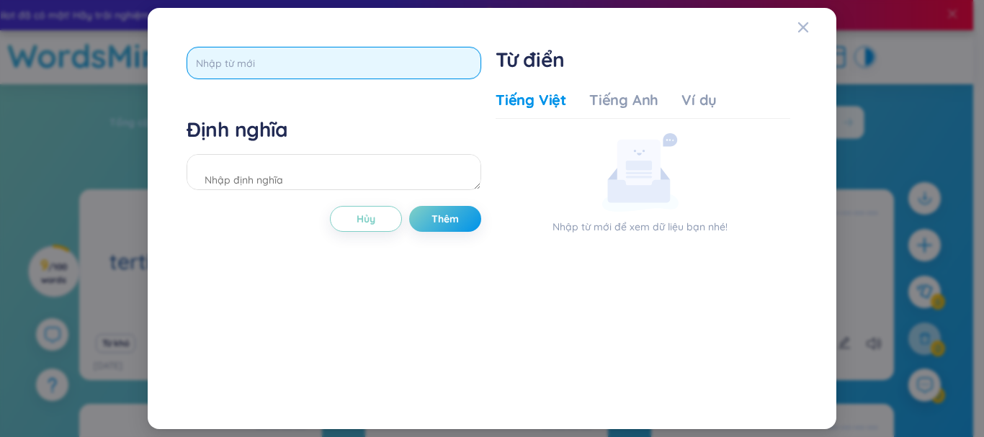
click at [286, 55] on input "text" at bounding box center [334, 63] width 295 height 32
type input "academic"
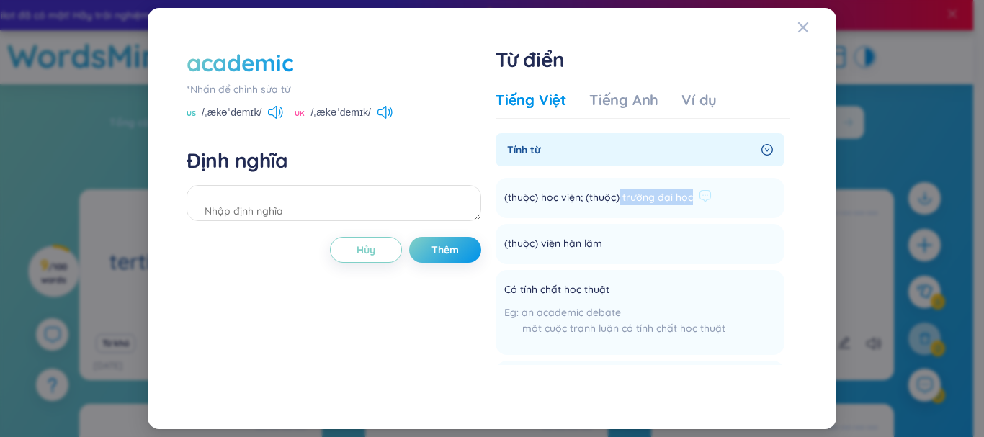
drag, startPoint x: 690, startPoint y: 196, endPoint x: 621, endPoint y: 196, distance: 69.1
click at [621, 196] on span "(thuộc) học viện; (thuộc) trường đại học" at bounding box center [598, 197] width 189 height 17
click at [615, 252] on div at bounding box center [614, 243] width 13 height 17
drag, startPoint x: 613, startPoint y: 289, endPoint x: 495, endPoint y: 289, distance: 118.1
click at [495, 289] on div "academic *Nhấn để chỉnh sửa từ US /ˌækəˈdemɪk/ [GEOGRAPHIC_DATA] /ˌækəˈdemɪk/ Đ…" at bounding box center [491, 219] width 625 height 358
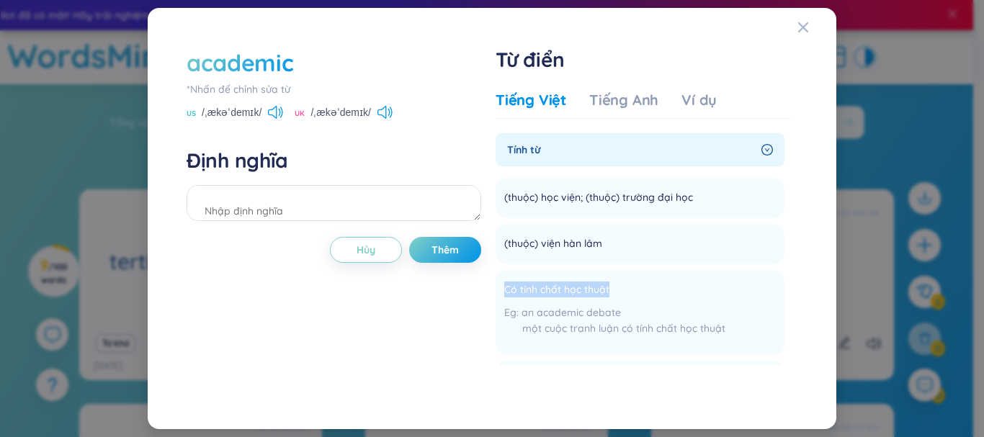
copy div "Có tính chất học thuật"
click at [319, 206] on textarea at bounding box center [334, 203] width 295 height 36
paste textarea "Có tính chất học thuật"
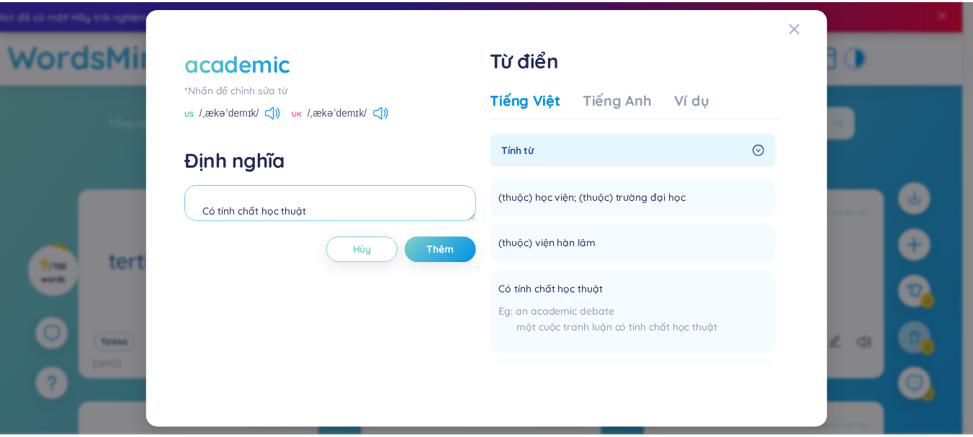
scroll to position [14, 0]
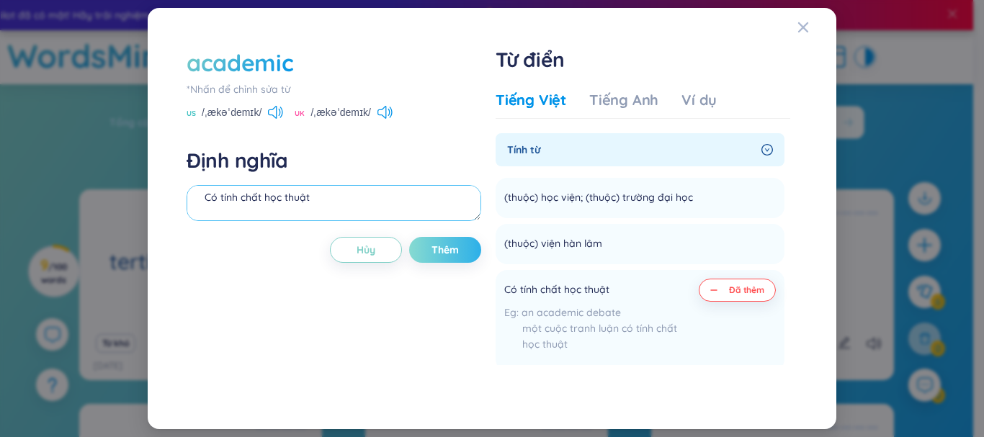
type textarea "Có tính chất học thuật"
click at [444, 245] on span "Thêm" at bounding box center [444, 250] width 27 height 14
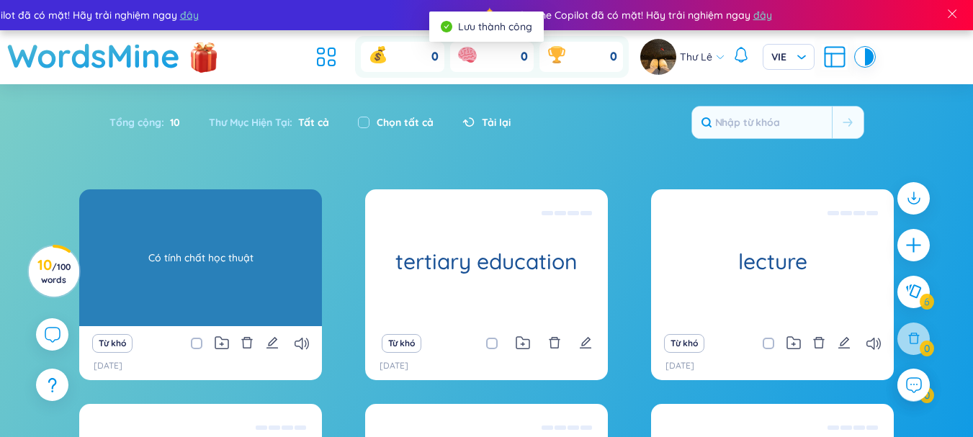
click at [211, 277] on div "Có tính chất học thuật" at bounding box center [200, 258] width 228 height 130
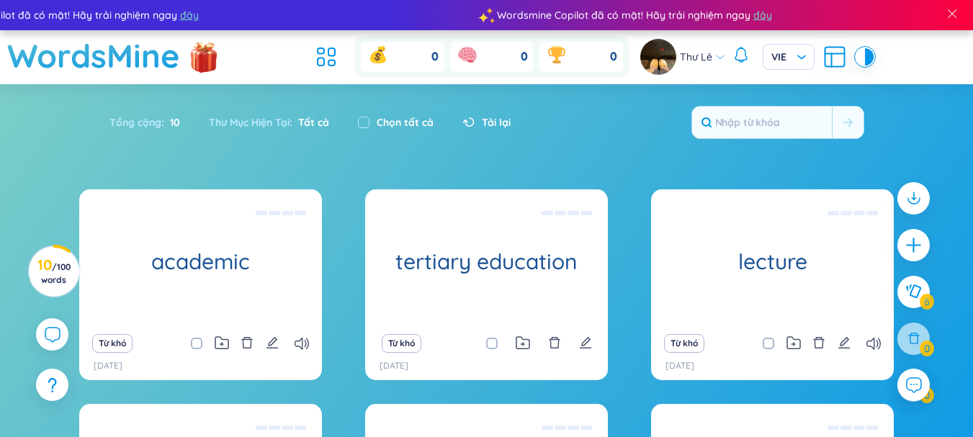
drag, startPoint x: 297, startPoint y: 339, endPoint x: 284, endPoint y: 340, distance: 13.0
click at [295, 339] on icon at bounding box center [302, 344] width 14 height 12
click at [198, 341] on input "checkbox" at bounding box center [204, 344] width 12 height 12
click at [191, 341] on span at bounding box center [197, 344] width 12 height 12
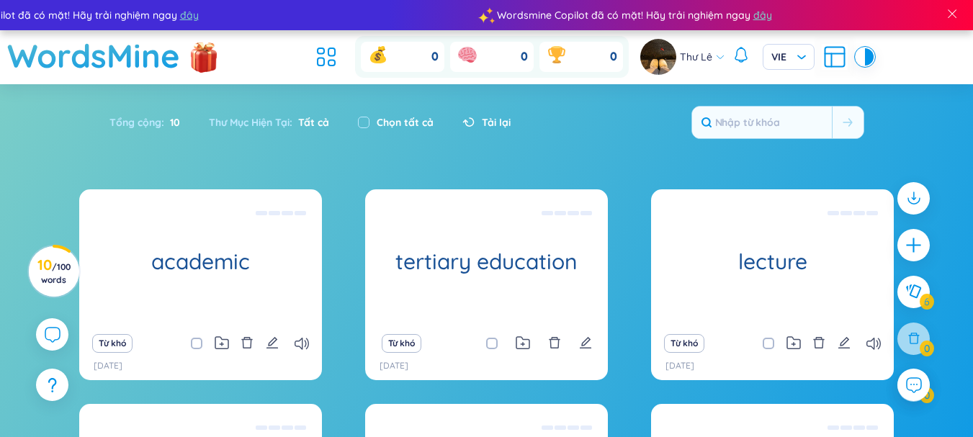
click at [198, 341] on input "checkbox" at bounding box center [204, 344] width 12 height 12
click at [191, 341] on span at bounding box center [197, 344] width 12 height 12
click at [198, 341] on input "checkbox" at bounding box center [204, 344] width 12 height 12
checkbox input "false"
click at [910, 241] on icon "plus" at bounding box center [914, 245] width 20 height 20
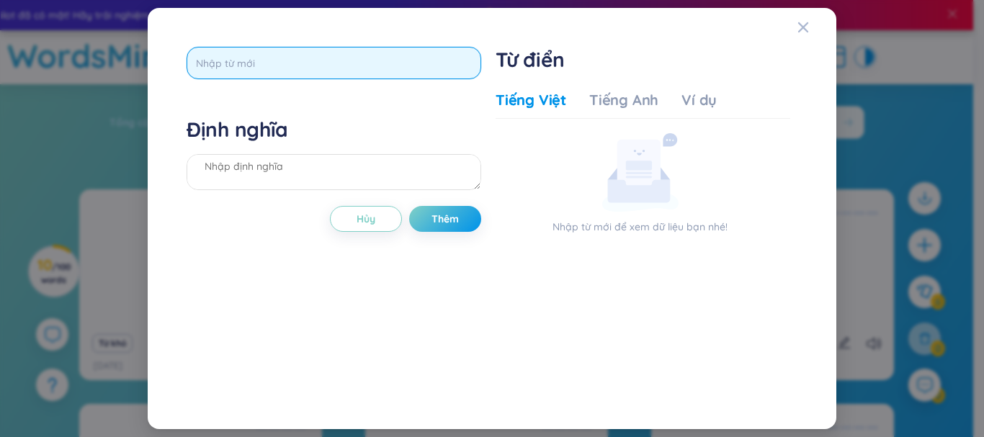
click at [281, 55] on input "text" at bounding box center [334, 63] width 295 height 32
type input "literacy"
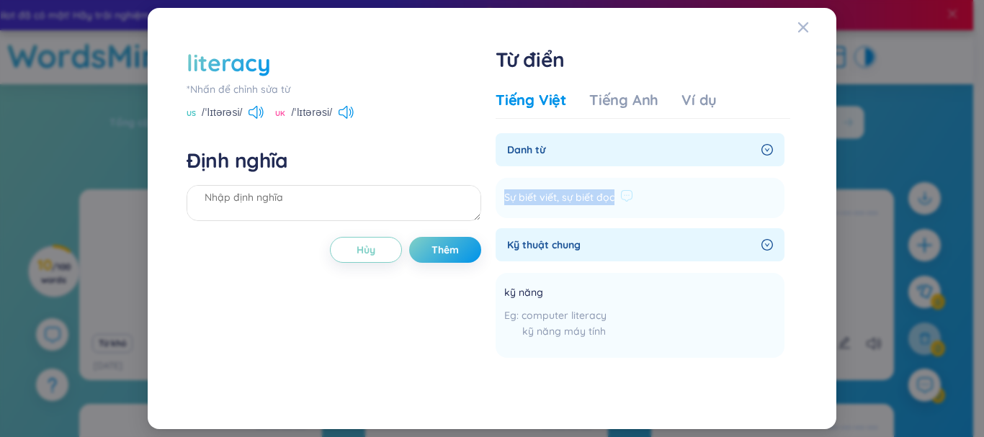
drag, startPoint x: 614, startPoint y: 195, endPoint x: 499, endPoint y: 197, distance: 115.2
click at [499, 197] on li "Sự biết viết, sự biết đọc Thêm" at bounding box center [639, 198] width 289 height 40
copy span "Sự biết viết, sự biết đọc"
click at [280, 191] on textarea at bounding box center [334, 203] width 295 height 36
paste textarea "Sự biết viết, sự biết đọc"
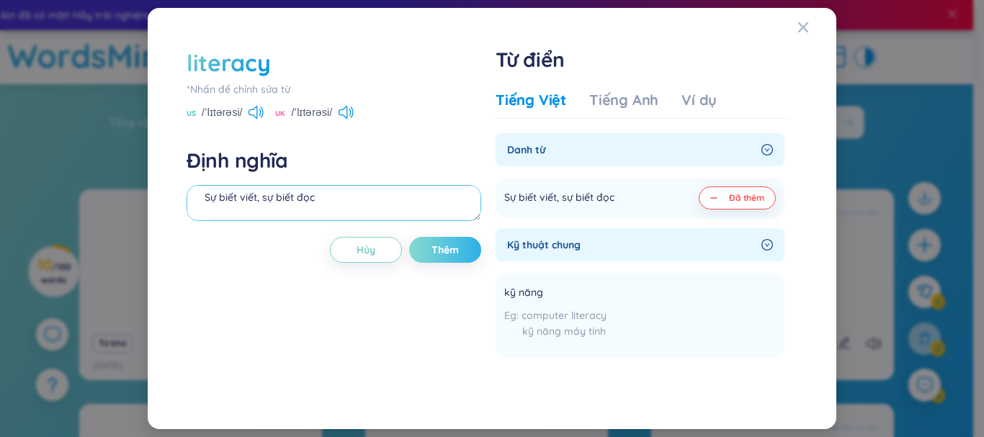
type textarea "Sự biết viết, sự biết đọc"
click at [448, 244] on span "Thêm" at bounding box center [444, 250] width 27 height 14
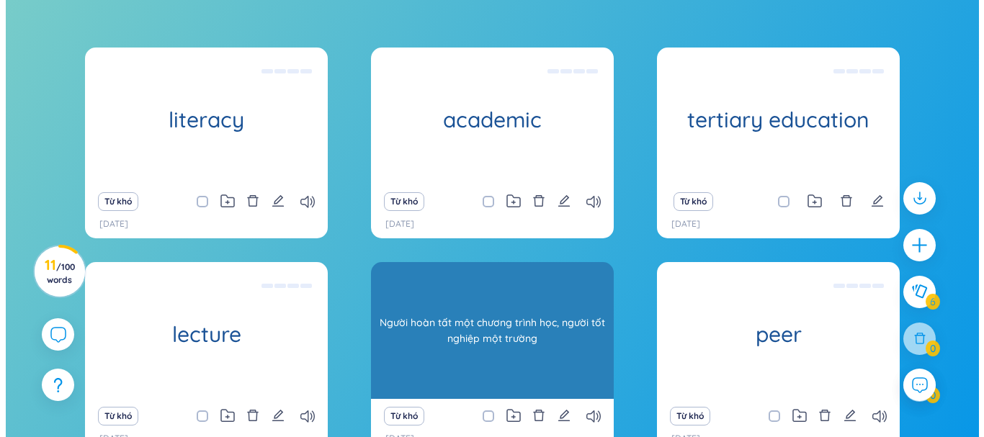
scroll to position [62, 0]
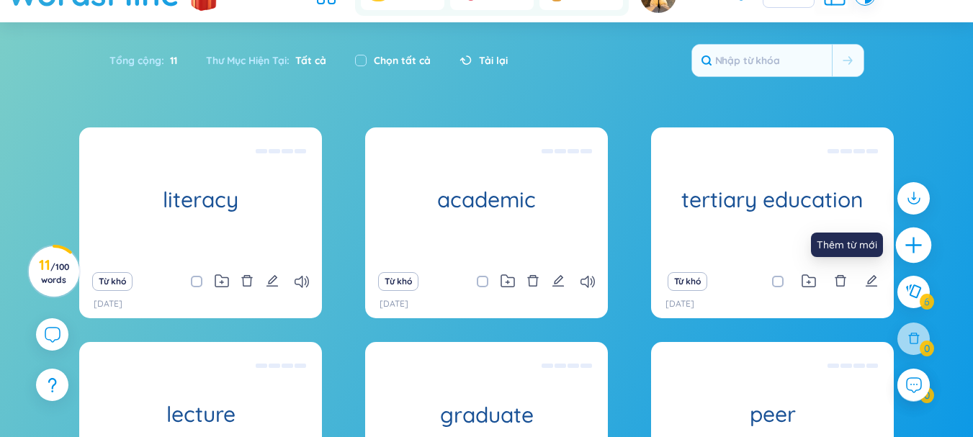
click at [915, 253] on icon "plus" at bounding box center [914, 245] width 20 height 20
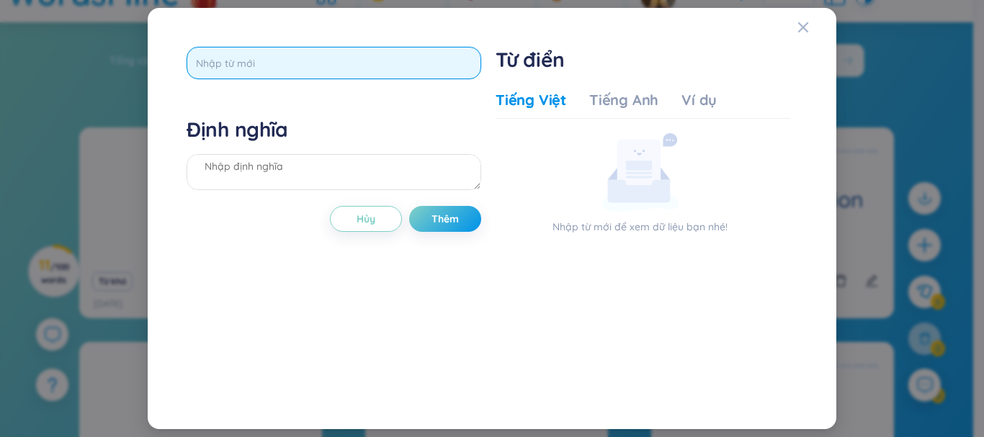
click at [246, 71] on input "text" at bounding box center [334, 63] width 295 height 32
type input "geology"
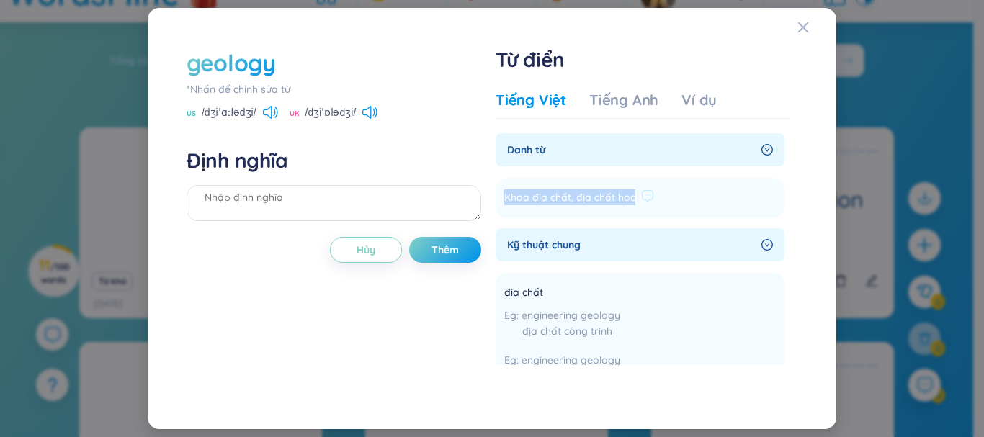
drag, startPoint x: 632, startPoint y: 195, endPoint x: 507, endPoint y: 191, distance: 124.7
click at [507, 191] on span "Khoa địa chất, địa chất học" at bounding box center [569, 197] width 131 height 17
copy span "Khoa địa chất, địa chất học"
click at [320, 206] on textarea at bounding box center [334, 203] width 295 height 36
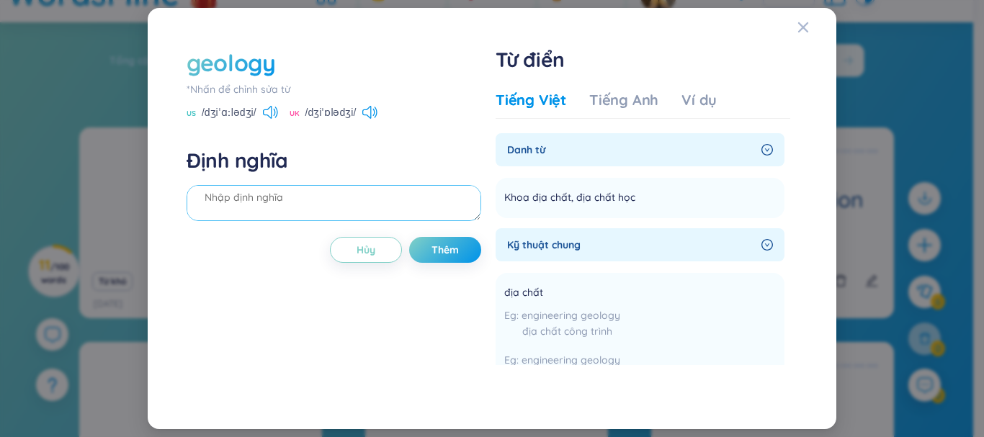
paste textarea "Khoa địa chất, địa chất học"
type textarea "Khoa địa chất, địa chất học"
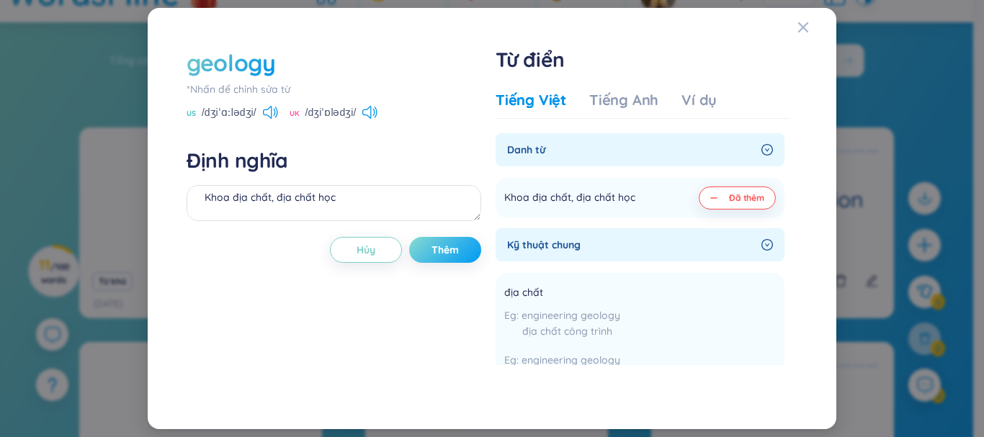
click at [446, 248] on span "Thêm" at bounding box center [444, 250] width 27 height 14
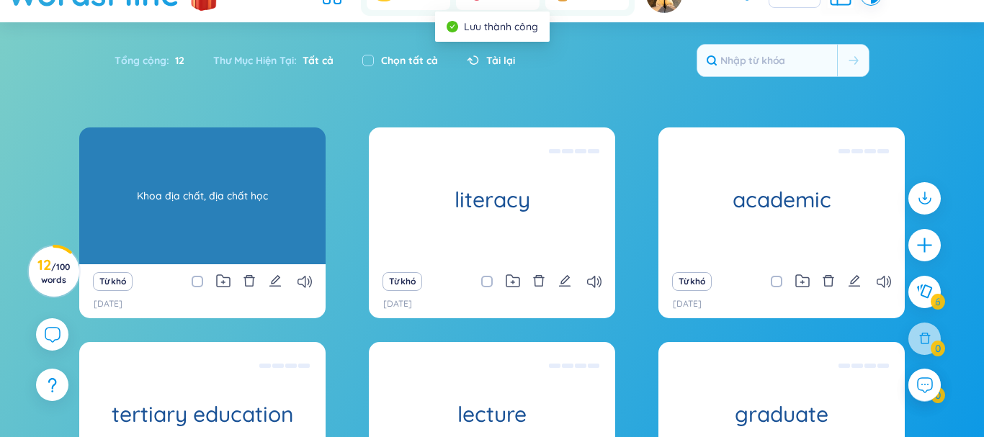
scroll to position [0, 0]
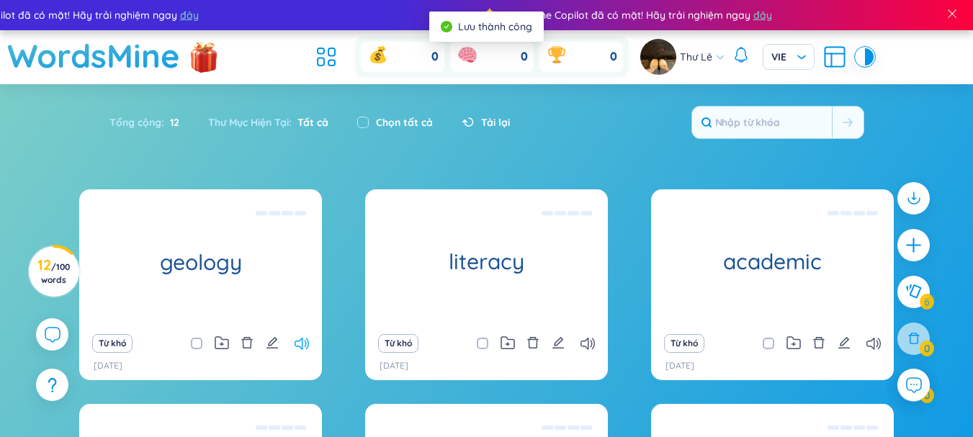
click at [304, 346] on icon at bounding box center [302, 344] width 14 height 12
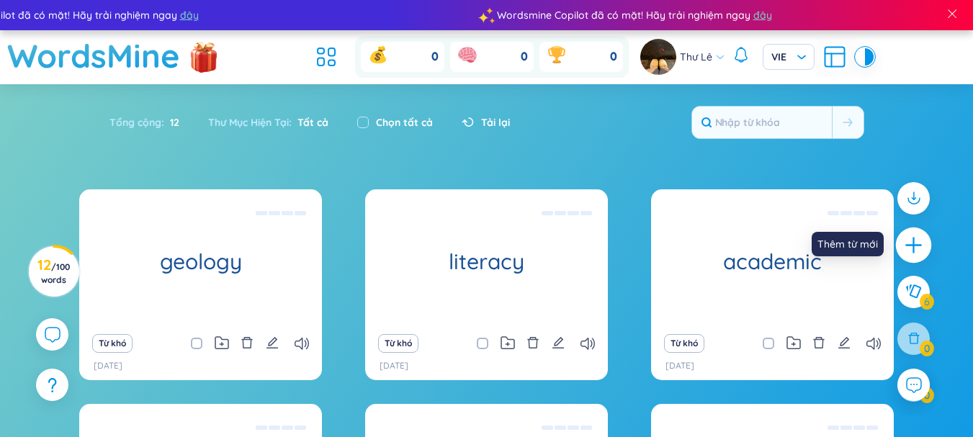
click at [908, 240] on icon "plus" at bounding box center [914, 245] width 20 height 20
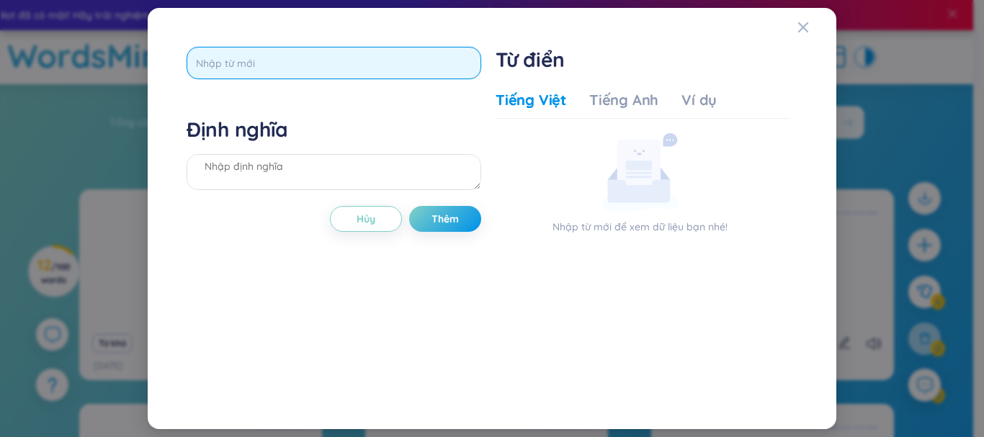
click at [308, 53] on input "text" at bounding box center [334, 63] width 295 height 32
type input "algebra"
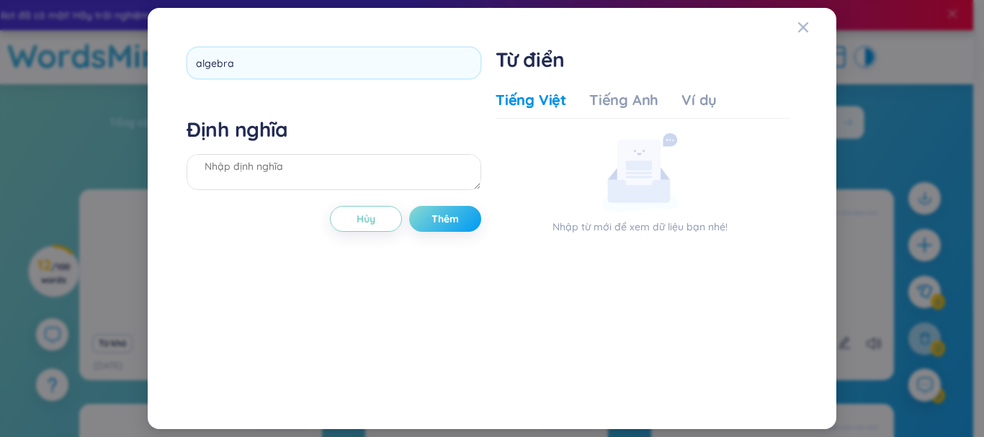
click at [459, 217] on div "algebra Định nghĩa Hủy Thêm" at bounding box center [334, 218] width 295 height 343
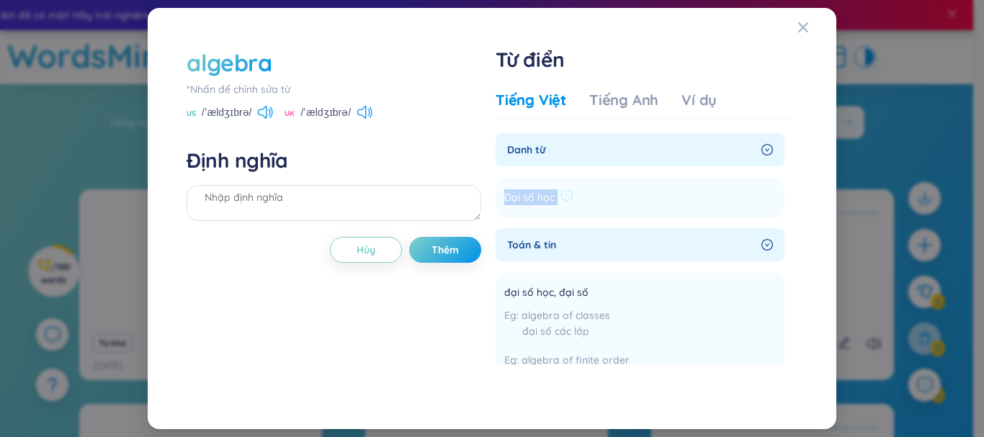
drag, startPoint x: 557, startPoint y: 196, endPoint x: 495, endPoint y: 195, distance: 61.2
click at [495, 195] on li "Đại số học Thêm" at bounding box center [639, 198] width 289 height 40
copy section "Đại số học Thêm"
click at [281, 205] on textarea at bounding box center [334, 203] width 295 height 36
paste textarea "Đại số học"
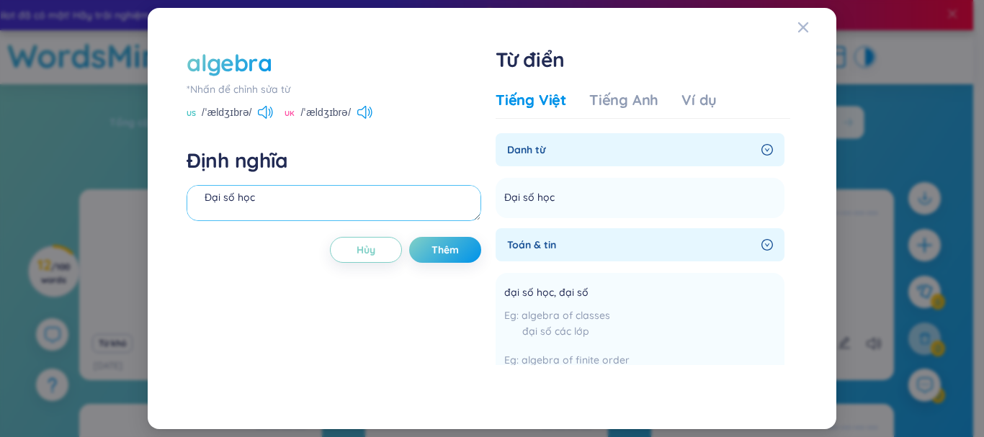
scroll to position [30, 0]
type textarea "Đại số học"
click at [446, 247] on span "Thêm" at bounding box center [444, 250] width 27 height 14
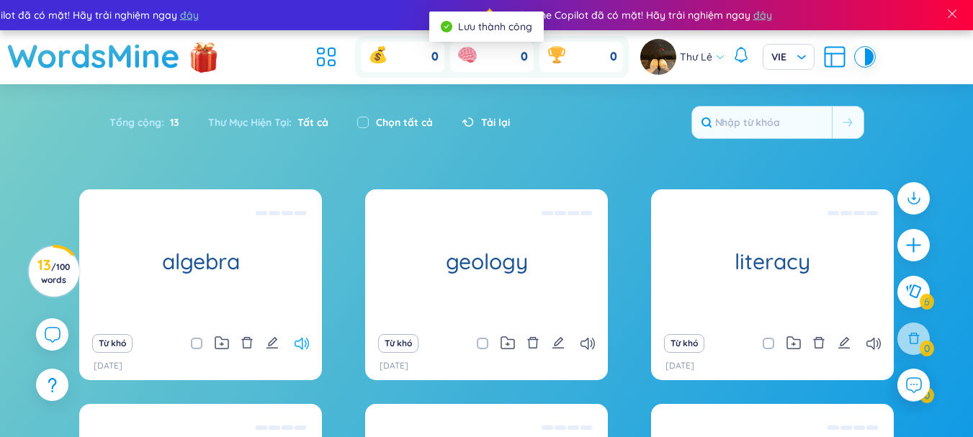
click at [302, 338] on icon at bounding box center [302, 344] width 14 height 12
click at [301, 345] on icon at bounding box center [302, 344] width 14 height 12
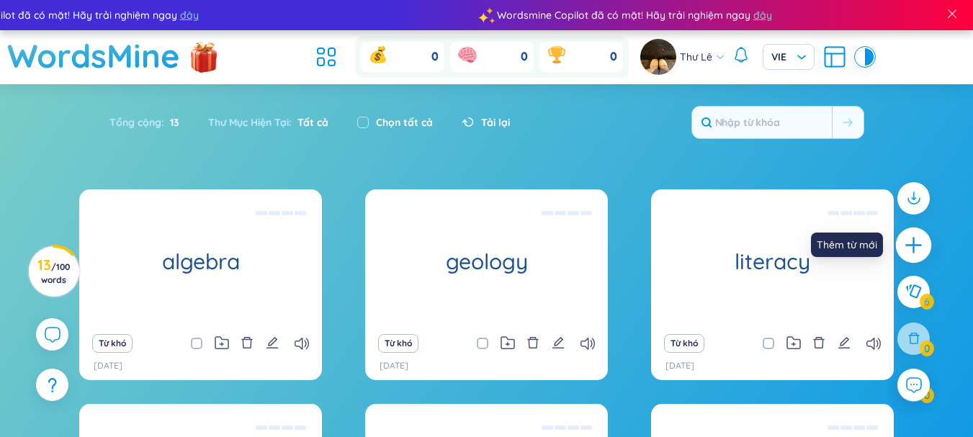
click at [920, 248] on icon "plus" at bounding box center [914, 245] width 20 height 20
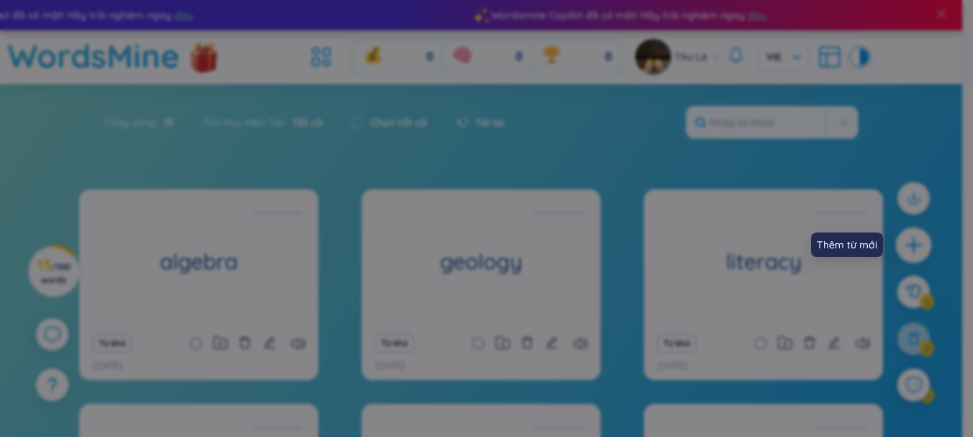
scroll to position [16, 0]
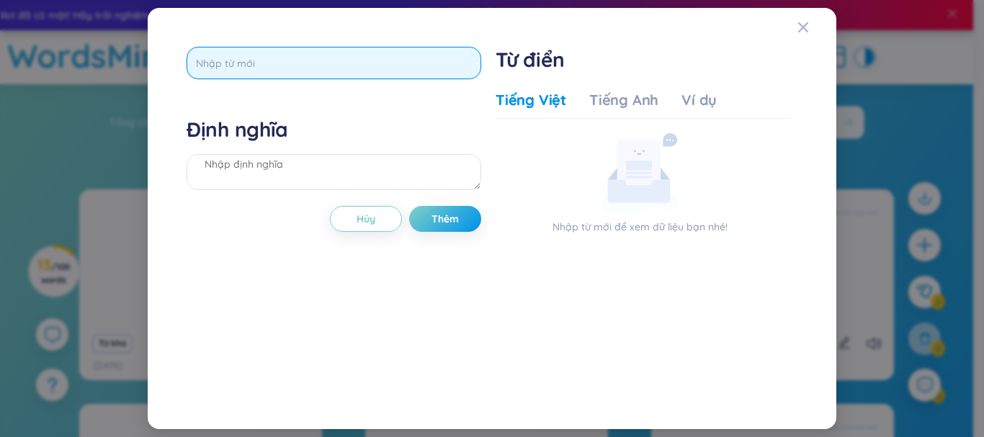
click at [251, 48] on input "text" at bounding box center [334, 63] width 295 height 32
type input "philosophy"
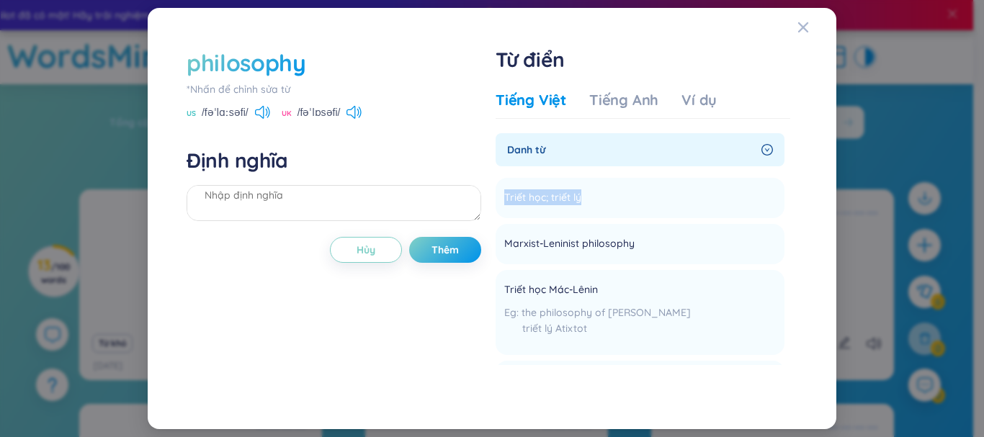
drag, startPoint x: 579, startPoint y: 197, endPoint x: 492, endPoint y: 197, distance: 87.1
click at [492, 197] on div "philosophy *Nhấn để chỉnh sửa từ US /fəˈlɑːsəfi/ UK /fəˈlɒsəfi/ Định nghĩa Hủy …" at bounding box center [491, 219] width 625 height 358
copy span "Triết học; triết lý"
click at [343, 195] on textarea at bounding box center [334, 203] width 295 height 36
paste textarea "Triết học; triết lý"
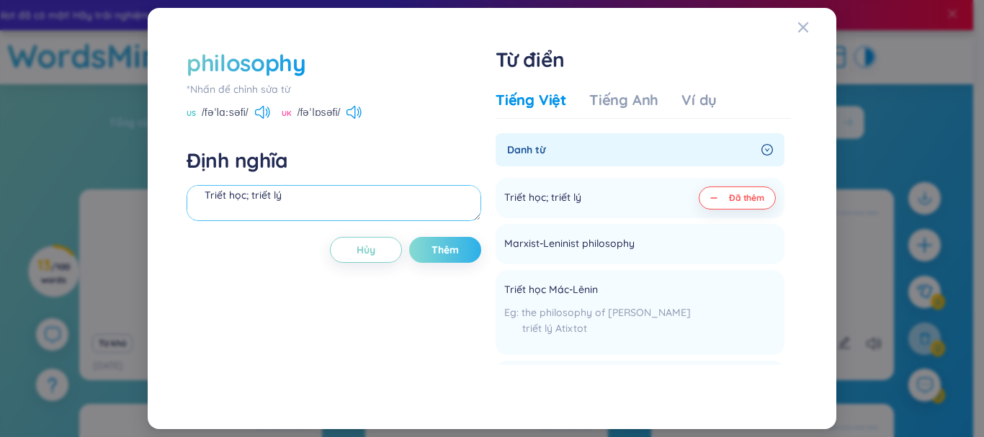
type textarea "Triết học; triết lý"
click at [467, 247] on button "Thêm" at bounding box center [445, 250] width 72 height 26
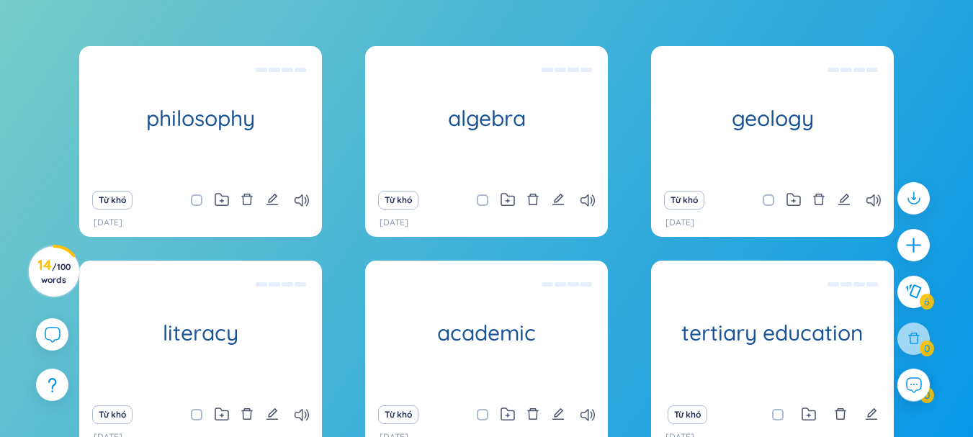
scroll to position [278, 0]
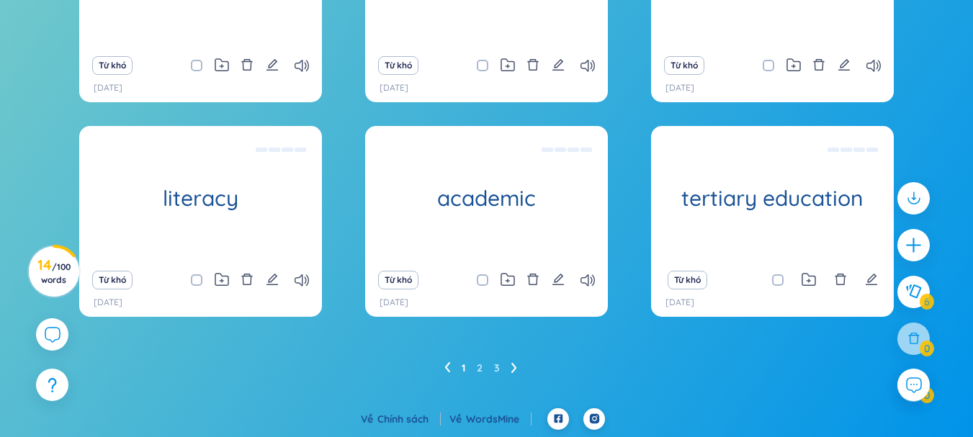
click at [516, 364] on icon at bounding box center [514, 367] width 6 height 11
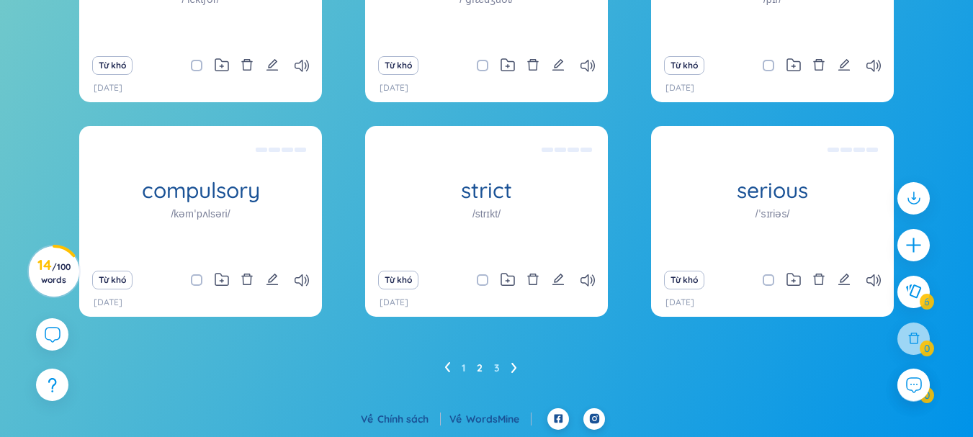
click at [516, 369] on icon at bounding box center [513, 368] width 5 height 10
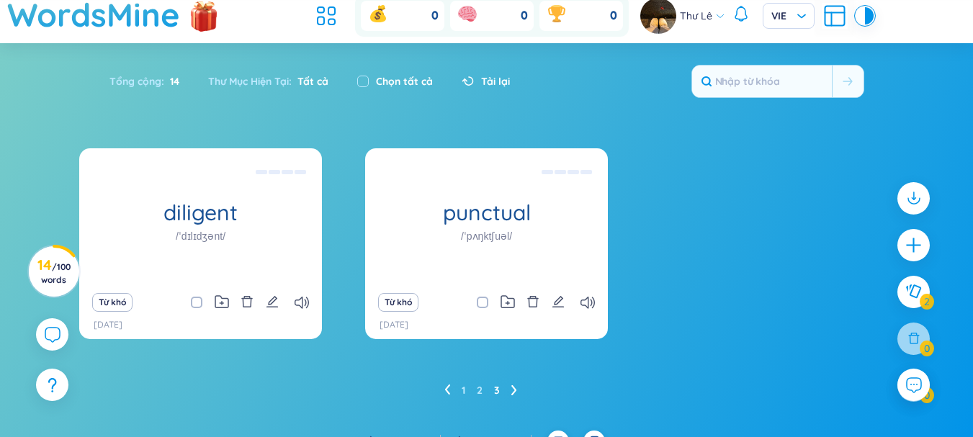
scroll to position [63, 0]
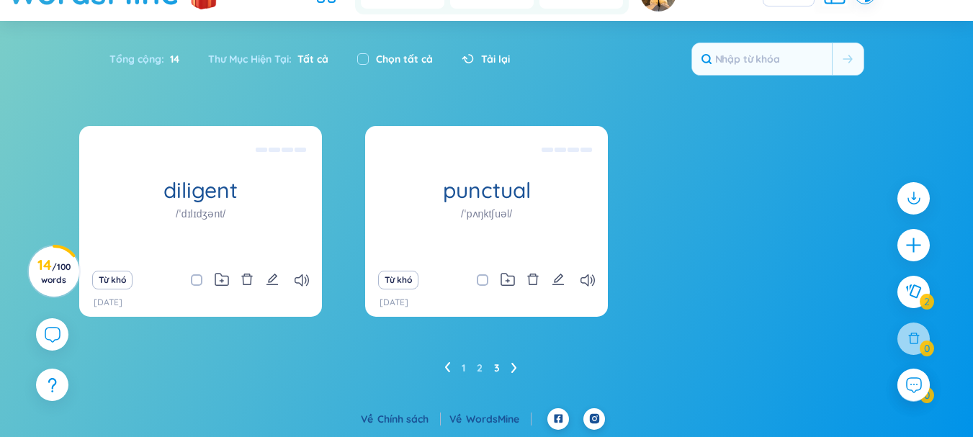
click at [450, 368] on icon at bounding box center [447, 367] width 6 height 11
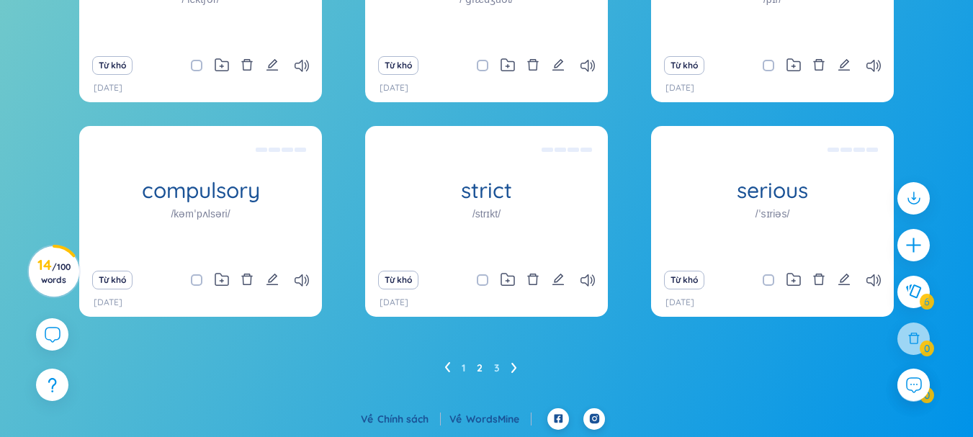
click at [450, 368] on icon at bounding box center [447, 367] width 6 height 11
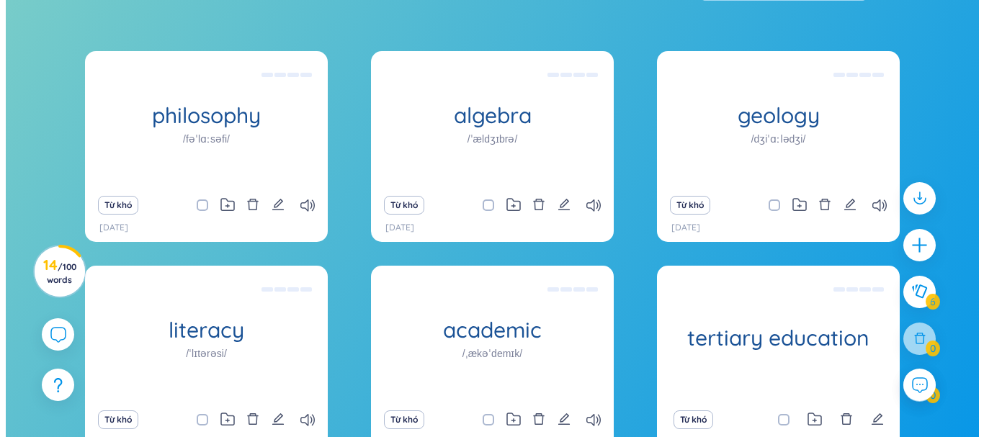
scroll to position [134, 0]
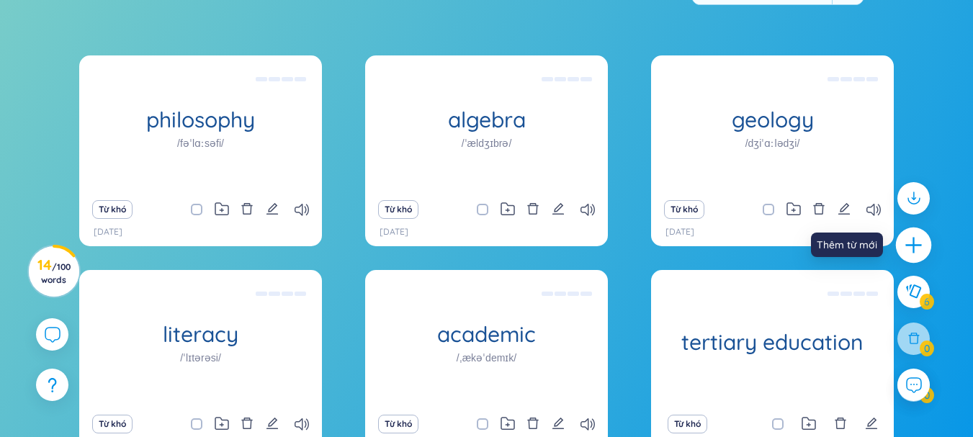
click at [909, 256] on div at bounding box center [914, 246] width 36 height 36
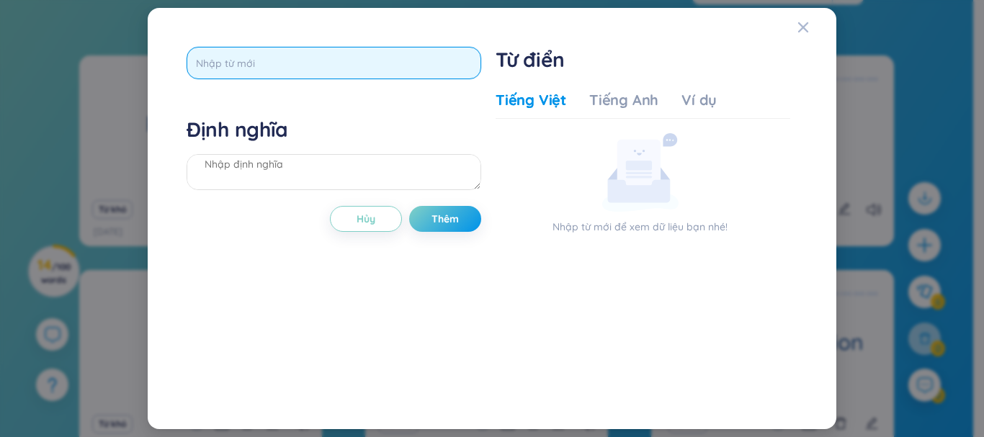
click at [247, 55] on input "text" at bounding box center [334, 63] width 295 height 32
type input "philosopher"
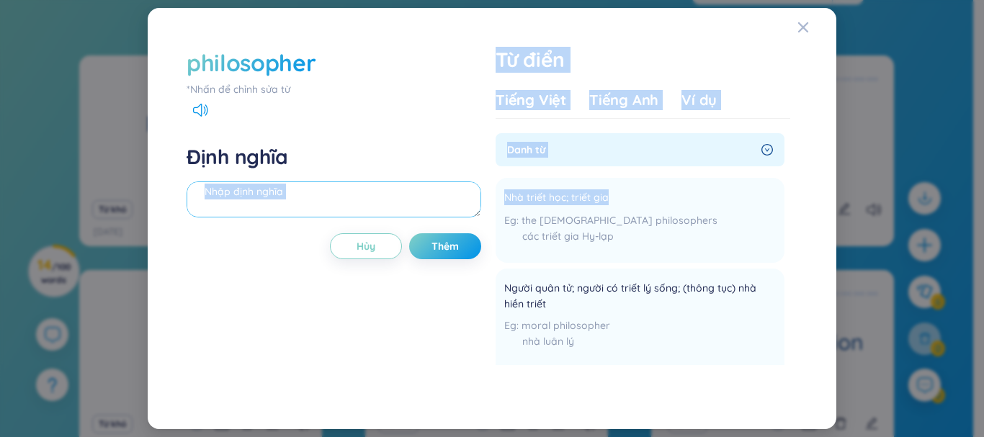
drag, startPoint x: 606, startPoint y: 196, endPoint x: 477, endPoint y: 195, distance: 128.9
click at [477, 195] on div "philosopher *Nhấn để chỉnh sửa từ Định nghĩa Hủy Thêm Từ điển Tiếng Việt Tiếng …" at bounding box center [491, 219] width 625 height 358
click at [601, 195] on span "Nhà triết học; triết gia" at bounding box center [556, 197] width 104 height 17
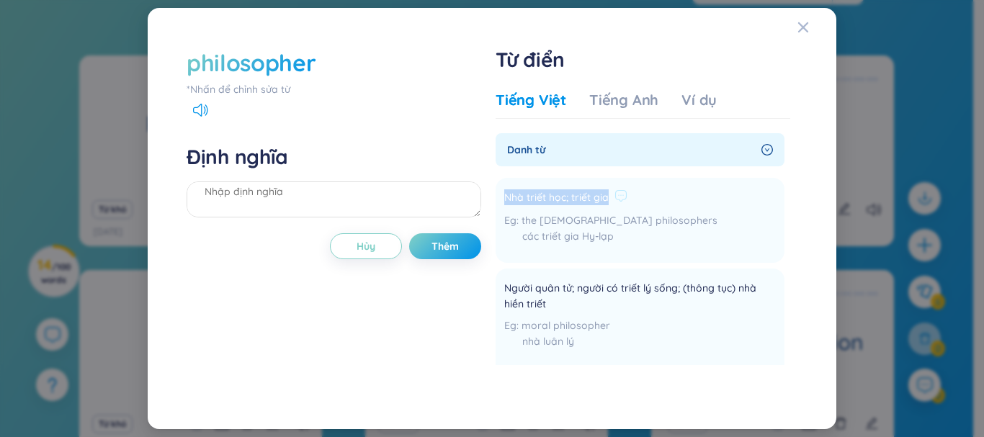
drag, startPoint x: 606, startPoint y: 195, endPoint x: 507, endPoint y: 187, distance: 99.0
click at [507, 187] on div "Nhà triết học; triết gia the [DEMOGRAPHIC_DATA] philosophers các triết gia Hy-l…" at bounding box center [610, 221] width 213 height 68
click at [346, 197] on textarea at bounding box center [334, 199] width 295 height 36
paste textarea "Nhà triết học; triết gia"
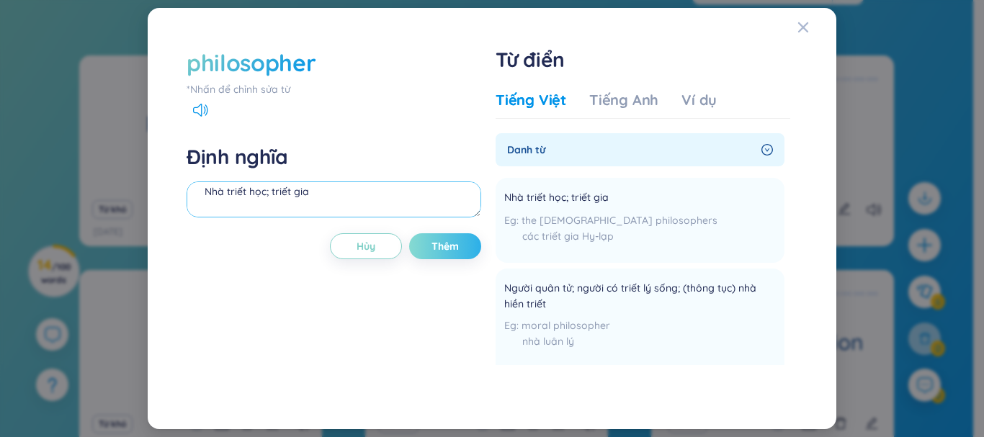
type textarea "Nhà triết học; triết gia"
click at [449, 254] on button "Thêm" at bounding box center [445, 246] width 72 height 26
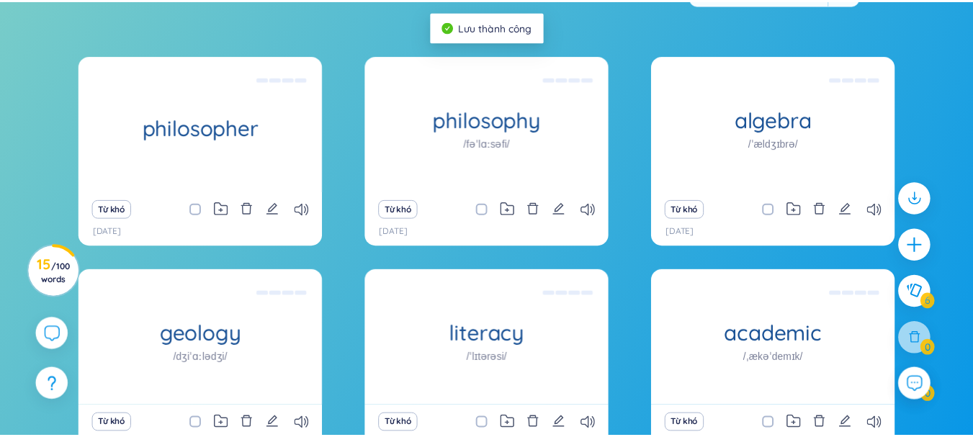
scroll to position [0, 0]
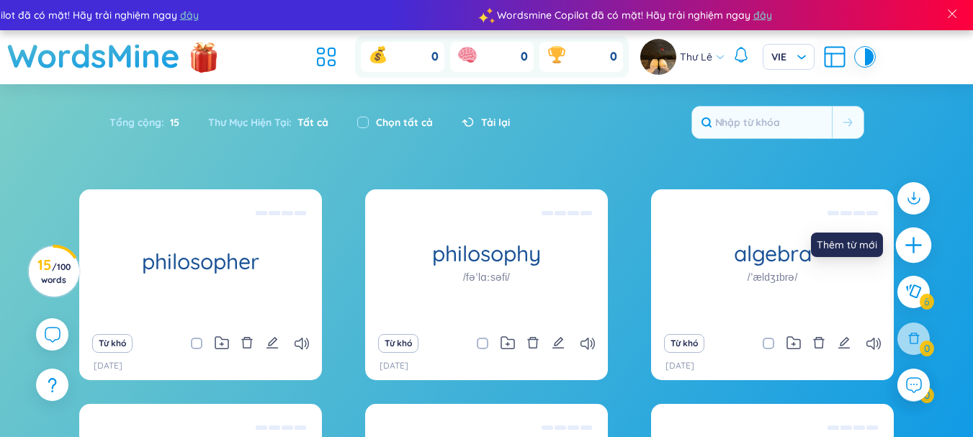
click at [917, 246] on icon "plus" at bounding box center [913, 244] width 16 height 1
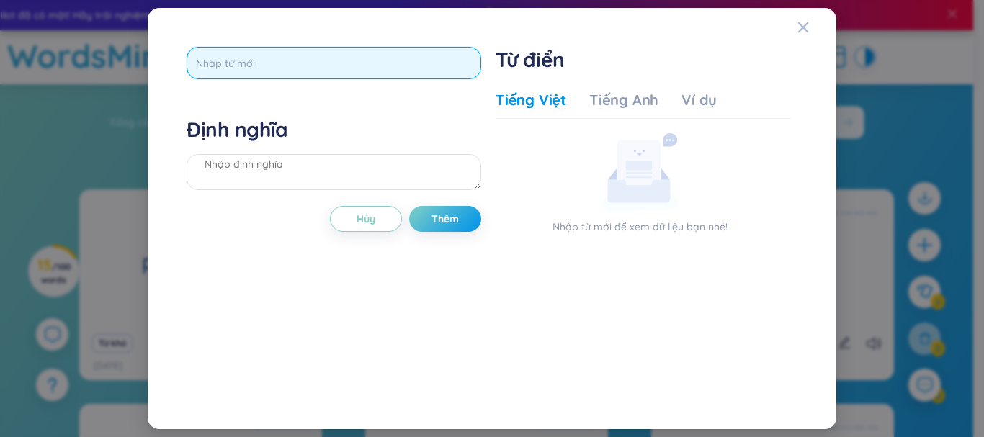
click at [318, 58] on input "text" at bounding box center [334, 63] width 295 height 32
type input "economical"
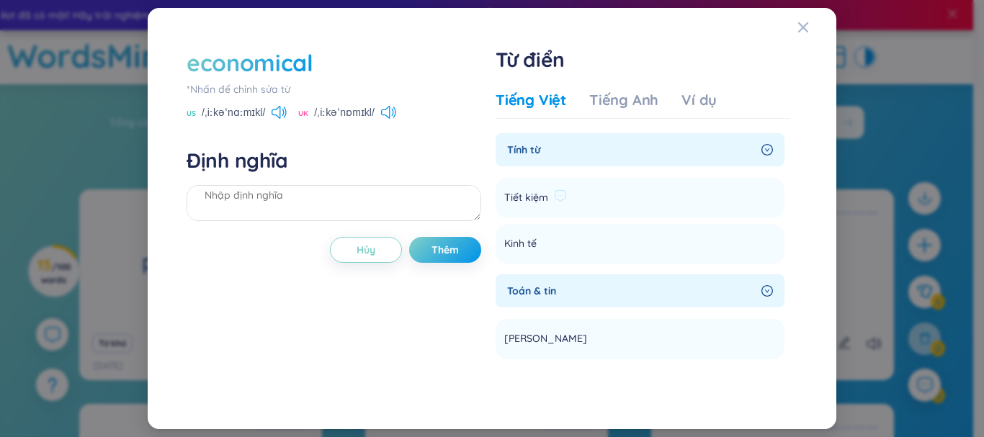
click at [535, 194] on span "Tiết kiệm" at bounding box center [526, 197] width 44 height 17
drag, startPoint x: 548, startPoint y: 194, endPoint x: 500, endPoint y: 193, distance: 48.3
click at [500, 193] on li "Tiết kiệm Thêm" at bounding box center [639, 198] width 289 height 40
click at [274, 195] on textarea at bounding box center [334, 203] width 295 height 36
paste textarea "Tiết kiệm"
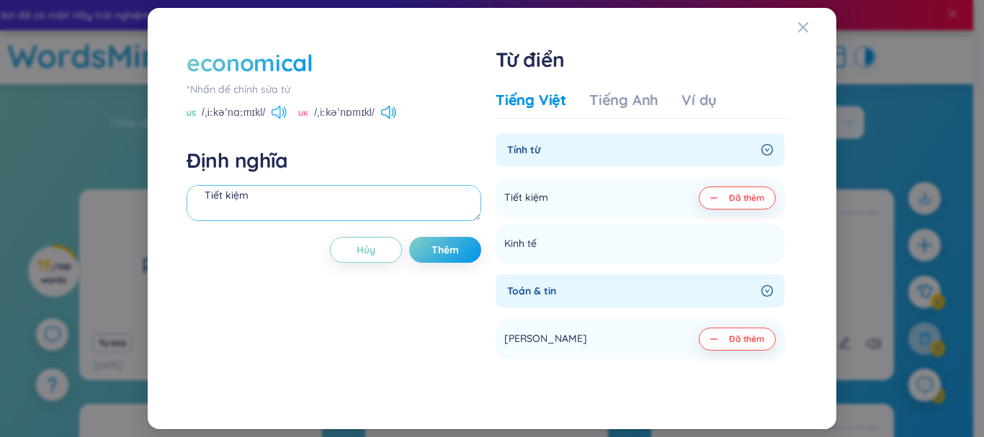
type textarea "Tiết kiệm"
click at [274, 111] on icon at bounding box center [278, 112] width 15 height 13
click at [436, 259] on button "Thêm" at bounding box center [445, 250] width 72 height 26
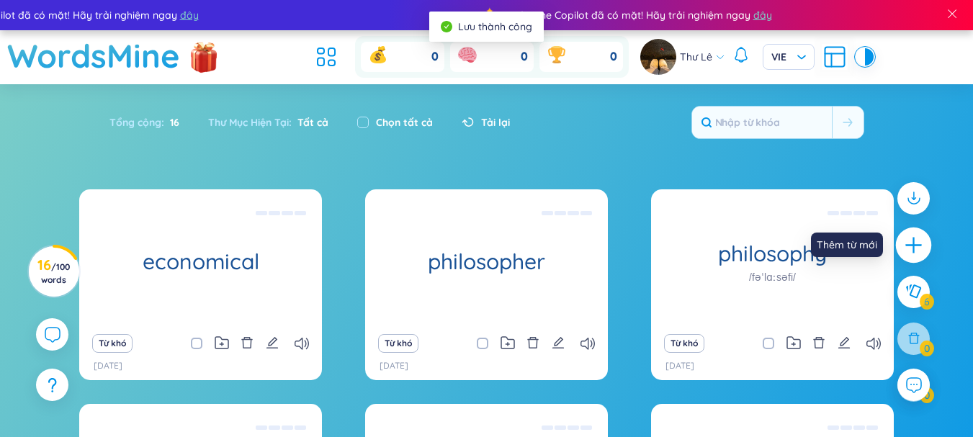
click at [911, 248] on icon "plus" at bounding box center [914, 245] width 20 height 20
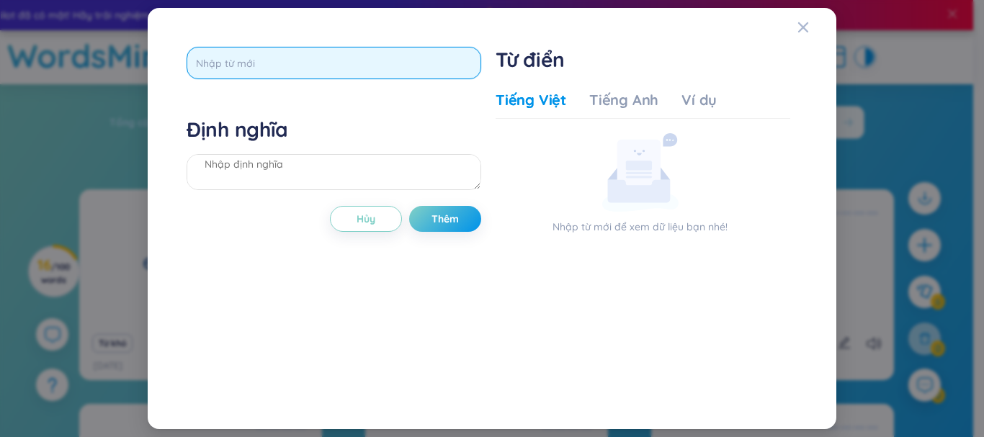
click at [305, 78] on input "text" at bounding box center [334, 63] width 295 height 32
type input "dramatic"
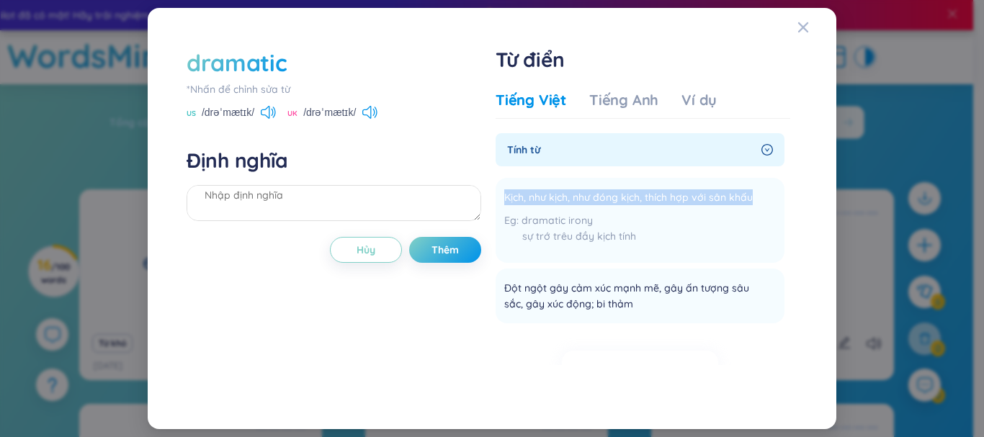
drag, startPoint x: 752, startPoint y: 196, endPoint x: 493, endPoint y: 189, distance: 258.6
click at [493, 189] on div "dramatic *Nhấn để chỉnh sửa từ [GEOGRAPHIC_DATA] /drəˈmætɪk/ [GEOGRAPHIC_DATA] …" at bounding box center [491, 219] width 625 height 358
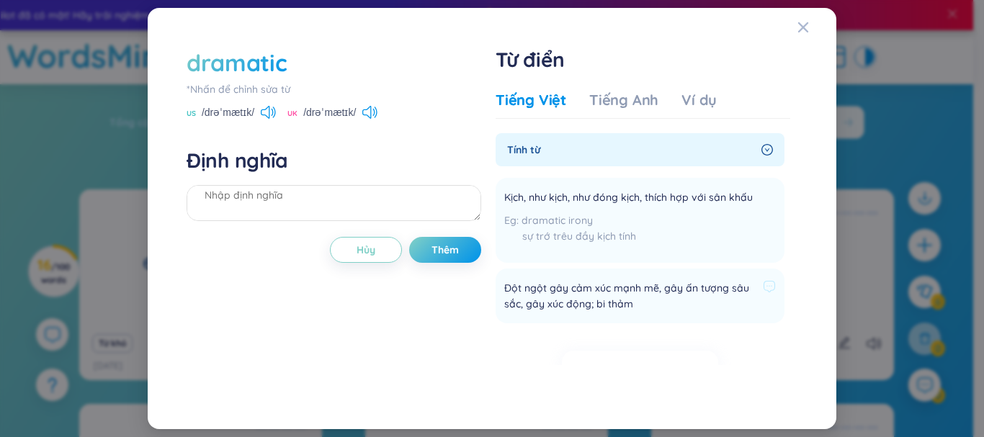
click at [634, 295] on span "Đột ngột gây cảm xúc mạnh mẽ, gây ấn tượng sâu sắc, gây xúc động; bi thảm" at bounding box center [630, 296] width 253 height 32
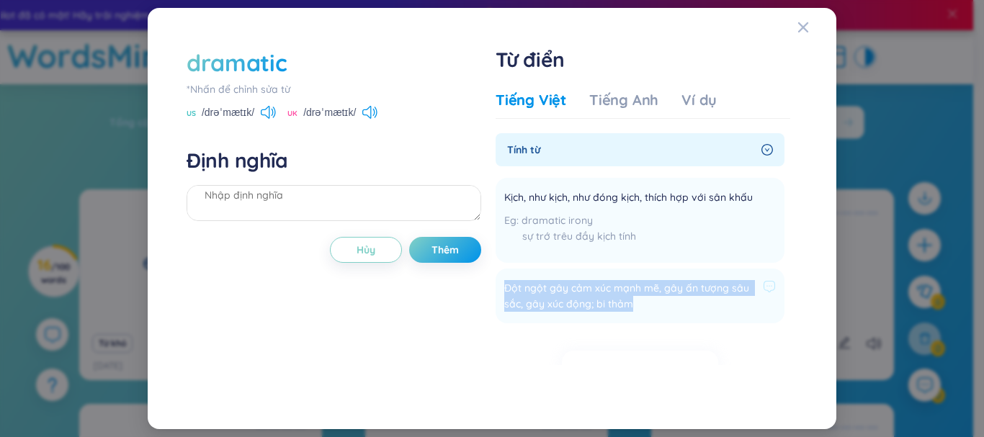
drag, startPoint x: 634, startPoint y: 300, endPoint x: 504, endPoint y: 287, distance: 130.9
click at [504, 287] on span "Đột ngột gây cảm xúc mạnh mẽ, gây ấn tượng sâu sắc, gây xúc động; bi thảm" at bounding box center [630, 296] width 253 height 32
click at [302, 196] on textarea at bounding box center [334, 203] width 295 height 36
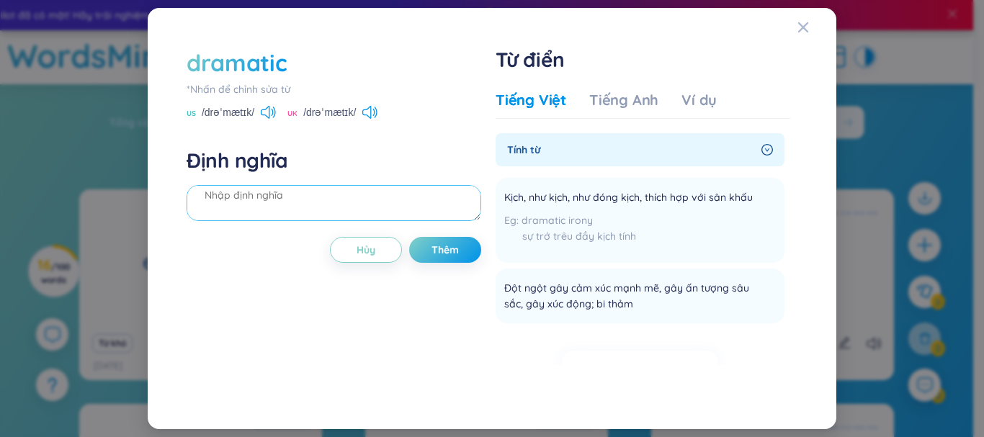
paste textarea "Đột ngột gây cảm xúc mạnh mẽ, gây ấn tượng sâu sắc, gây xúc động; bi thảm"
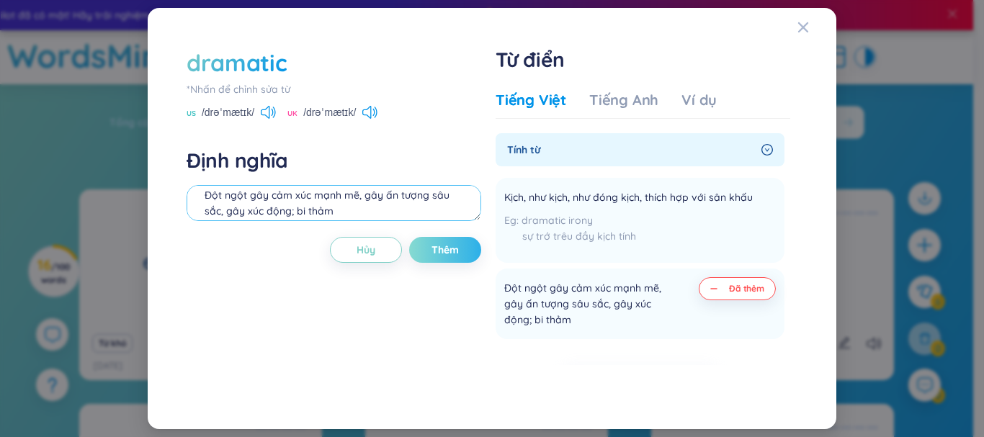
type textarea "Đột ngột gây cảm xúc mạnh mẽ, gây ấn tượng sâu sắc, gây xúc động; bi thảm"
click at [450, 246] on span "Thêm" at bounding box center [444, 250] width 27 height 14
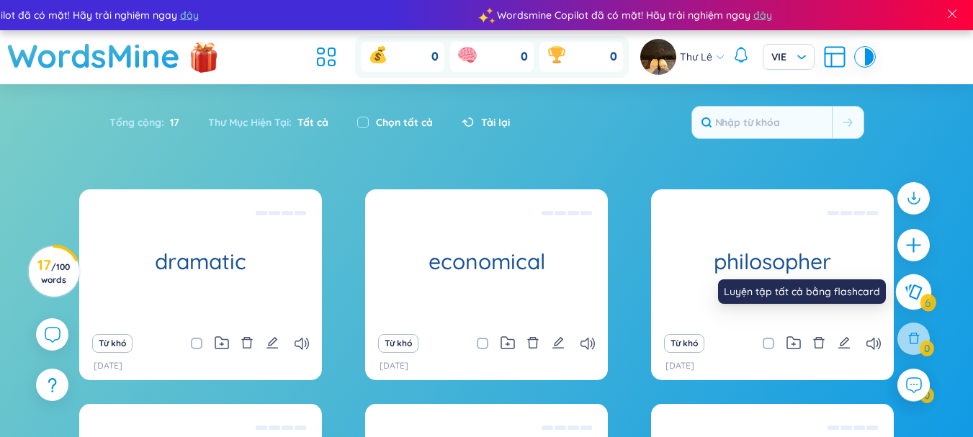
click at [909, 297] on icon at bounding box center [912, 292] width 17 height 16
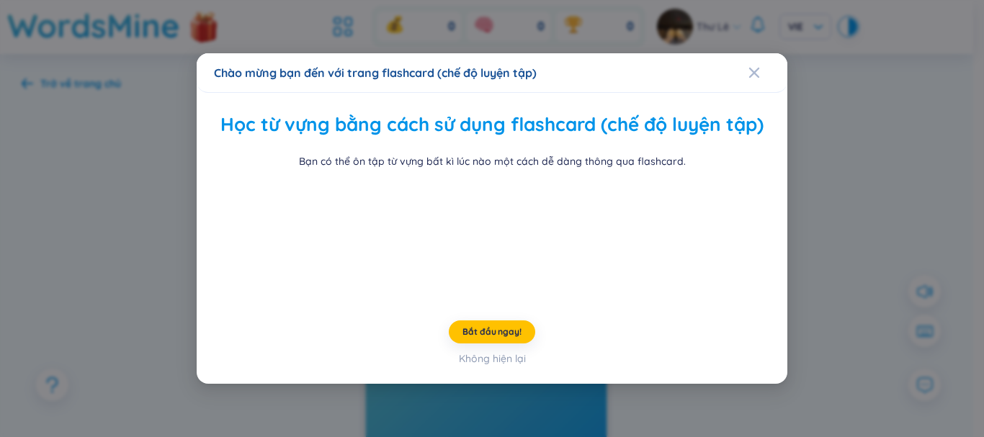
click at [586, 292] on video at bounding box center [492, 238] width 216 height 108
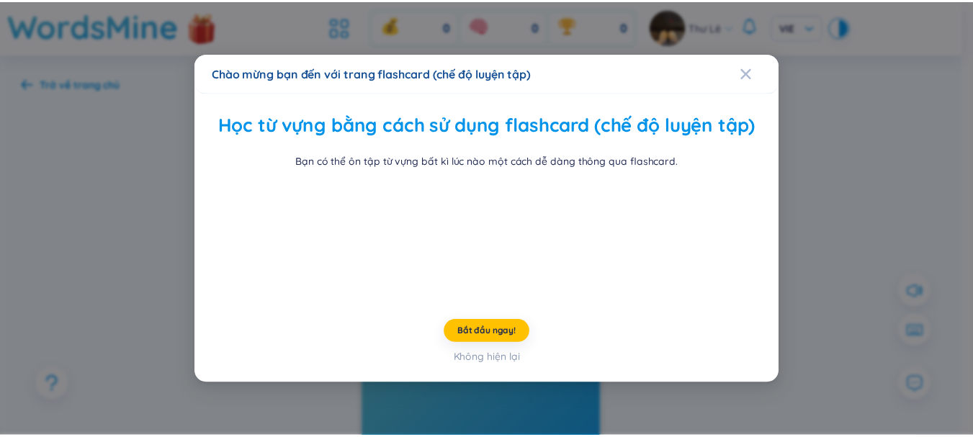
scroll to position [80, 0]
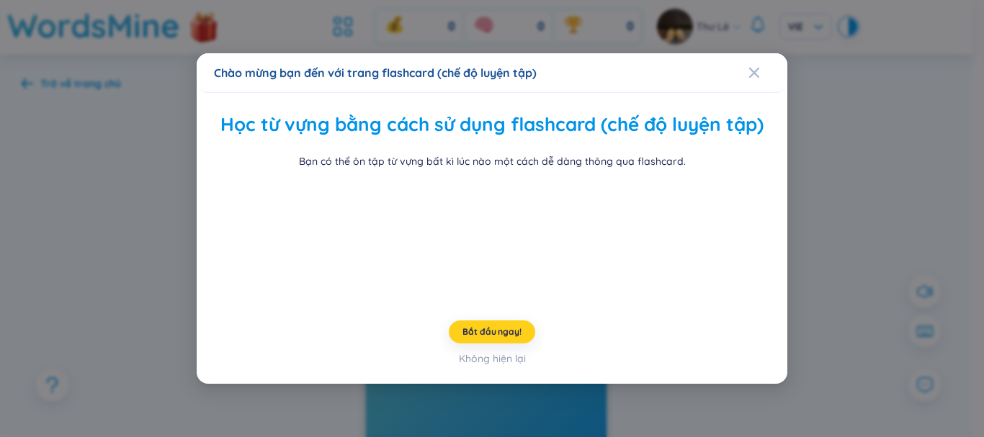
click at [510, 343] on button "Bắt đầu ngay!" at bounding box center [492, 331] width 86 height 23
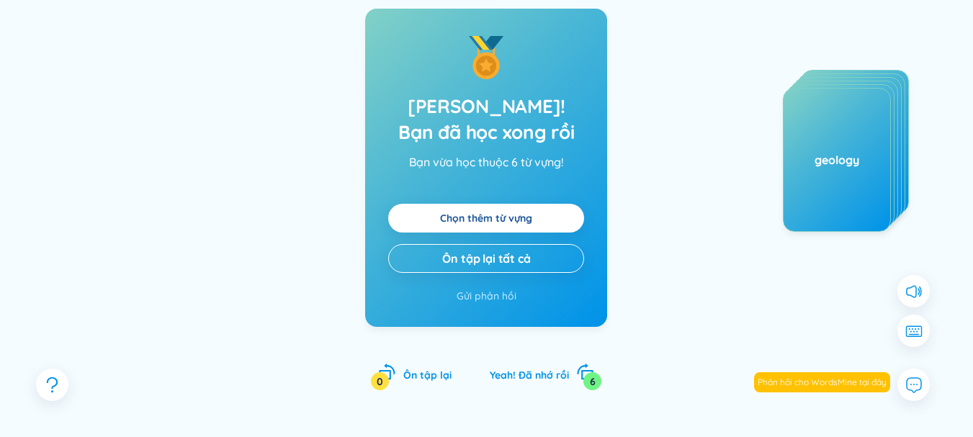
scroll to position [223, 0]
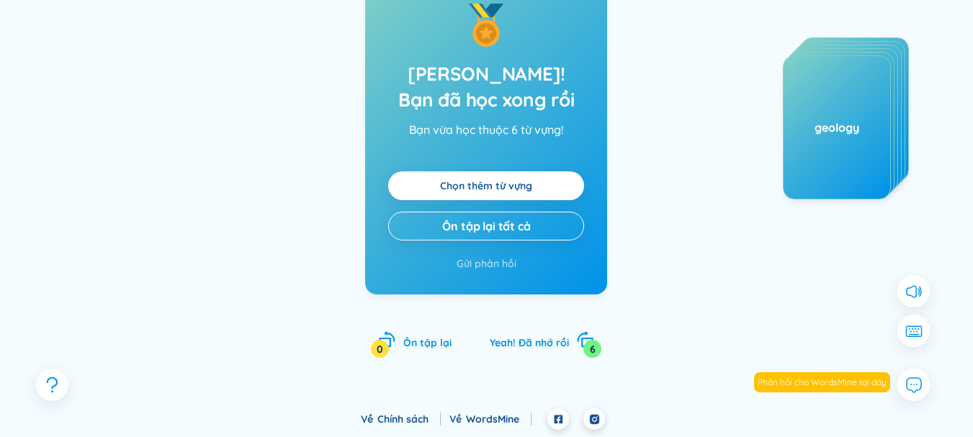
click at [474, 178] on link "Chọn thêm từ vựng" at bounding box center [486, 186] width 92 height 16
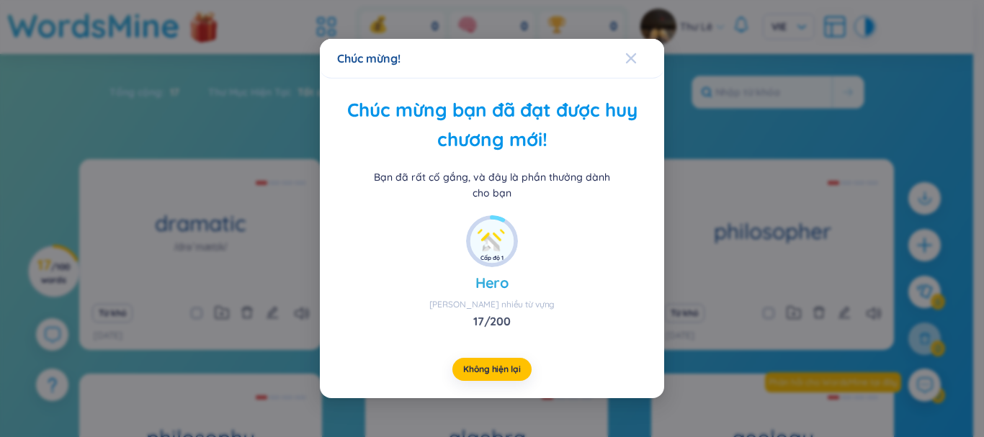
click at [633, 52] on div "Close" at bounding box center [631, 58] width 12 height 39
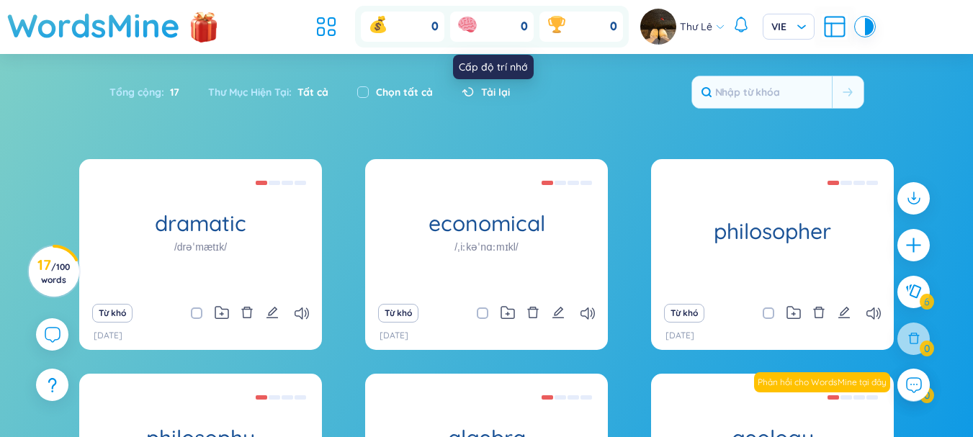
click at [473, 28] on icon at bounding box center [467, 24] width 19 height 14
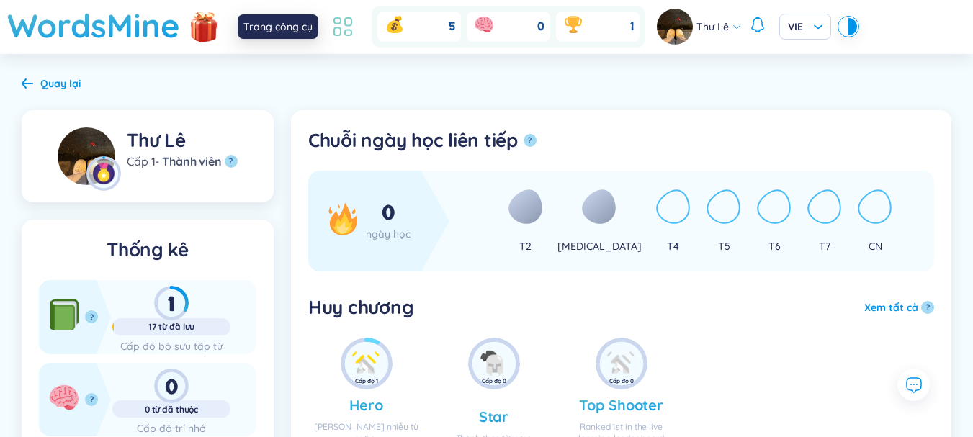
click at [338, 22] on icon at bounding box center [343, 27] width 26 height 26
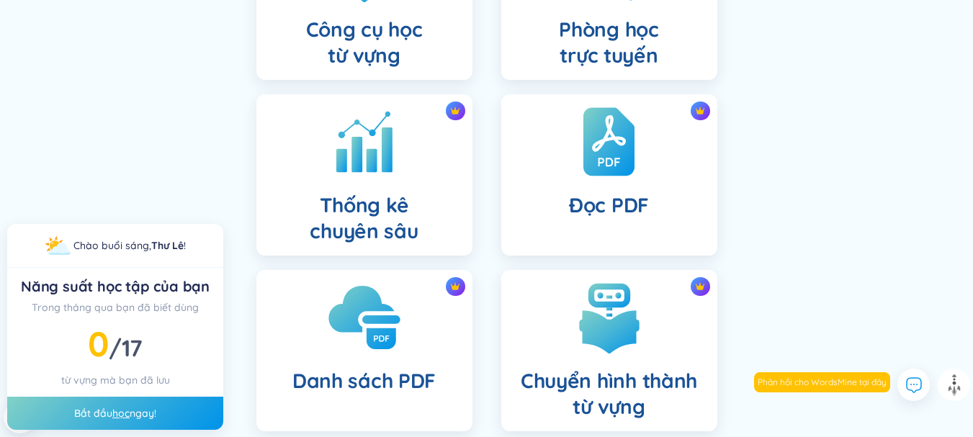
scroll to position [632, 0]
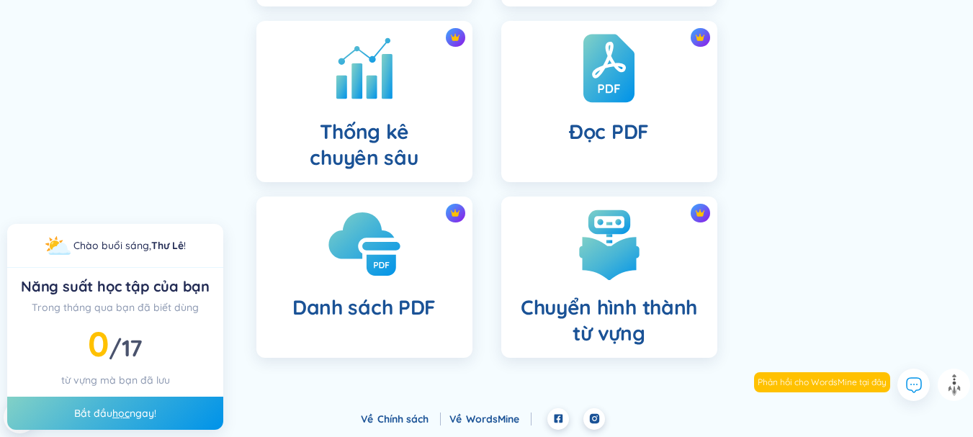
click at [399, 280] on img at bounding box center [364, 244] width 79 height 79
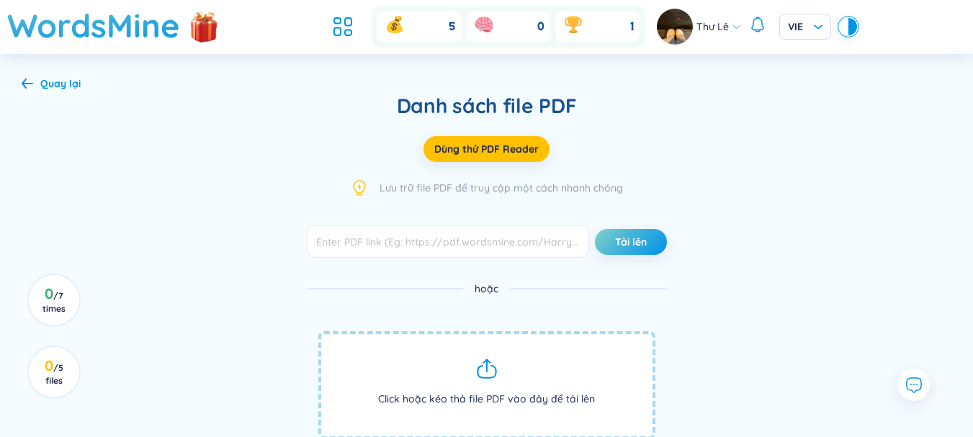
click at [46, 78] on div "Quay lại" at bounding box center [60, 84] width 40 height 16
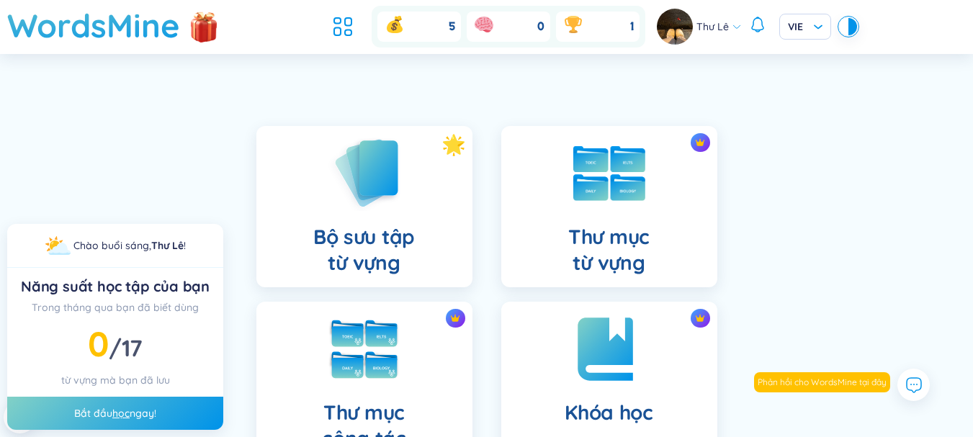
click at [122, 413] on link "học" at bounding box center [120, 413] width 17 height 13
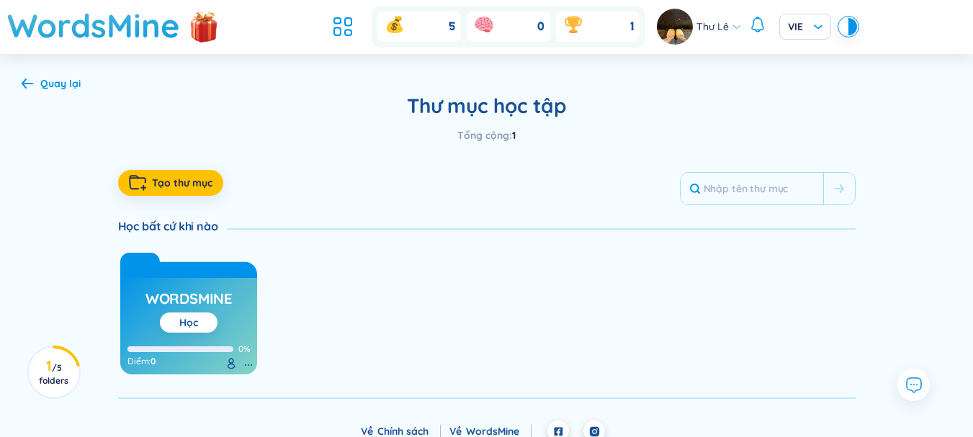
click at [54, 80] on div "Quay lại" at bounding box center [60, 84] width 40 height 16
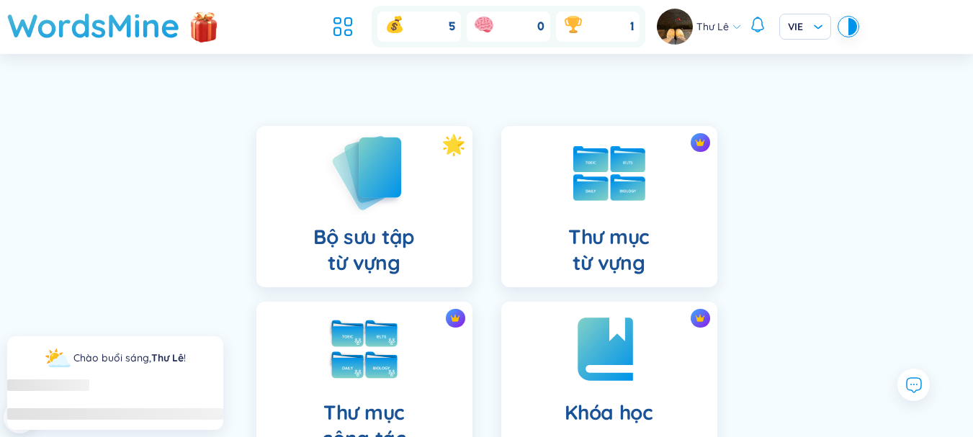
click at [370, 234] on h4 "Bộ sưu tập từ vựng" at bounding box center [364, 250] width 102 height 52
